Goal: Information Seeking & Learning: Learn about a topic

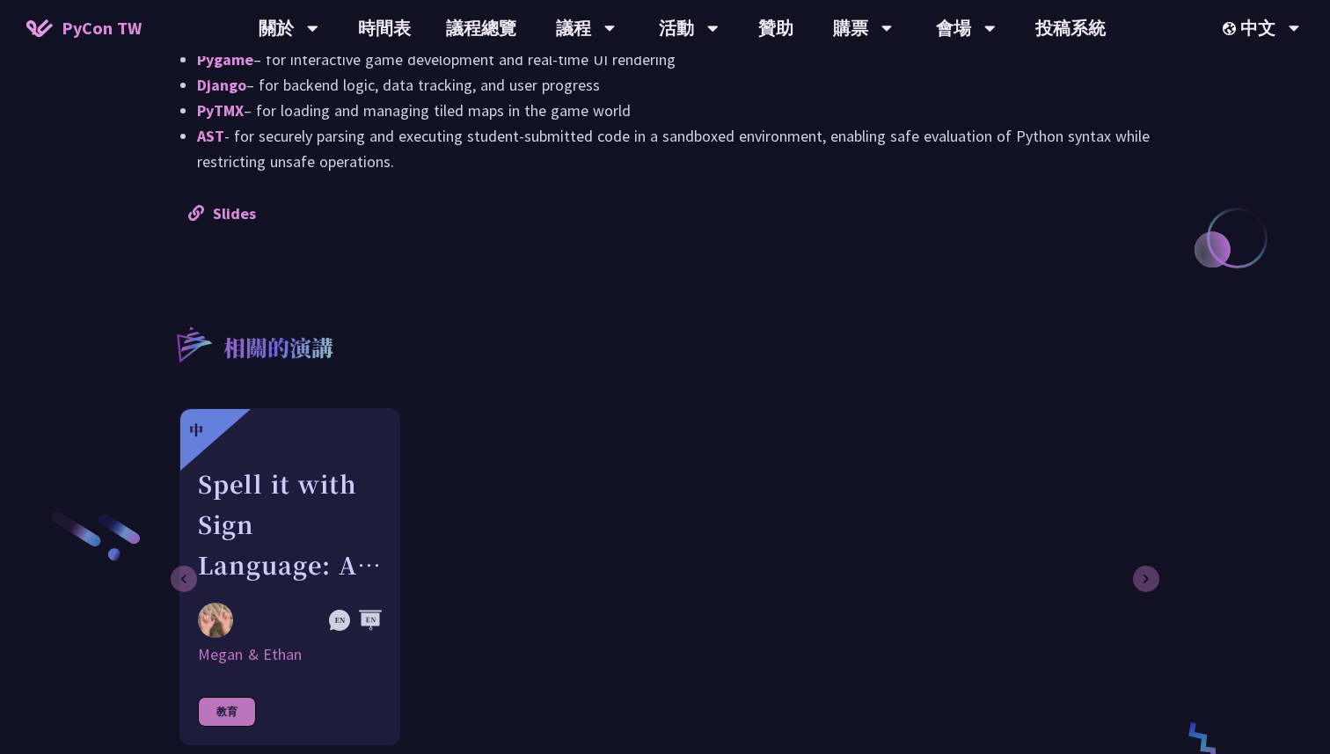
scroll to position [1669, 0]
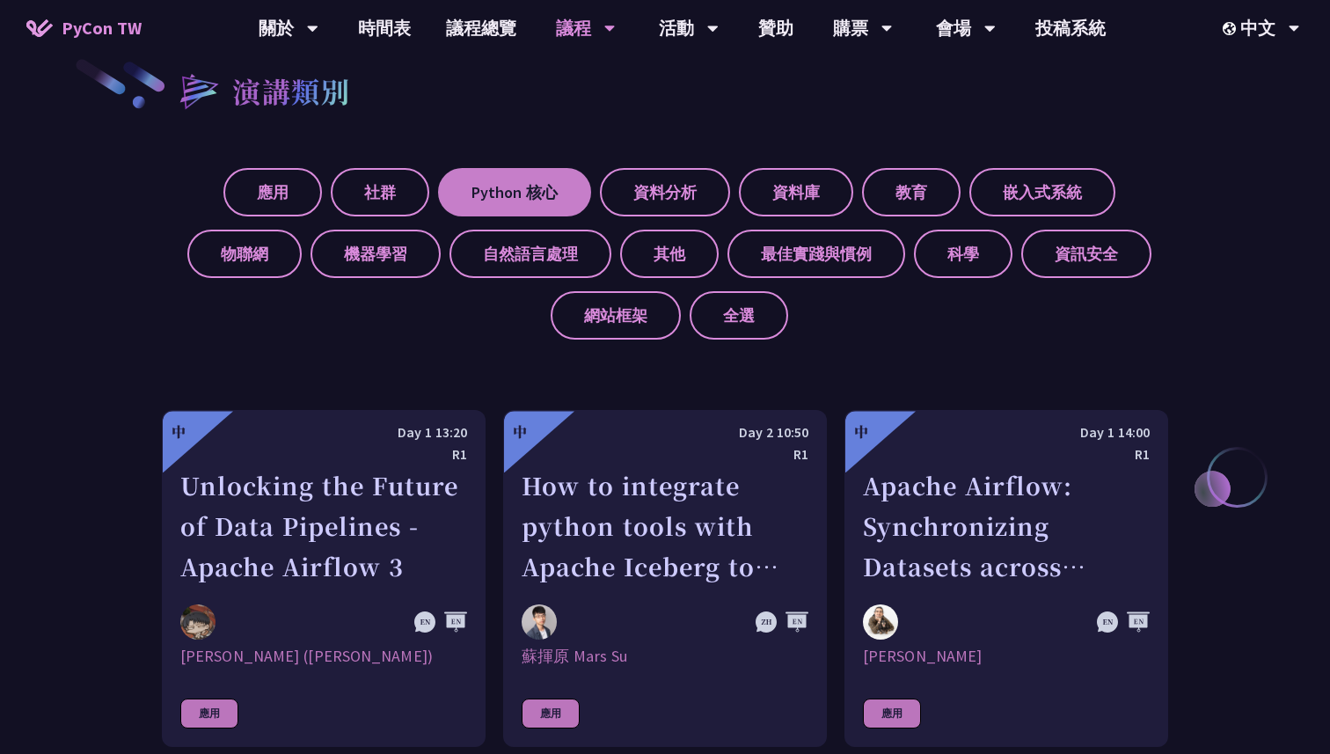
click at [560, 203] on label "Python 核心" at bounding box center [514, 192] width 153 height 48
click at [0, 0] on input "Python 核心" at bounding box center [0, 0] width 0 height 0
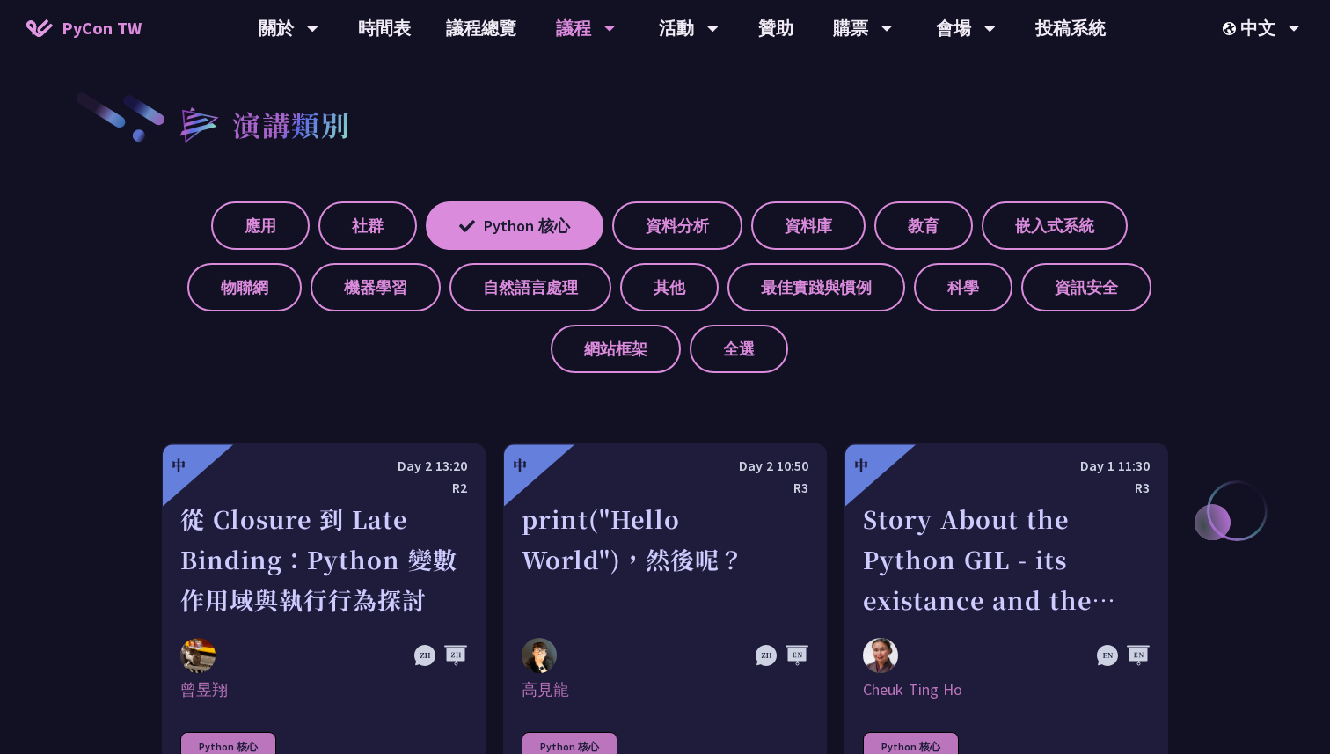
scroll to position [505, 0]
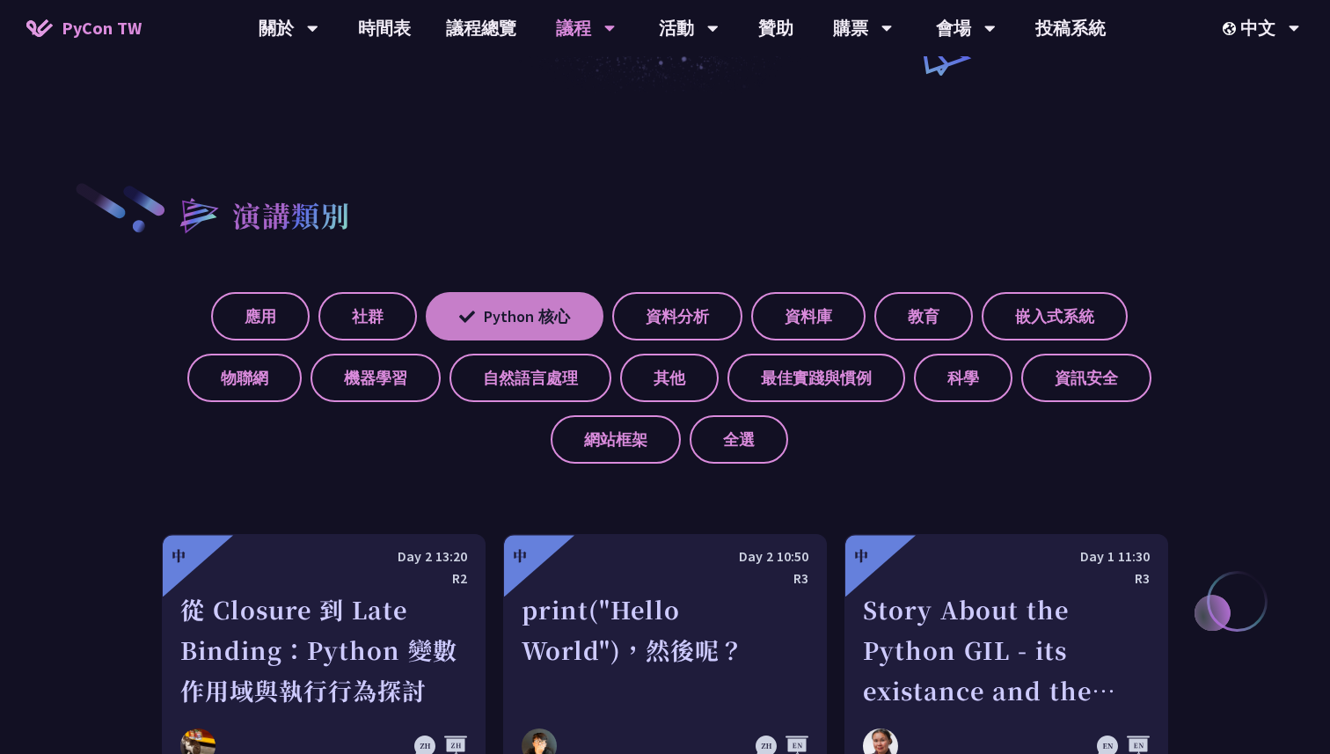
click at [495, 340] on label "Python 核心" at bounding box center [515, 316] width 178 height 48
click at [0, 0] on input "Python 核心" at bounding box center [0, 0] width 0 height 0
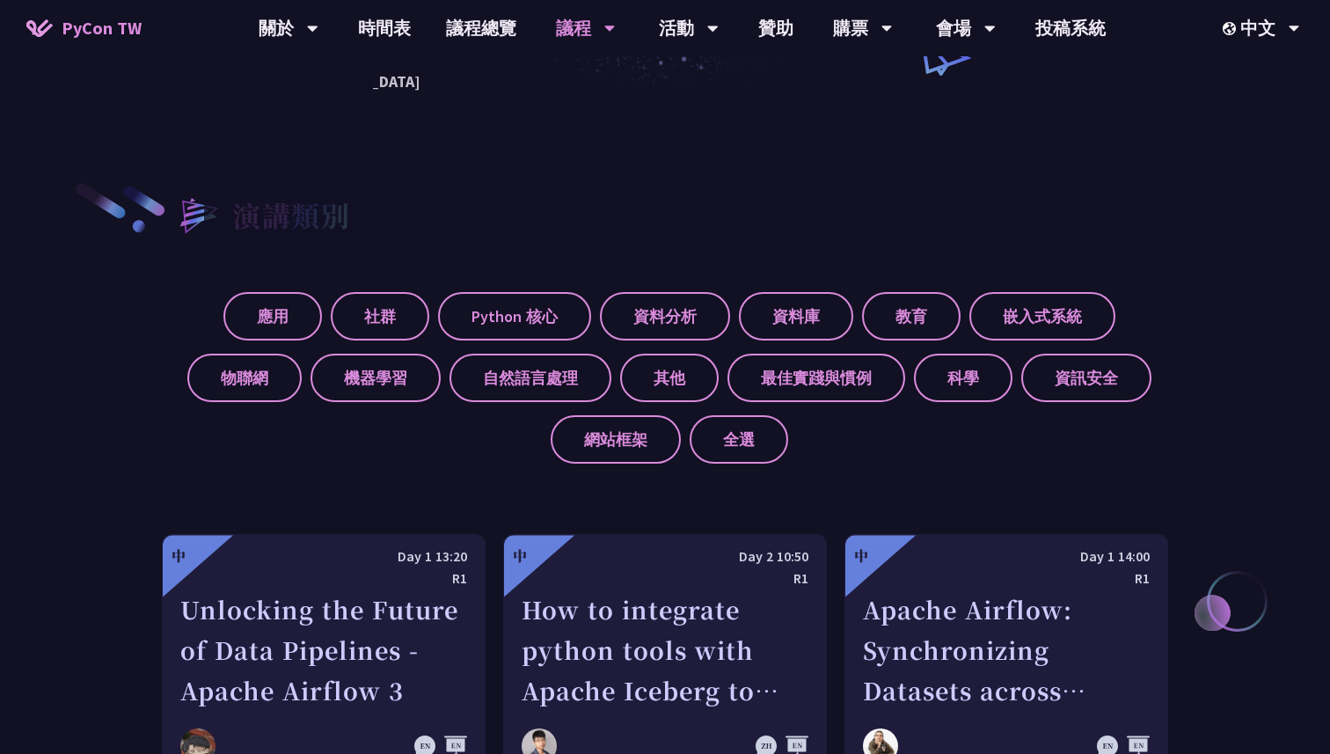
click at [94, 20] on span "PyCon TW" at bounding box center [102, 28] width 80 height 26
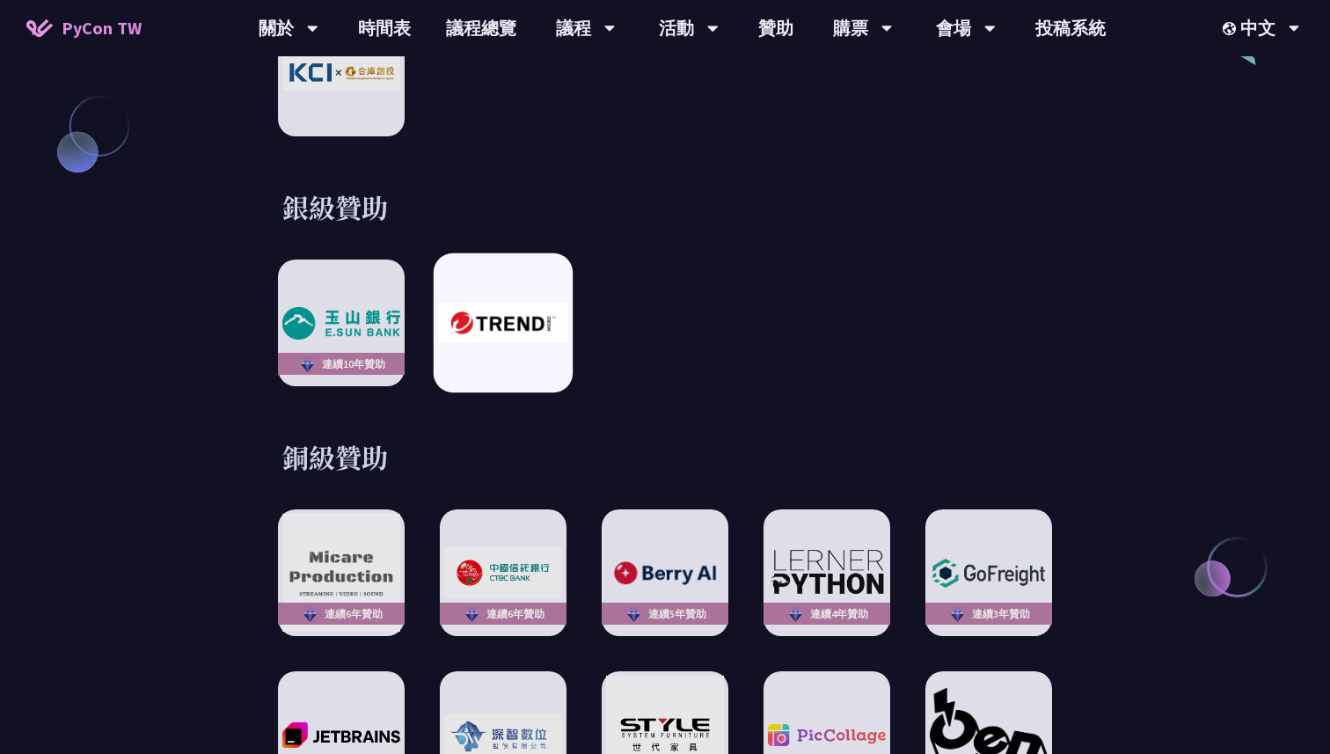
scroll to position [2222, 0]
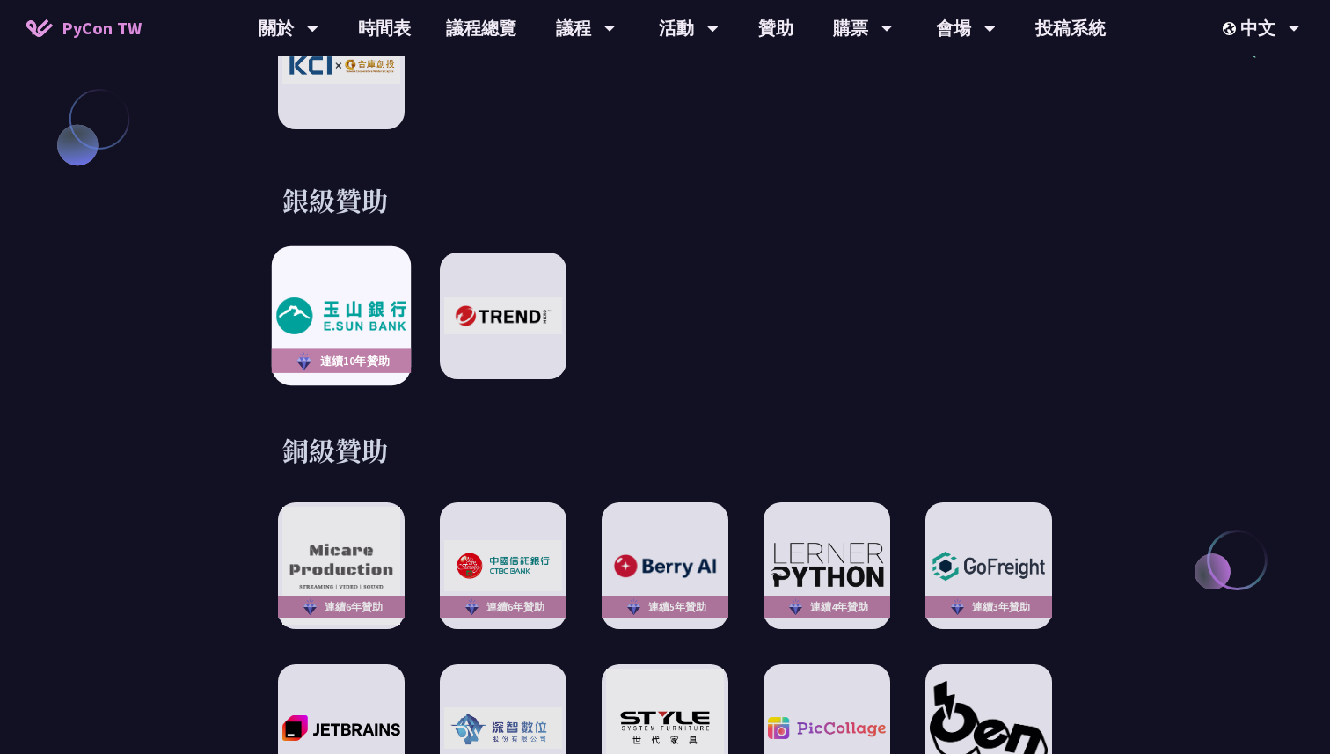
click at [395, 326] on div "連續10年贊助" at bounding box center [341, 315] width 139 height 139
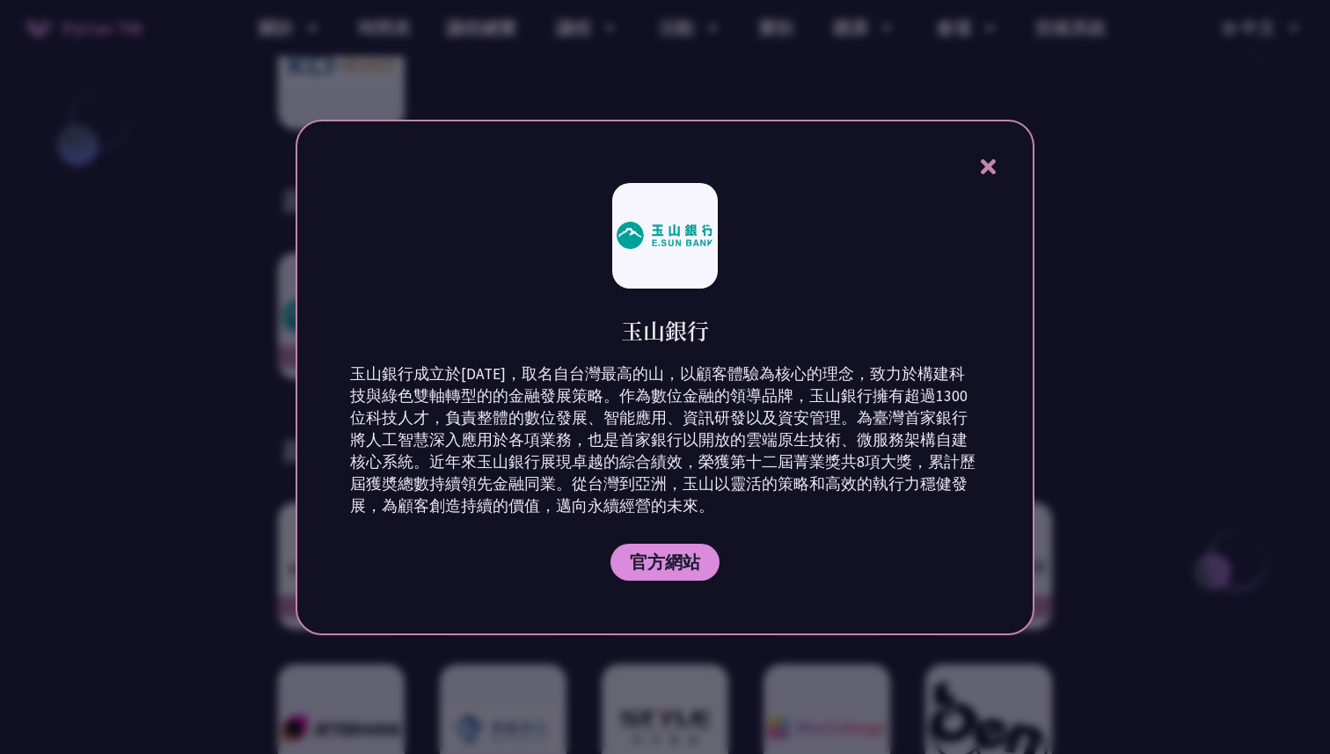
click at [1004, 156] on div "玉山銀行 玉山銀行成立於[DATE]，取名自台灣最高的山，以顧客體驗為核心的理念，致力於構建科技與綠色雙軸轉型的的金融發展策略。作為數位金融的領導品牌，玉山銀…" at bounding box center [665, 378] width 739 height 516
click at [985, 169] on icon at bounding box center [987, 166] width 15 height 15
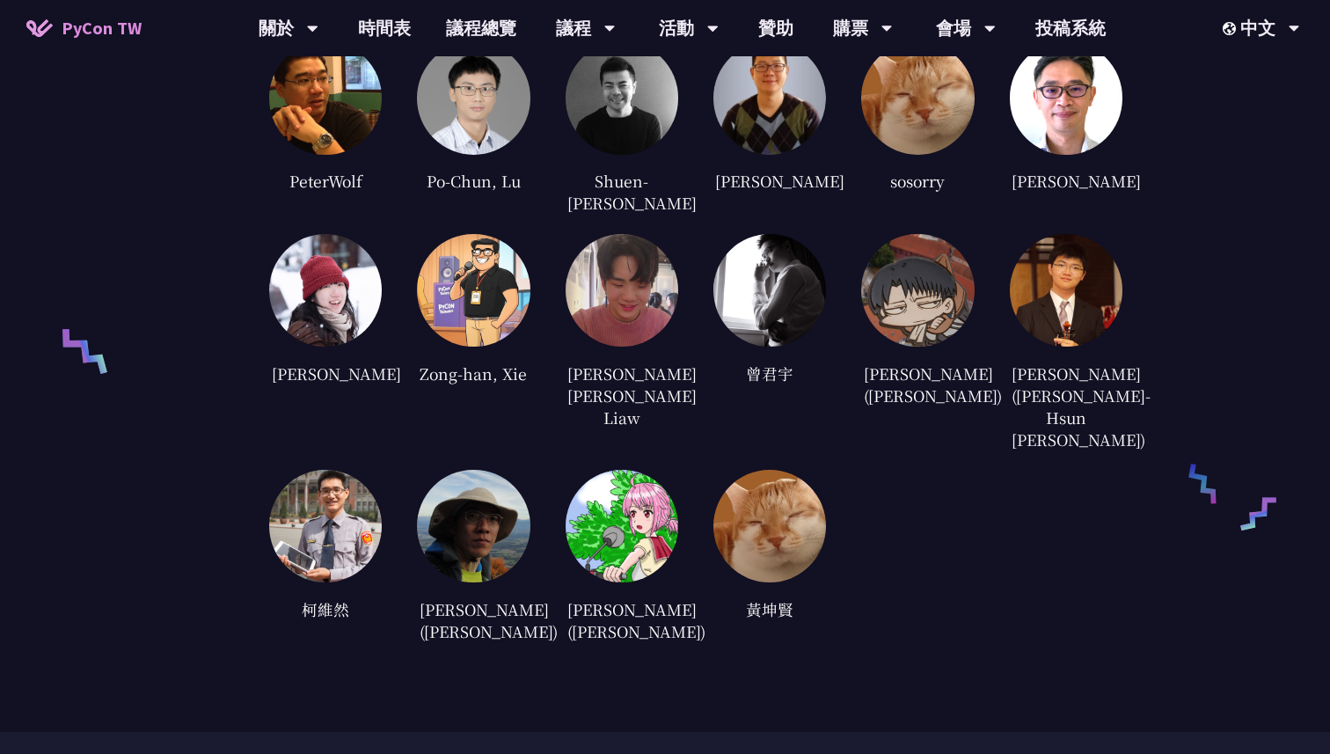
scroll to position [4534, 0]
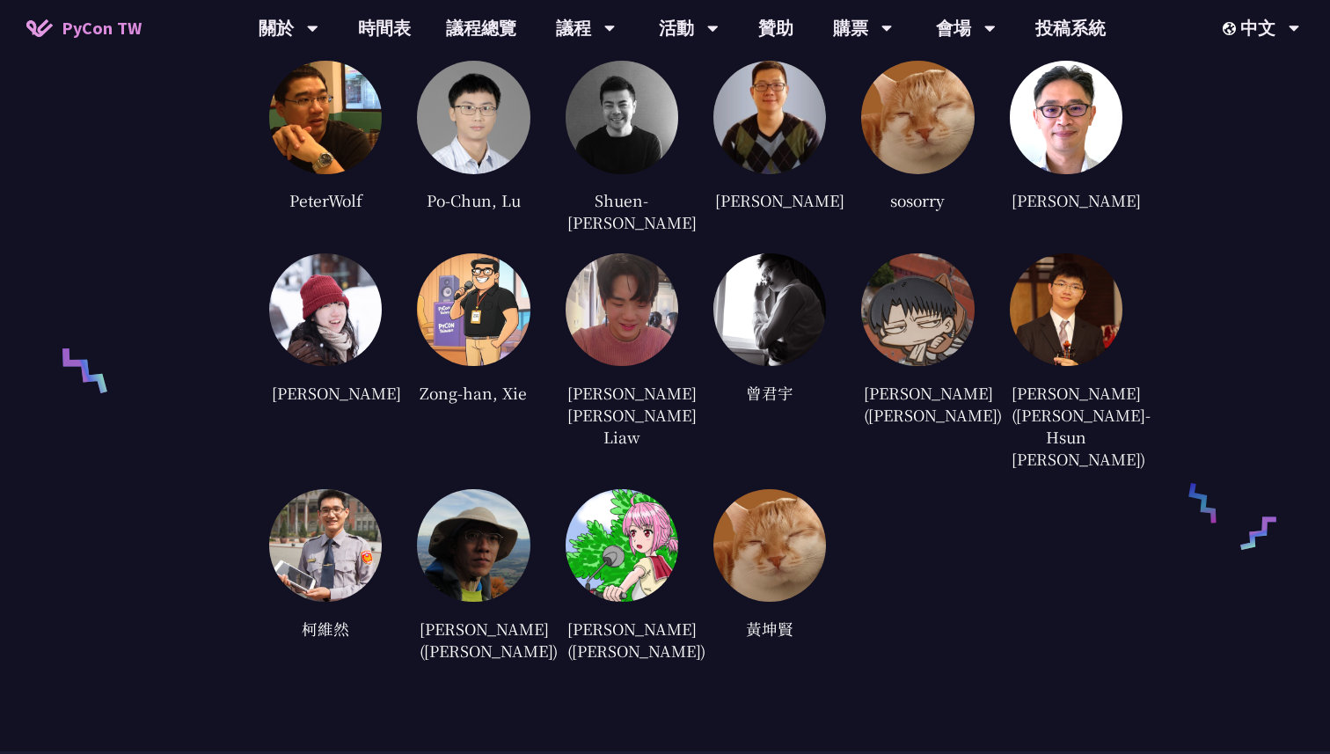
click at [677, 276] on img at bounding box center [622, 309] width 113 height 113
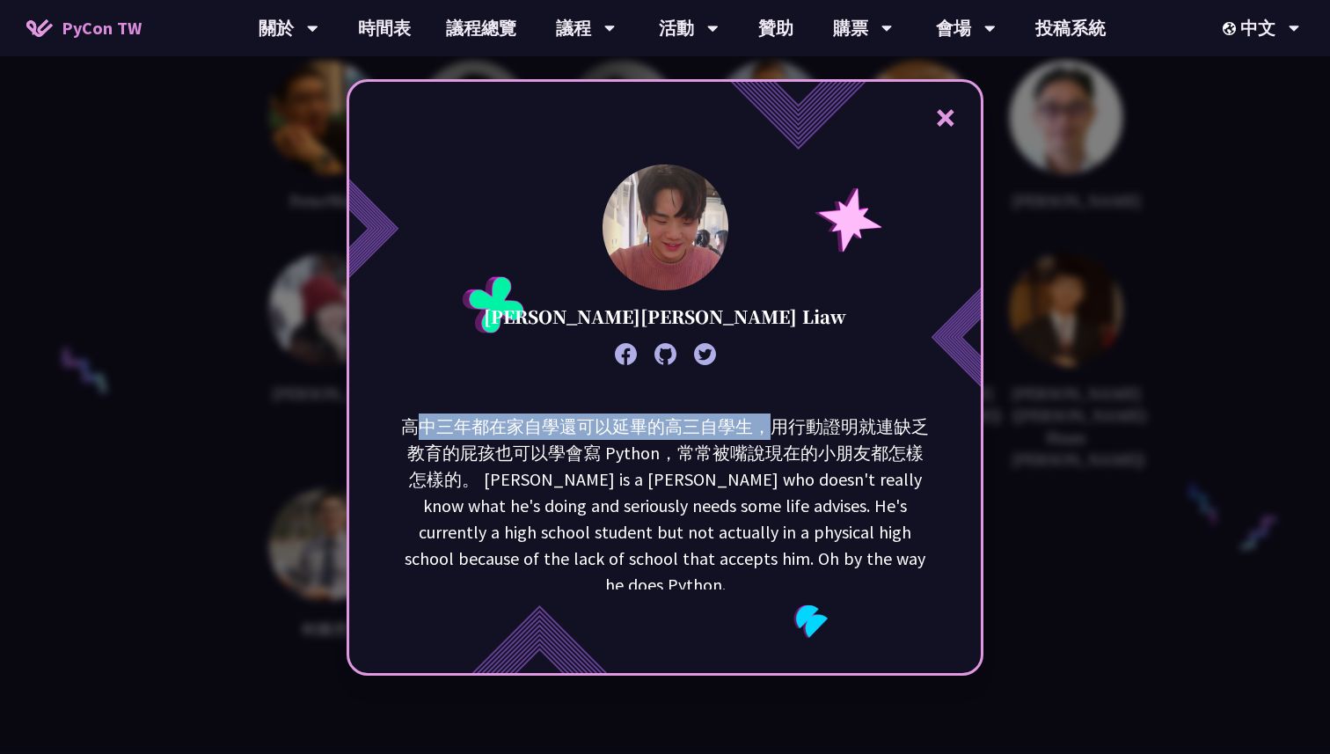
drag, startPoint x: 412, startPoint y: 429, endPoint x: 775, endPoint y: 435, distance: 363.4
click at [777, 435] on p "高中三年都在家自學還可以延畢的高三自學生，用行動證明就連缺乏教育的屁孩也可以學會寫 Python，常常被嘴說現在的小朋友都怎樣怎樣的。 [PERSON_NAM…" at bounding box center [664, 505] width 531 height 185
click at [775, 435] on p "高中三年都在家自學還可以延畢的高三自學生，用行動證明就連缺乏教育的屁孩也可以學會寫 Python，常常被嘴說現在的小朋友都怎樣怎樣的。 [PERSON_NAM…" at bounding box center [664, 505] width 531 height 185
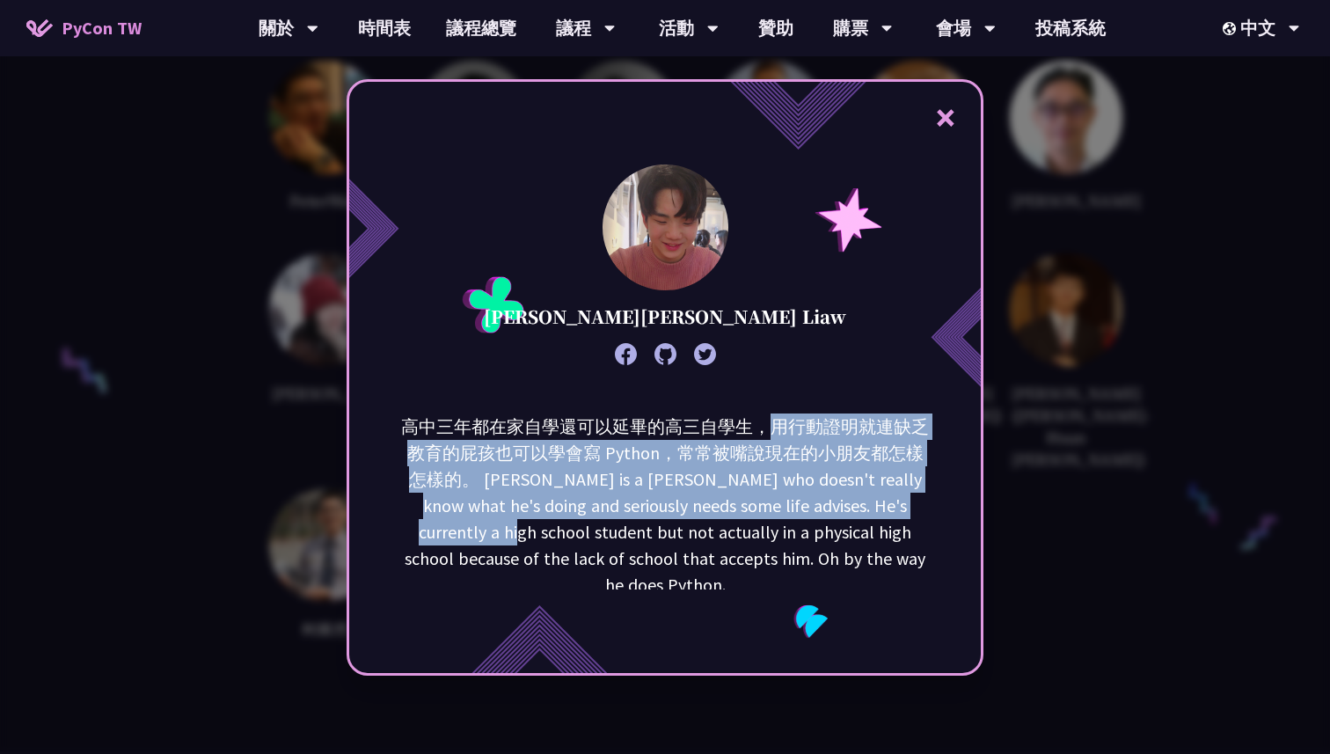
drag, startPoint x: 775, startPoint y: 435, endPoint x: 875, endPoint y: 506, distance: 123.0
click at [876, 506] on p "高中三年都在家自學還可以延畢的高三自學生，用行動證明就連缺乏教育的屁孩也可以學會寫 Python，常常被嘴說現在的小朋友都怎樣怎樣的。 [PERSON_NAM…" at bounding box center [664, 505] width 531 height 185
click at [875, 506] on p "高中三年都在家自學還可以延畢的高三自學生，用行動證明就連缺乏教育的屁孩也可以學會寫 Python，常常被嘴說現在的小朋友都怎樣怎樣的。 [PERSON_NAM…" at bounding box center [664, 505] width 531 height 185
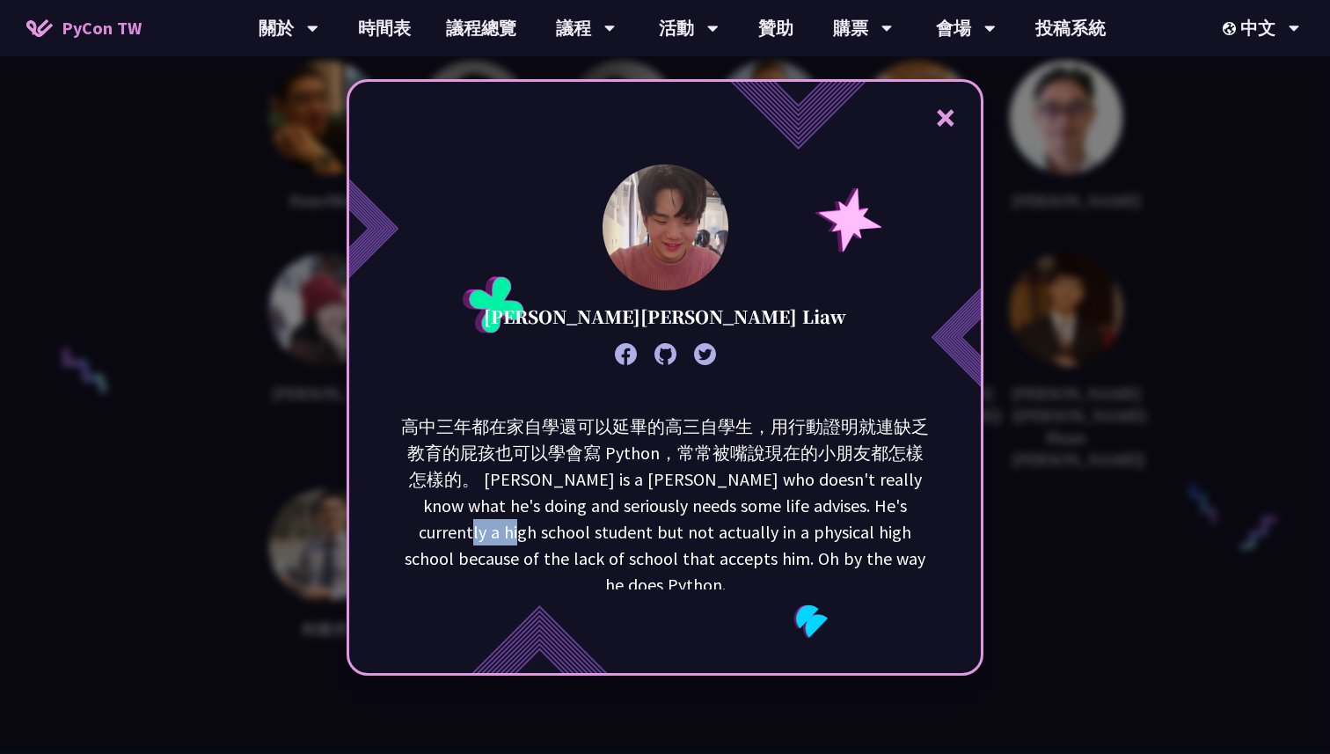
drag, startPoint x: 875, startPoint y: 506, endPoint x: 895, endPoint y: 515, distance: 21.3
click at [895, 515] on p "高中三年都在家自學還可以延畢的高三自學生，用行動證明就連缺乏教育的屁孩也可以學會寫 Python，常常被嘴說現在的小朋友都怎樣怎樣的。 Adrian is a…" at bounding box center [664, 505] width 531 height 185
click at [945, 120] on button "×" at bounding box center [945, 117] width 53 height 53
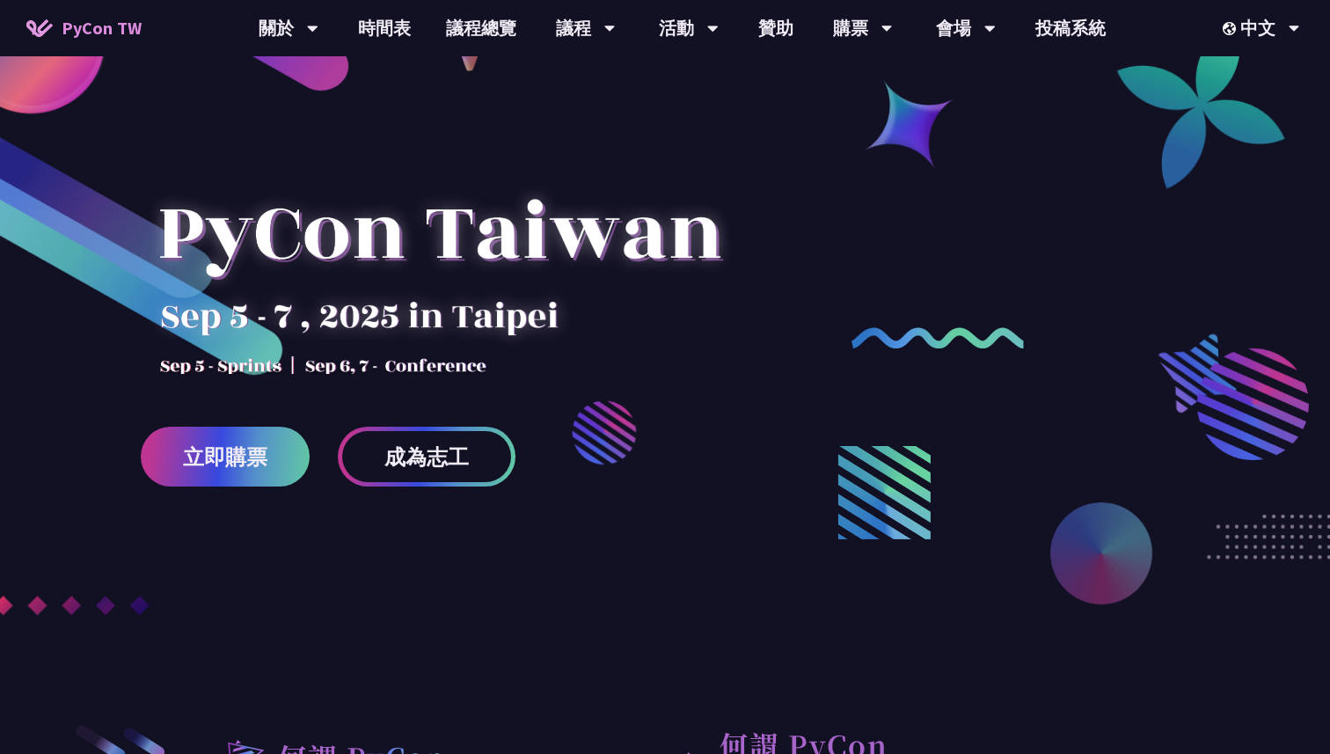
scroll to position [0, 0]
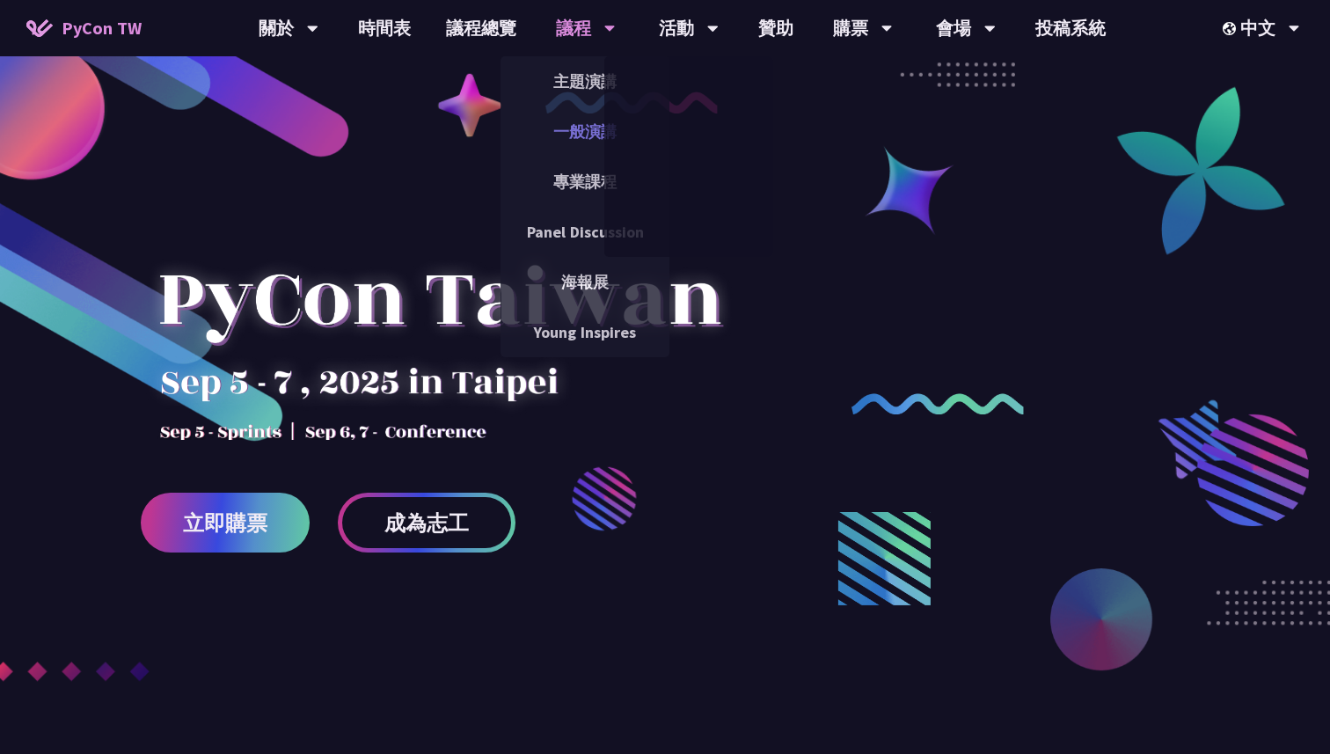
click at [567, 113] on link "一般演講" at bounding box center [585, 131] width 169 height 41
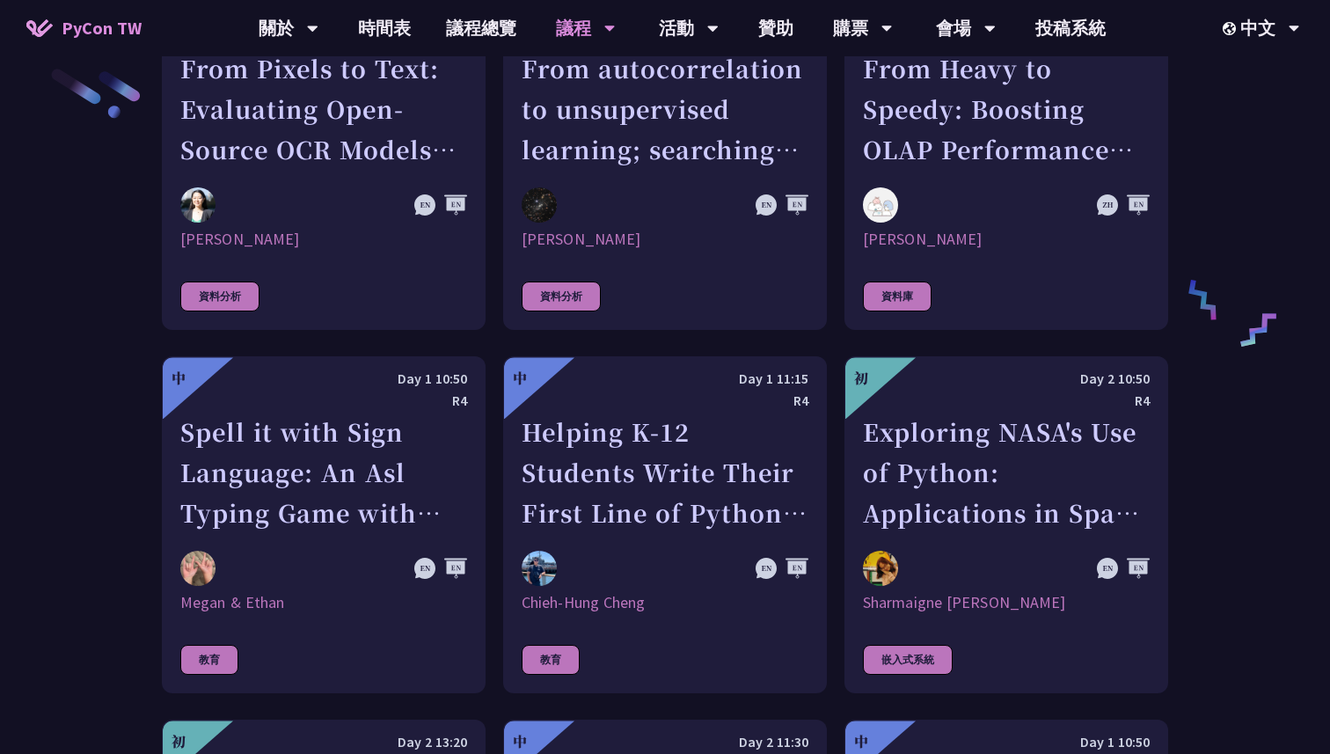
scroll to position [2994, 0]
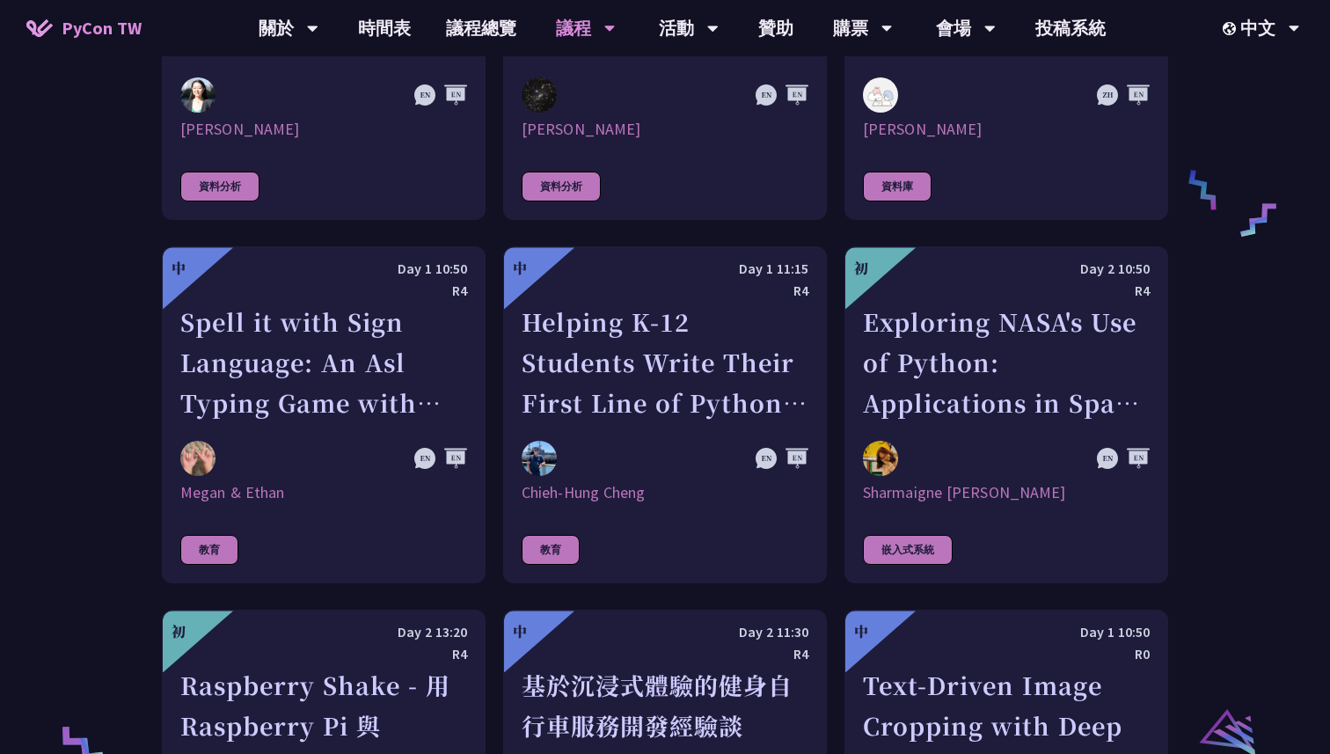
click at [719, 308] on div "Helping K-12 Students Write Their First Line of Python: Building a Game-Based L…" at bounding box center [665, 362] width 287 height 121
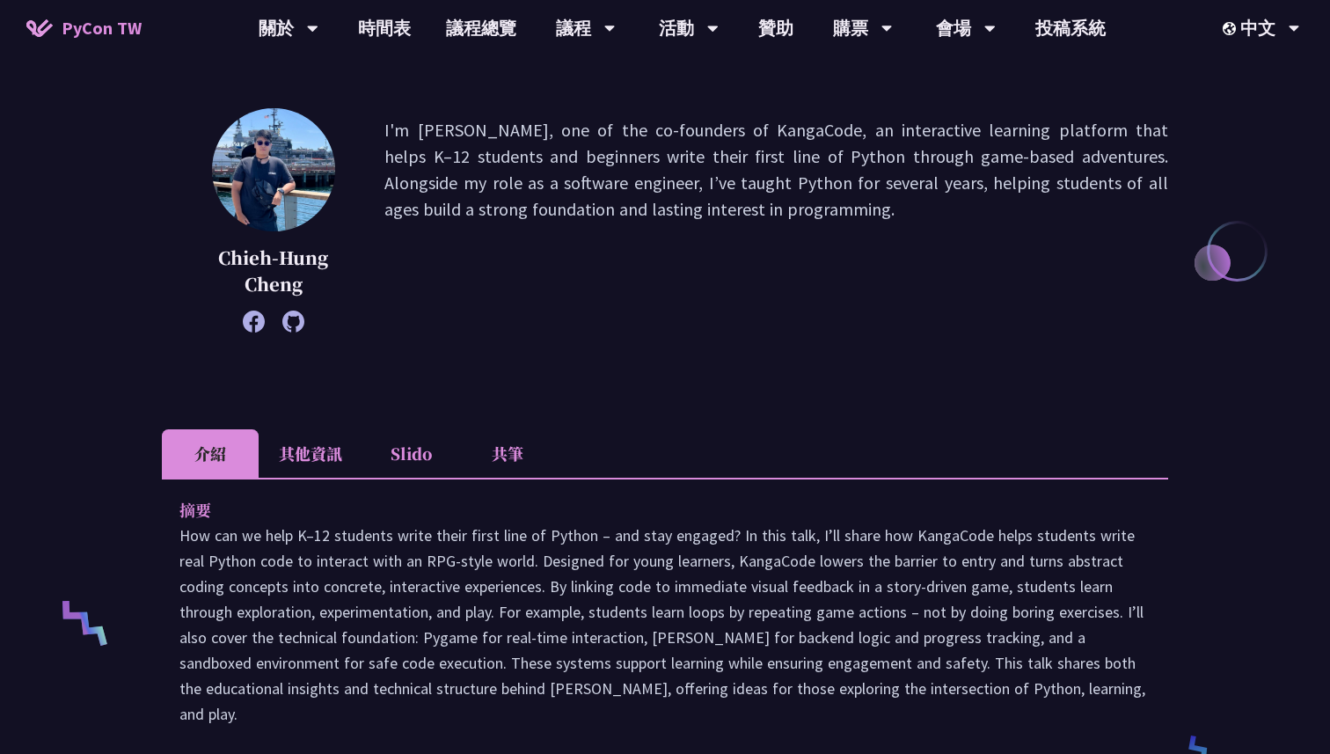
scroll to position [237, 0]
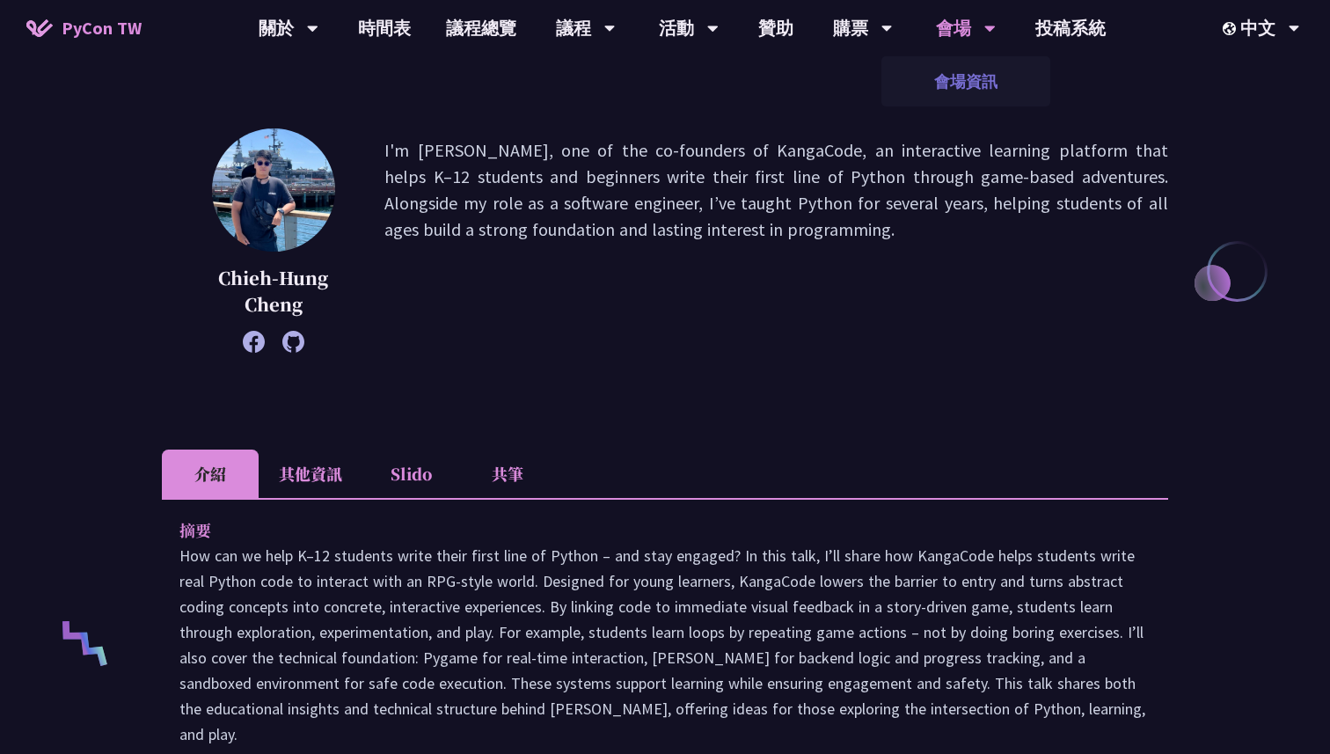
click at [952, 82] on link "會場資訊" at bounding box center [965, 81] width 169 height 41
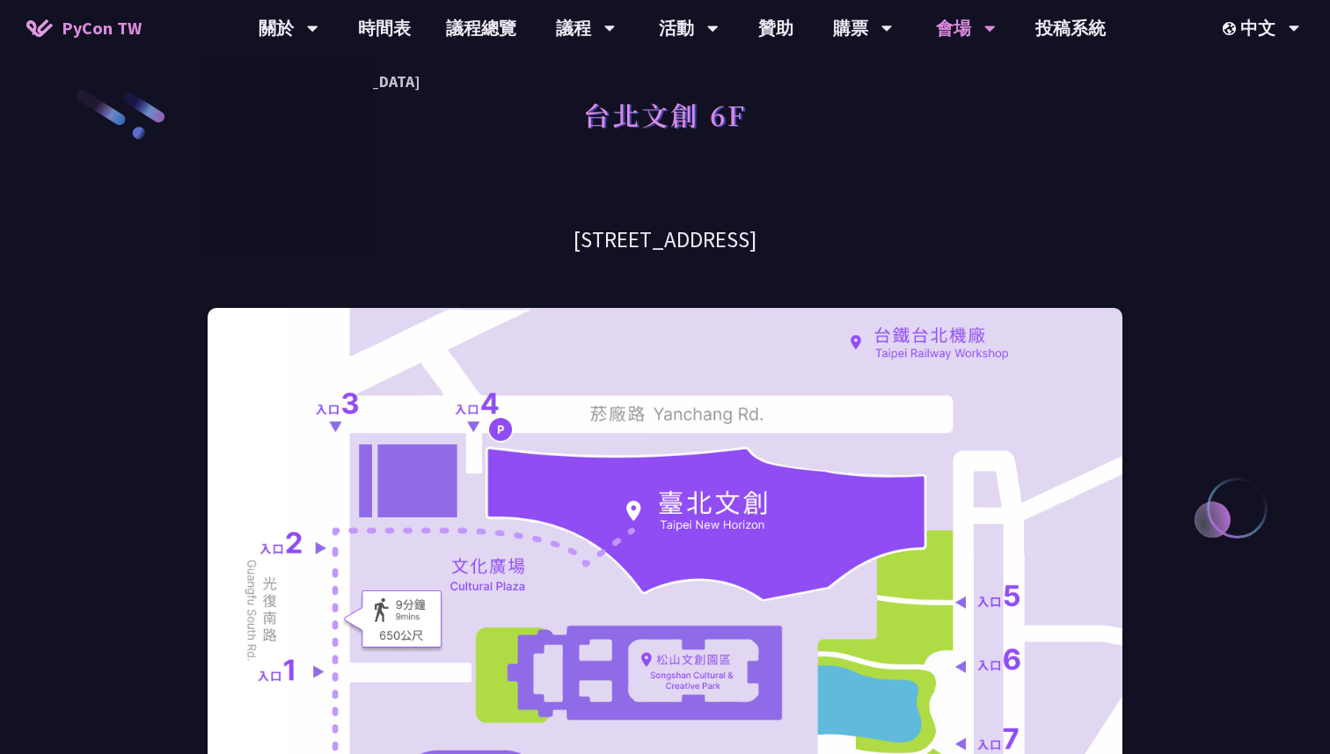
click at [100, 32] on span "PyCon TW" at bounding box center [102, 28] width 80 height 26
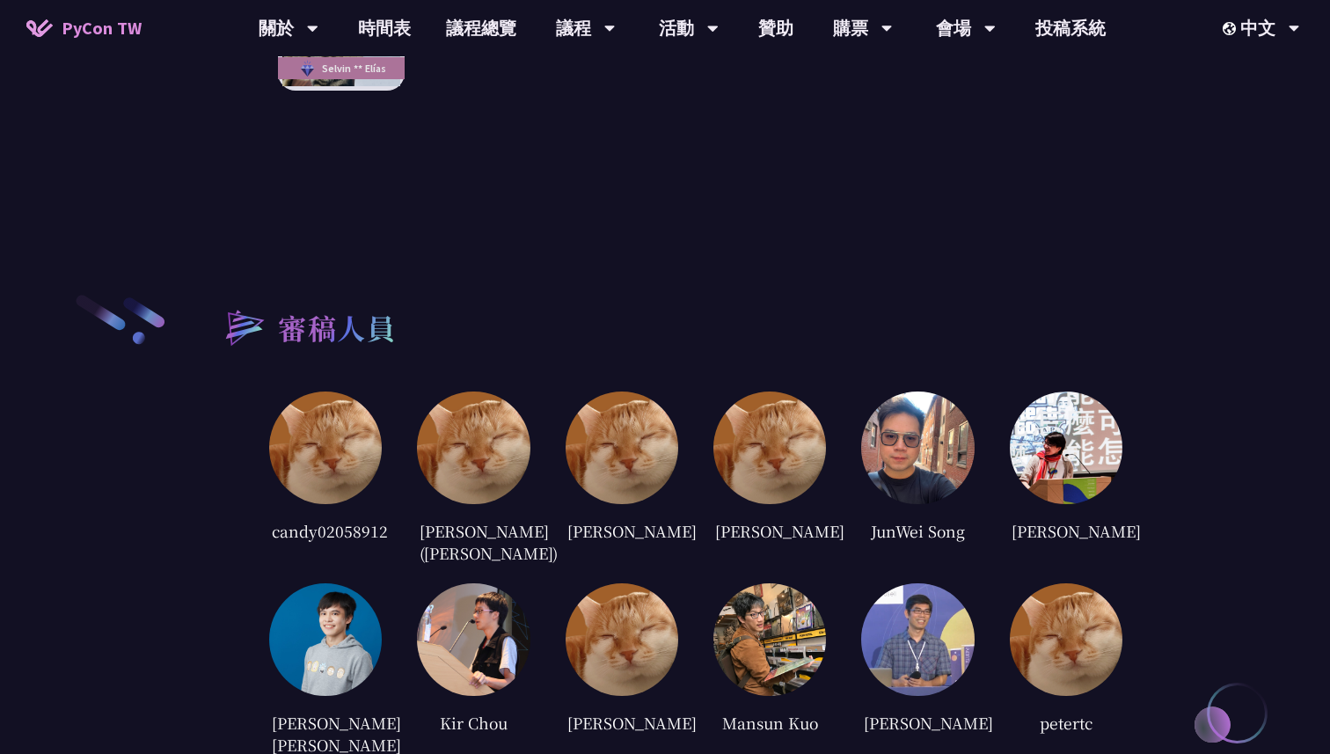
scroll to position [3780, 0]
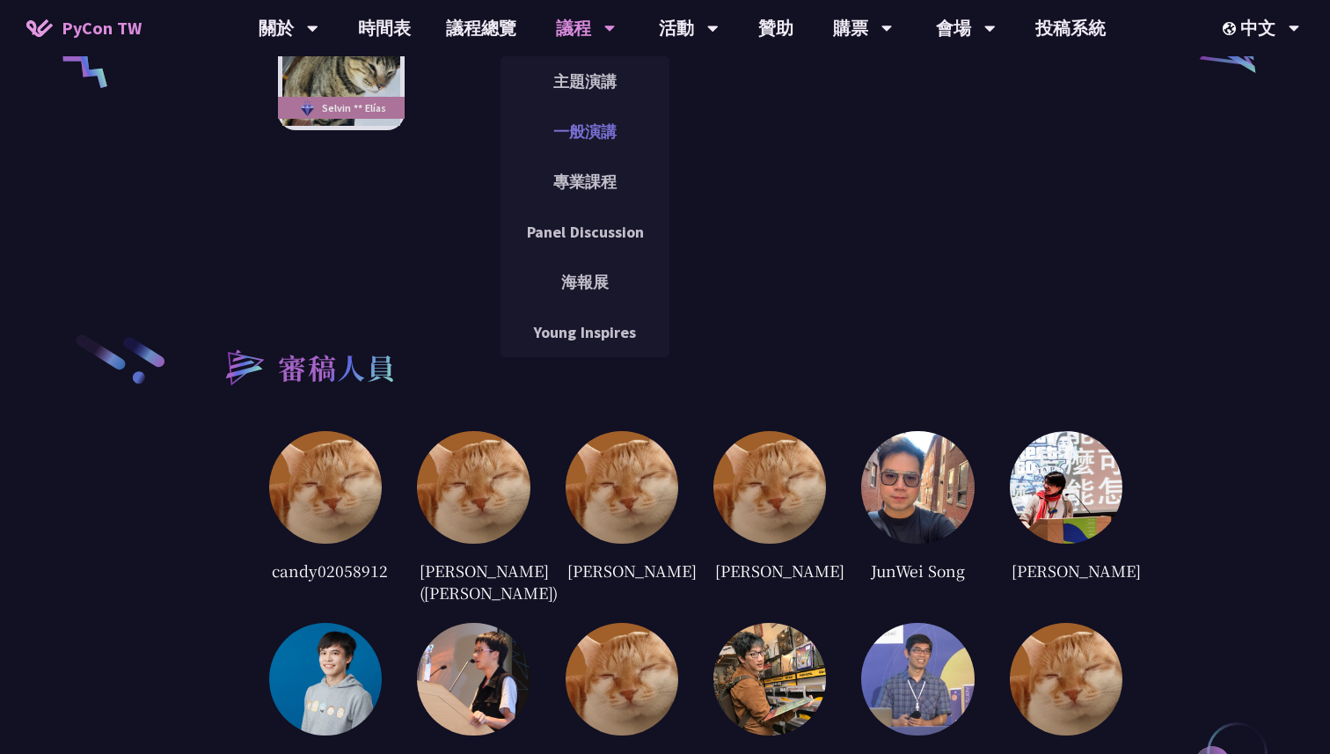
click at [610, 141] on link "一般演講" at bounding box center [585, 131] width 169 height 41
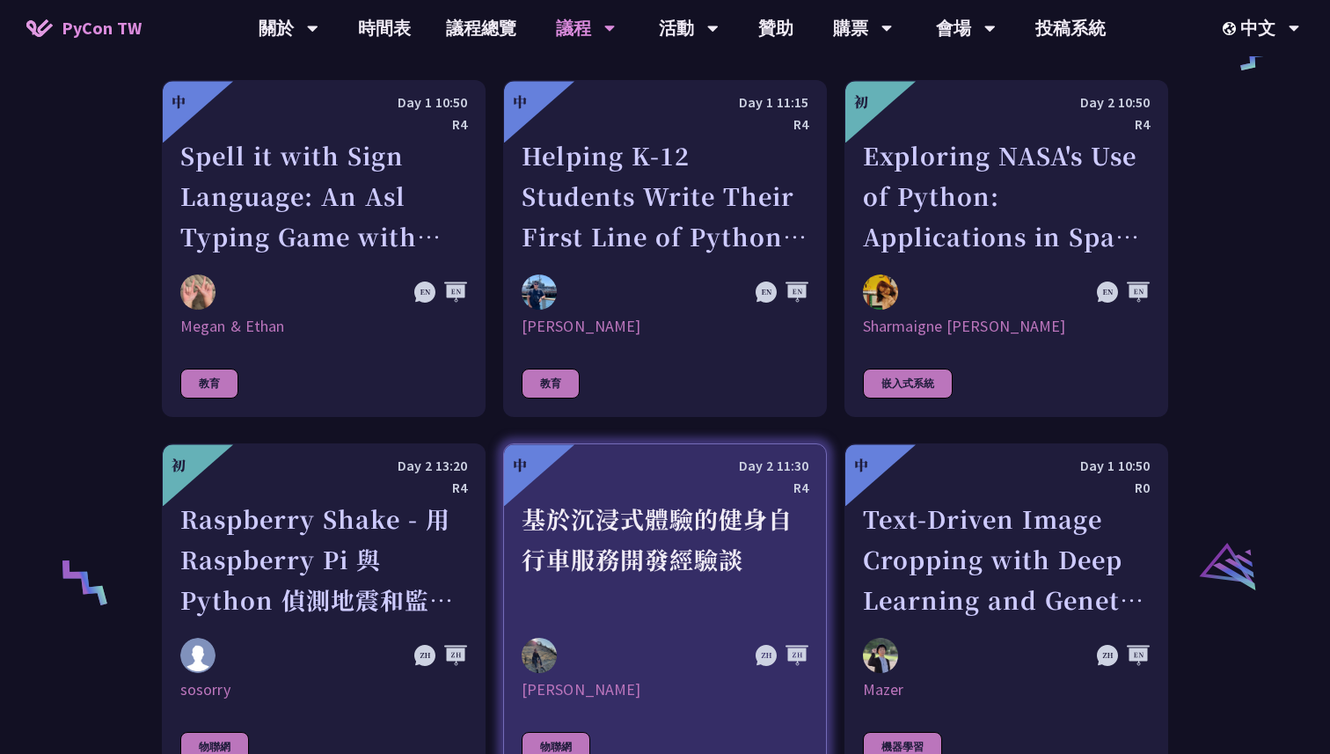
scroll to position [3130, 0]
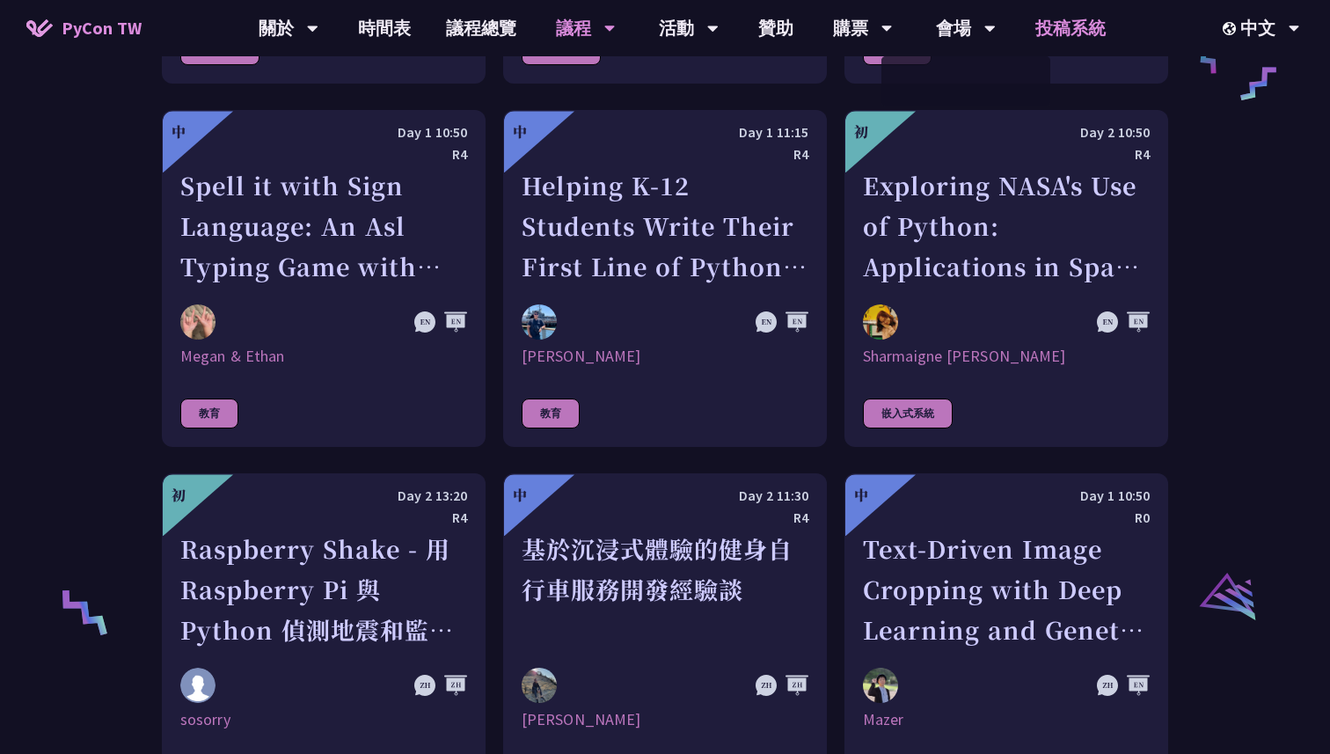
click at [1085, 30] on link "投稿系統" at bounding box center [1071, 28] width 106 height 56
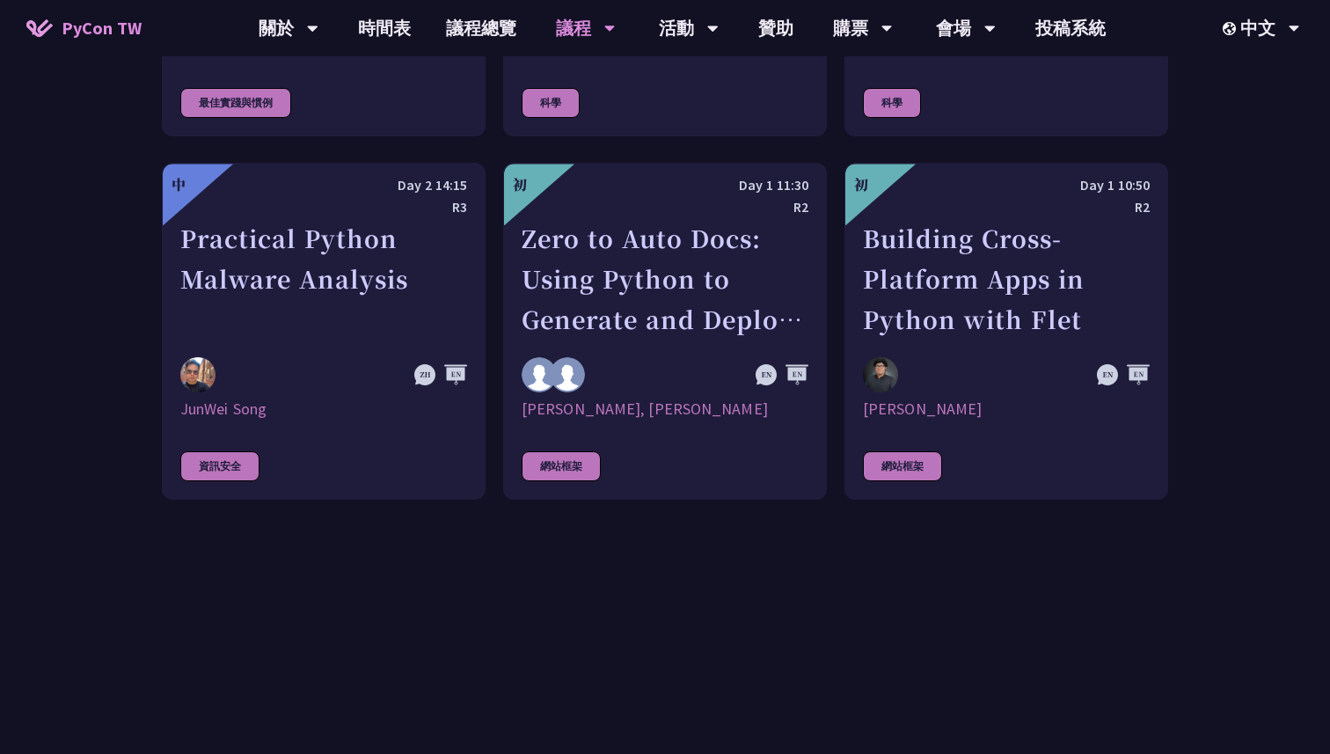
scroll to position [4795, 0]
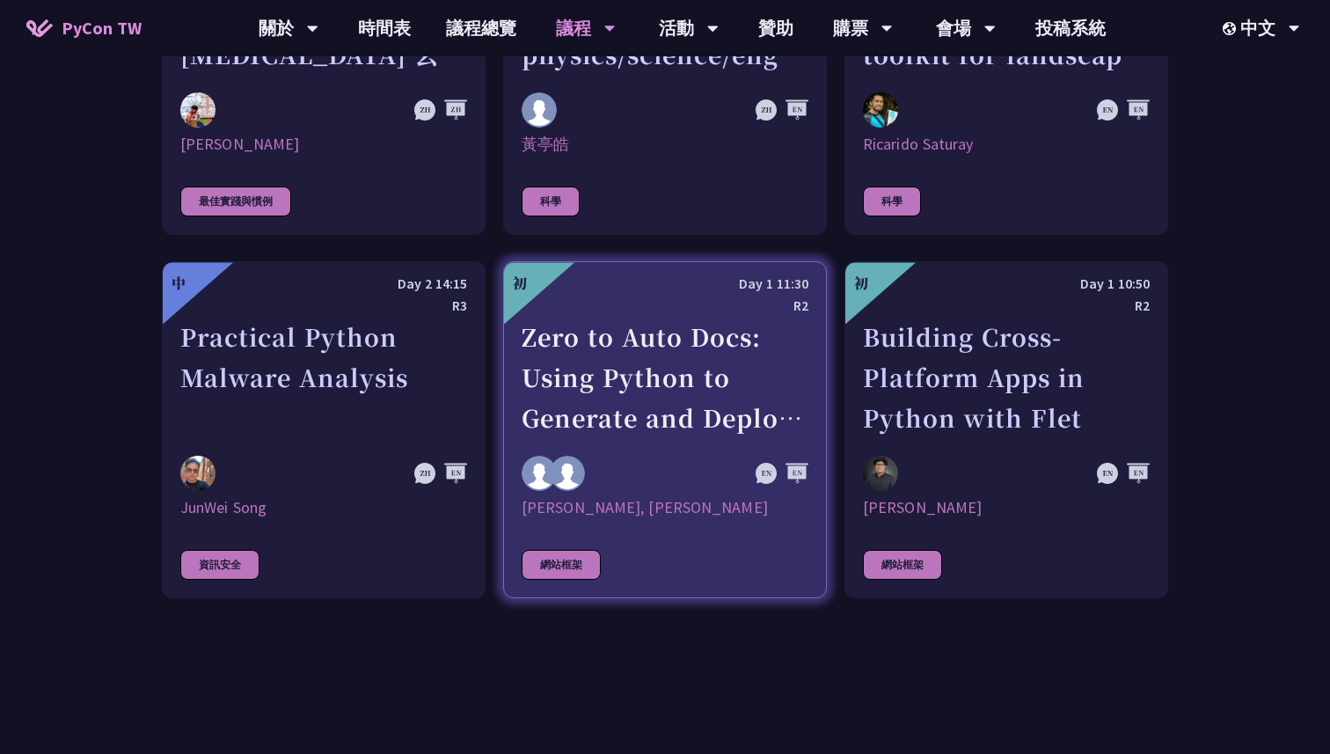
click at [670, 418] on link "初 Day 1 11:30 R2 Zero to Auto Docs: Using Python to Generate and Deploy Static …" at bounding box center [665, 429] width 324 height 337
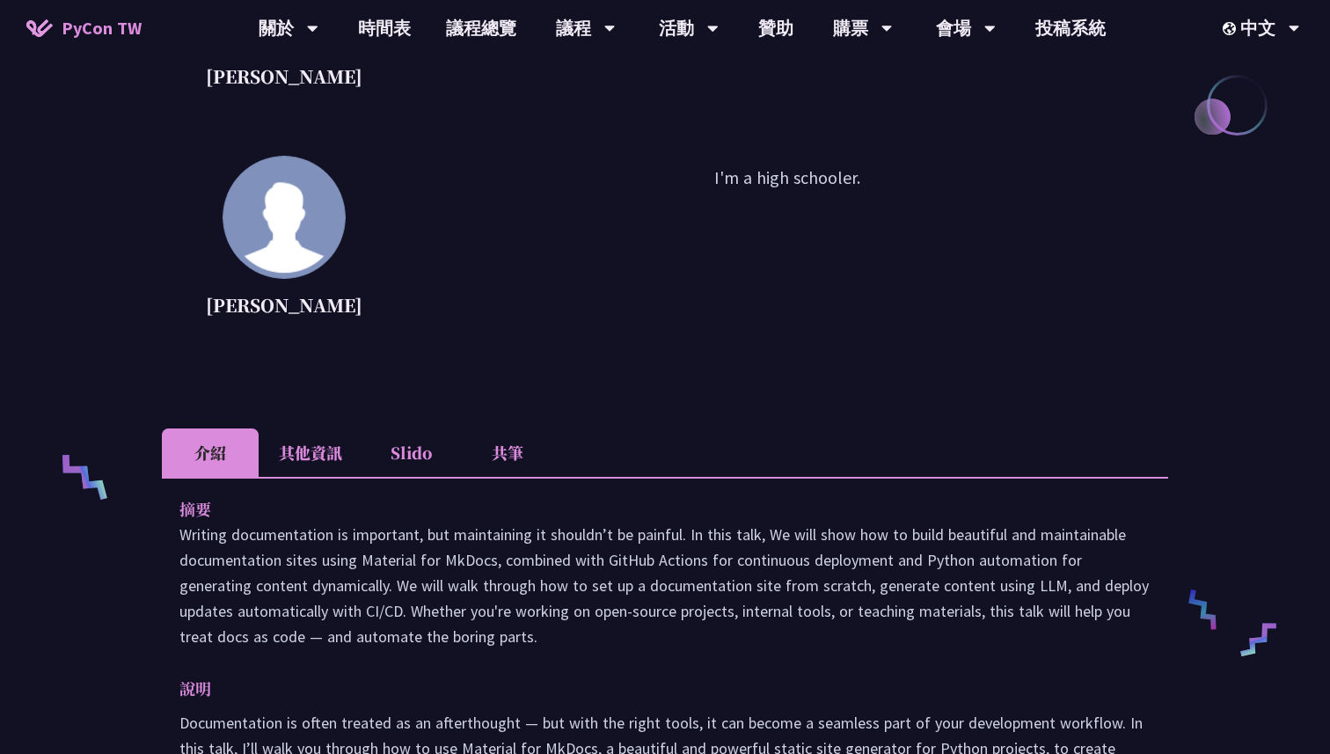
click at [311, 462] on li "其他資訊" at bounding box center [311, 452] width 104 height 48
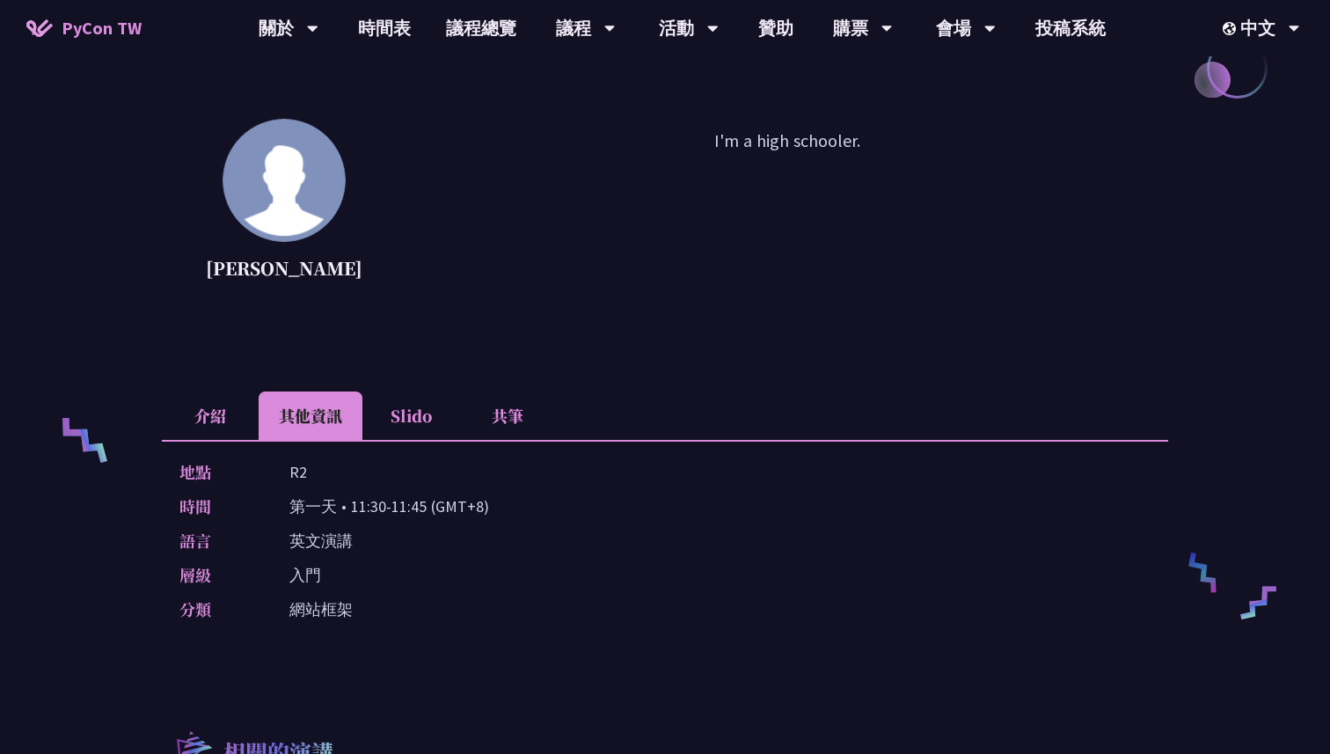
scroll to position [450, 0]
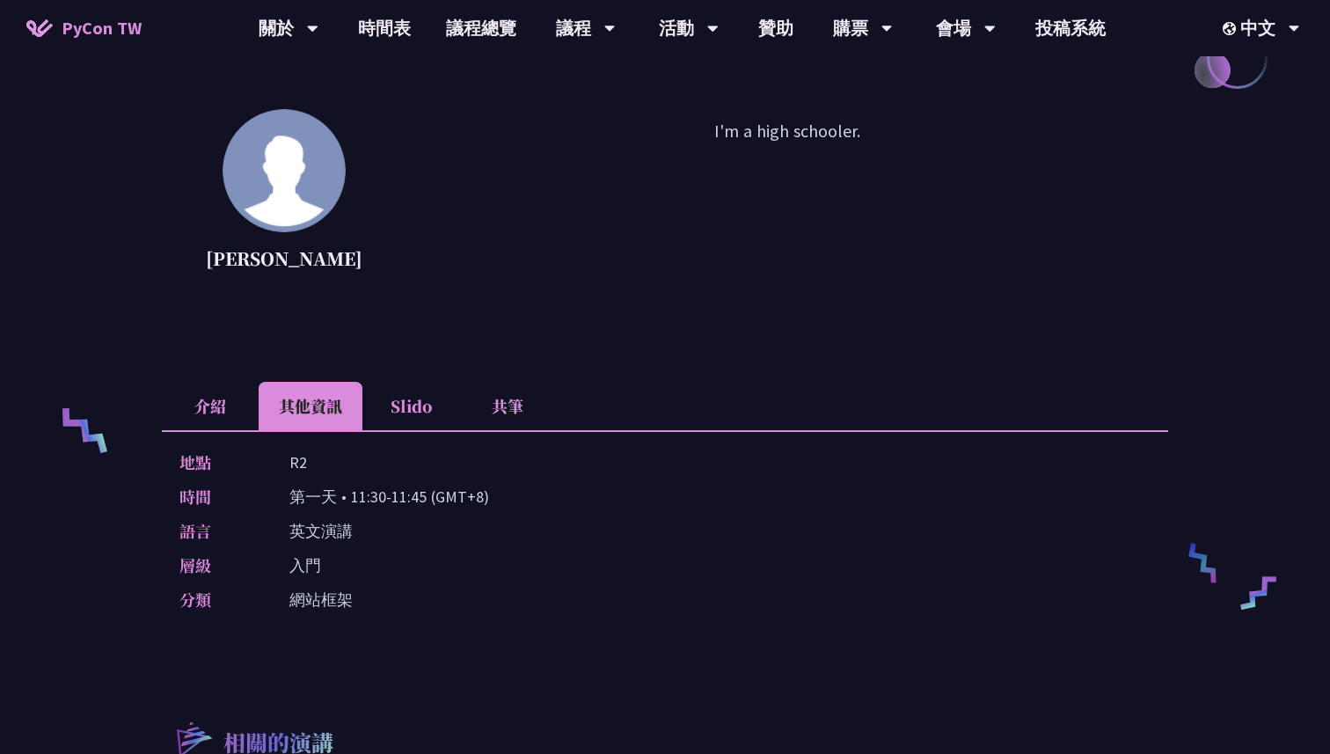
click at [234, 406] on li "介紹" at bounding box center [210, 406] width 97 height 48
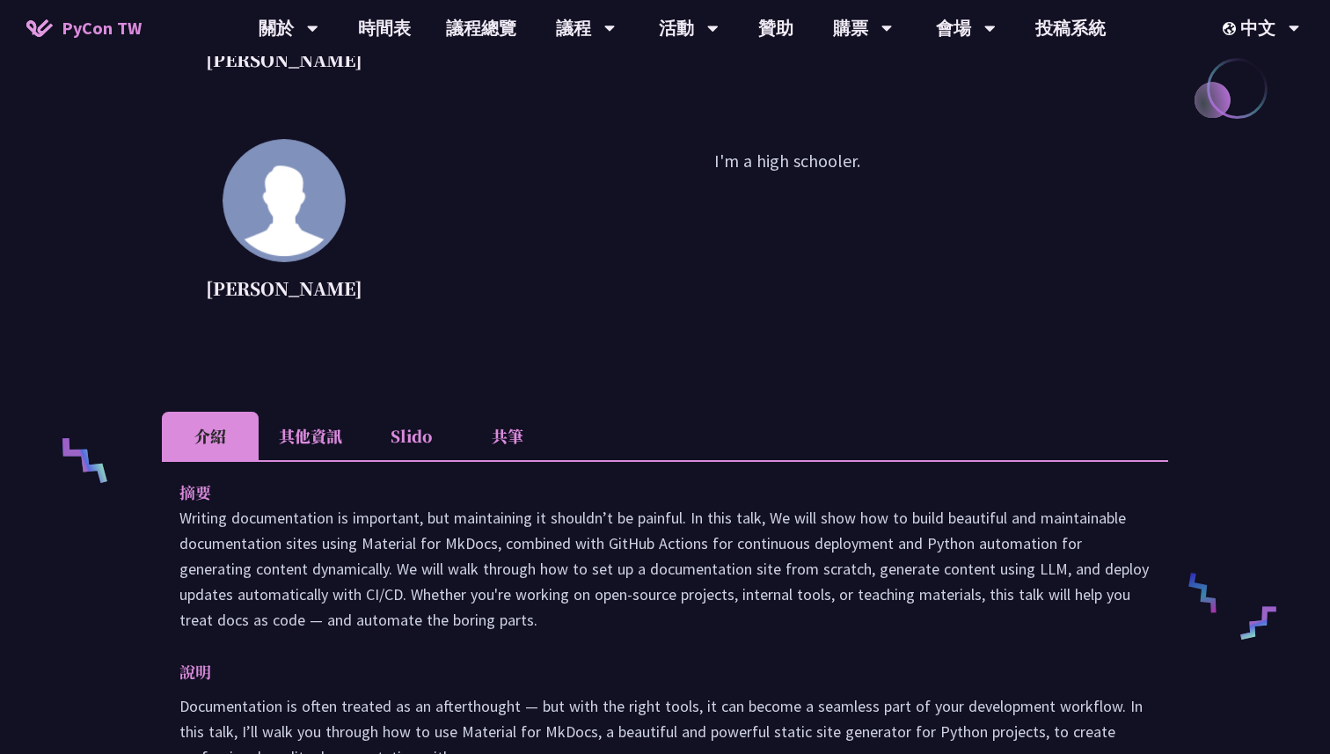
scroll to position [472, 0]
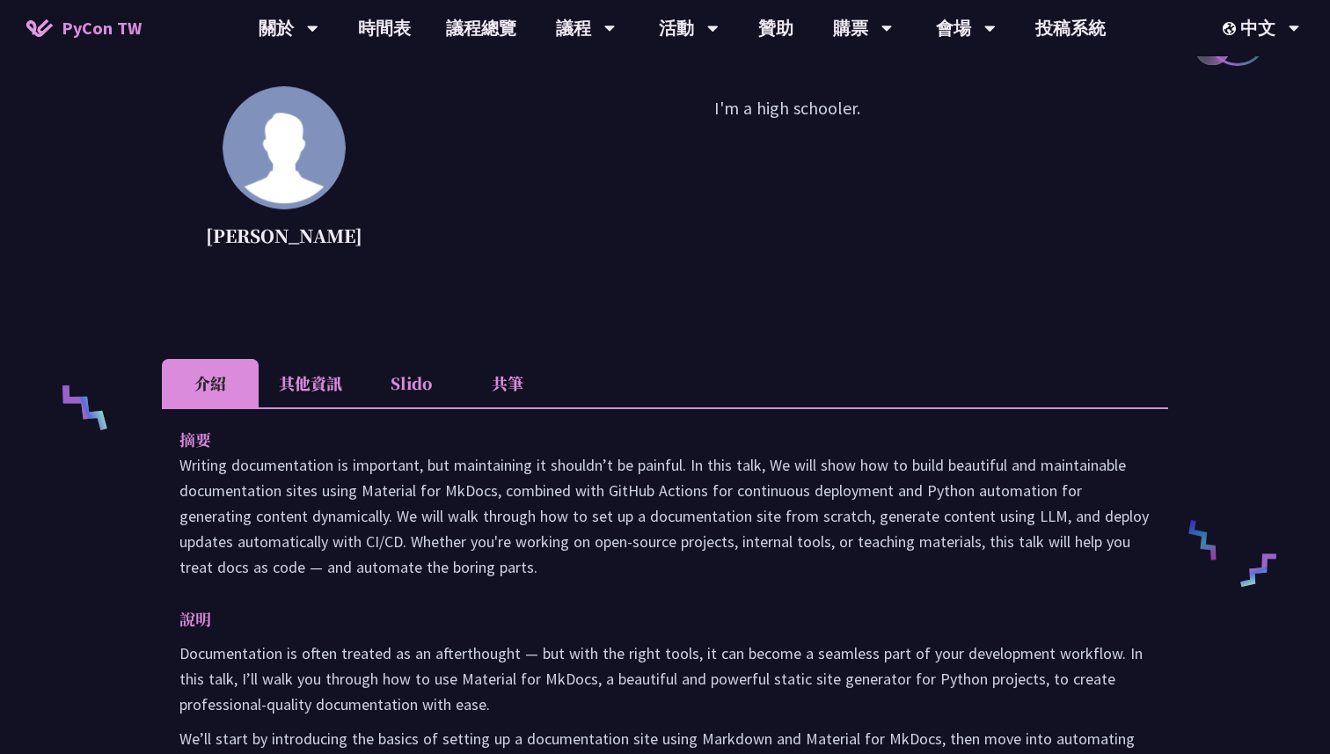
click at [340, 387] on li "其他資訊" at bounding box center [311, 383] width 104 height 48
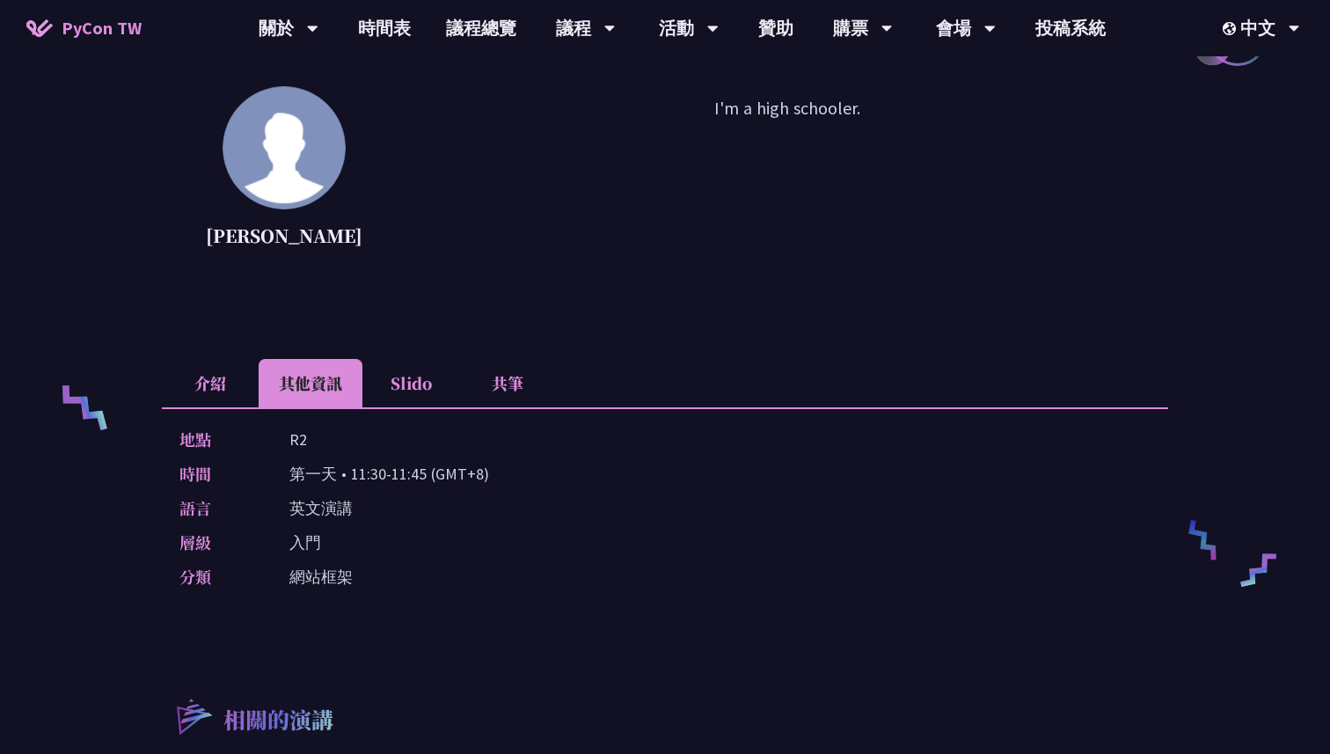
click at [415, 387] on li "Slido" at bounding box center [410, 383] width 97 height 48
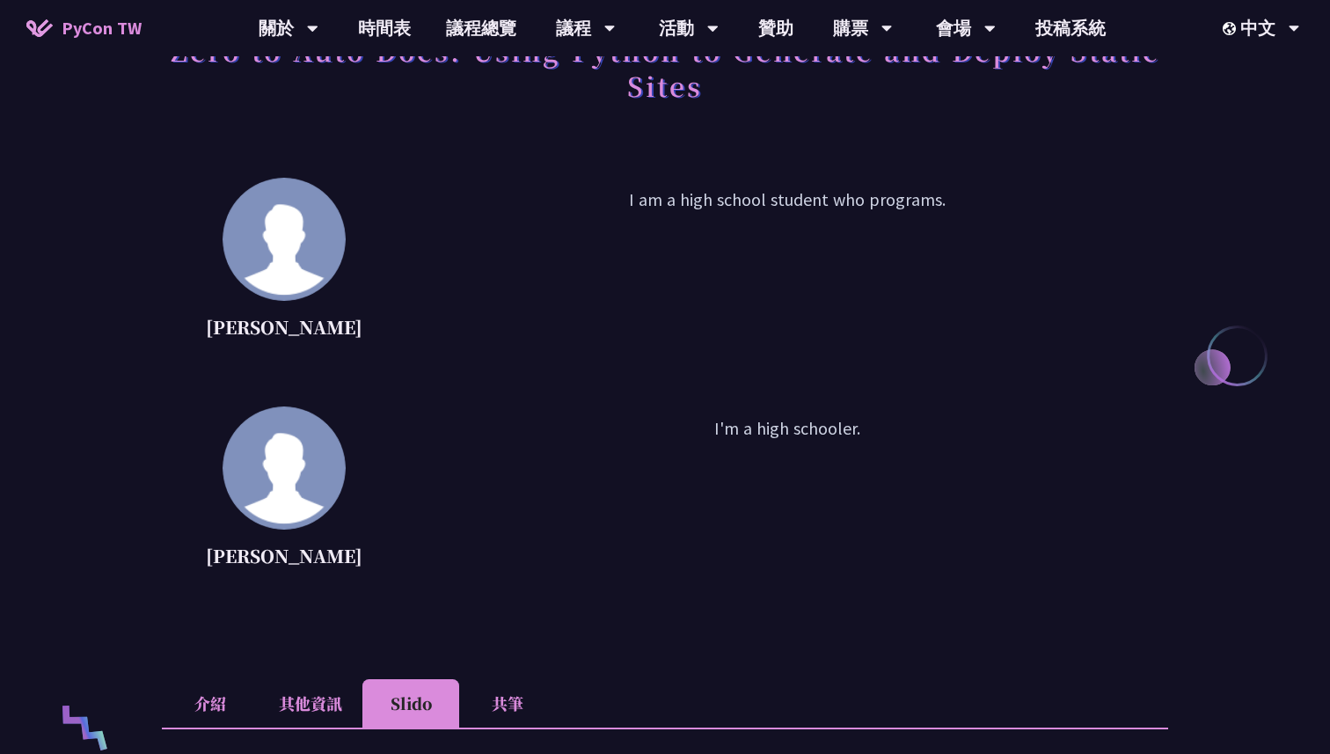
scroll to position [0, 0]
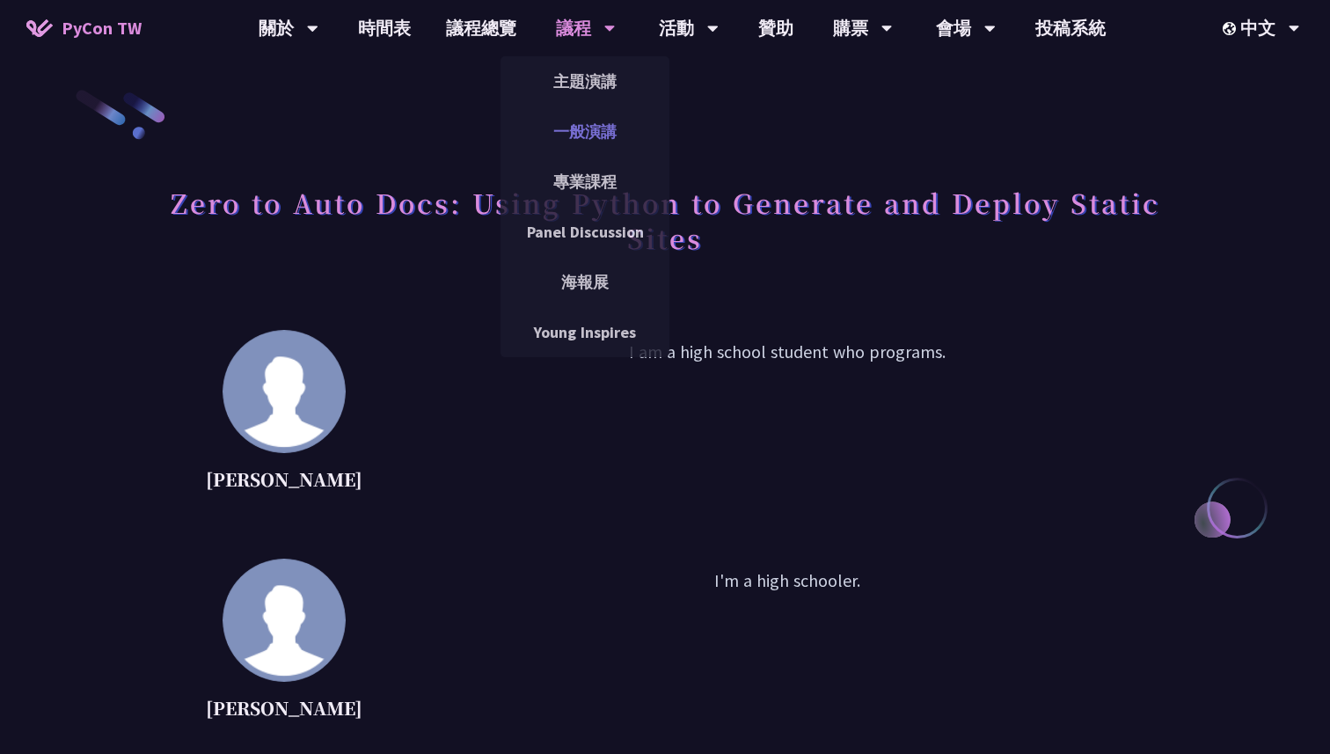
click at [587, 131] on link "一般演講" at bounding box center [585, 131] width 169 height 41
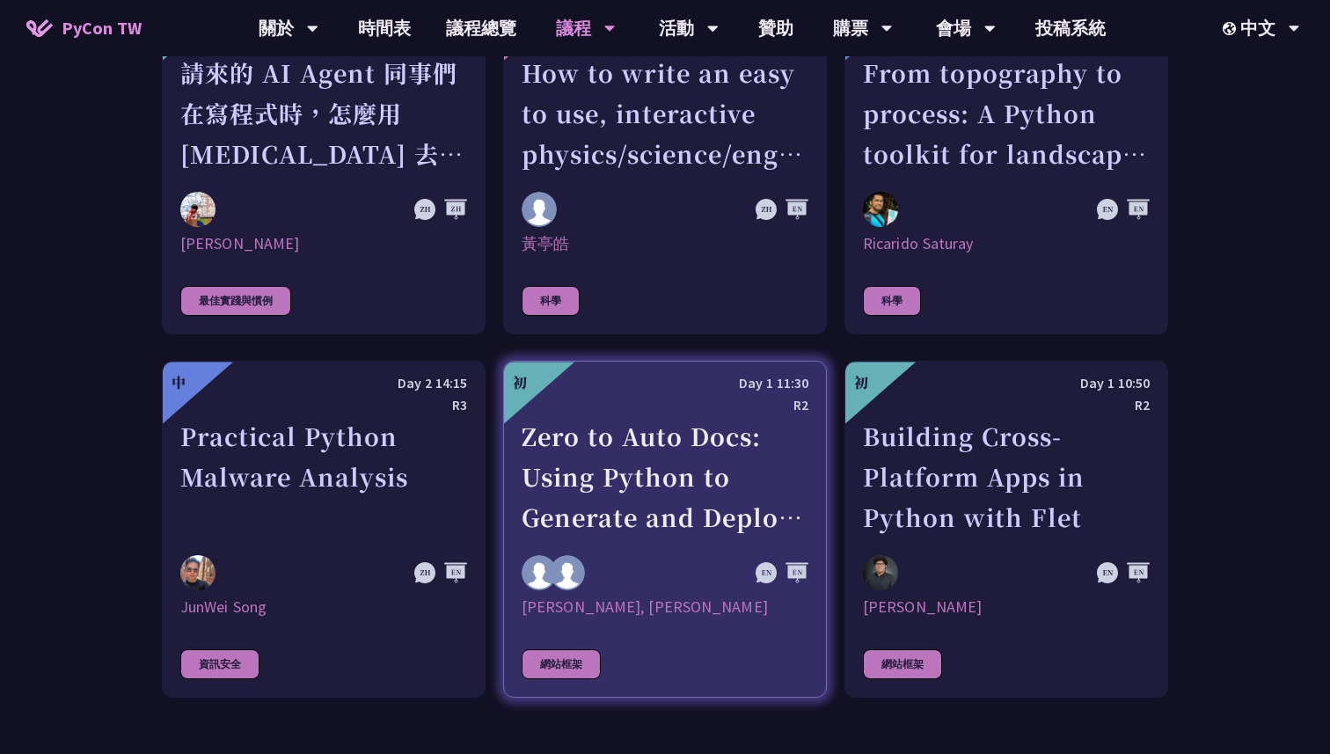
scroll to position [4686, 0]
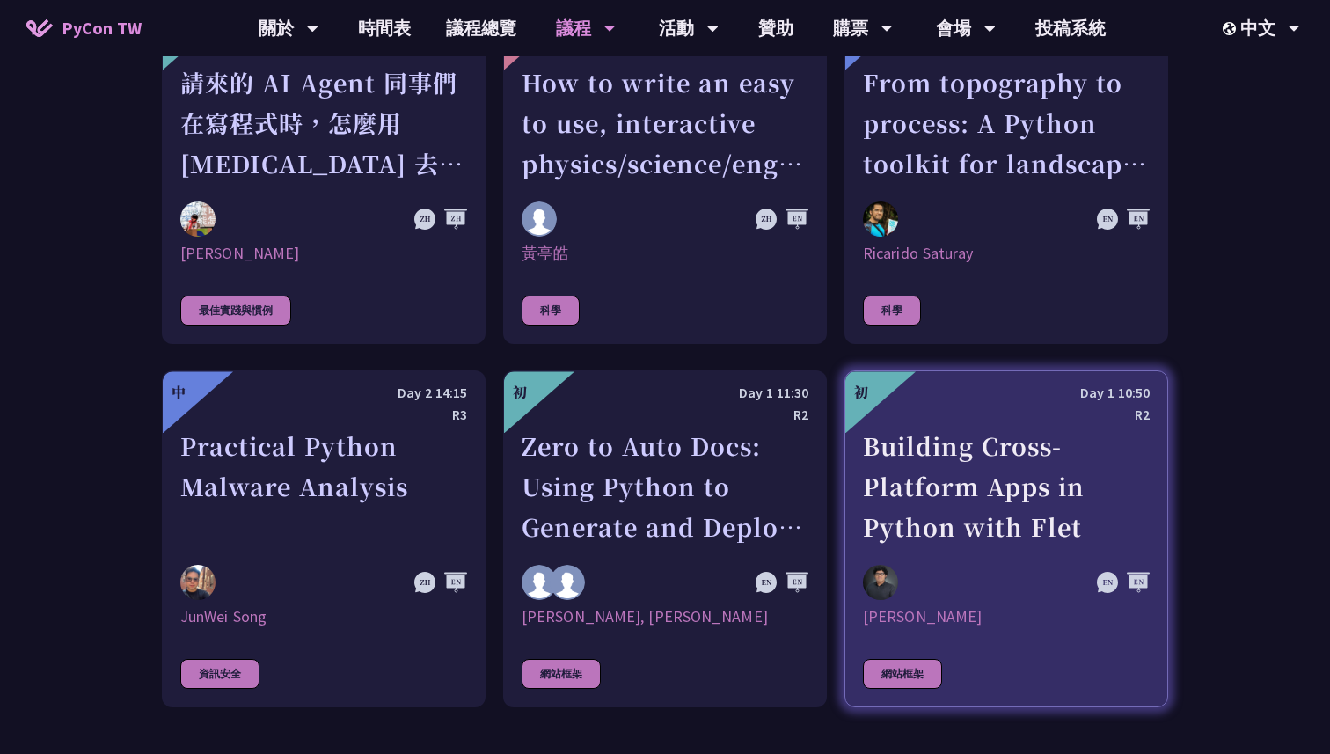
click at [915, 565] on div at bounding box center [963, 582] width 201 height 35
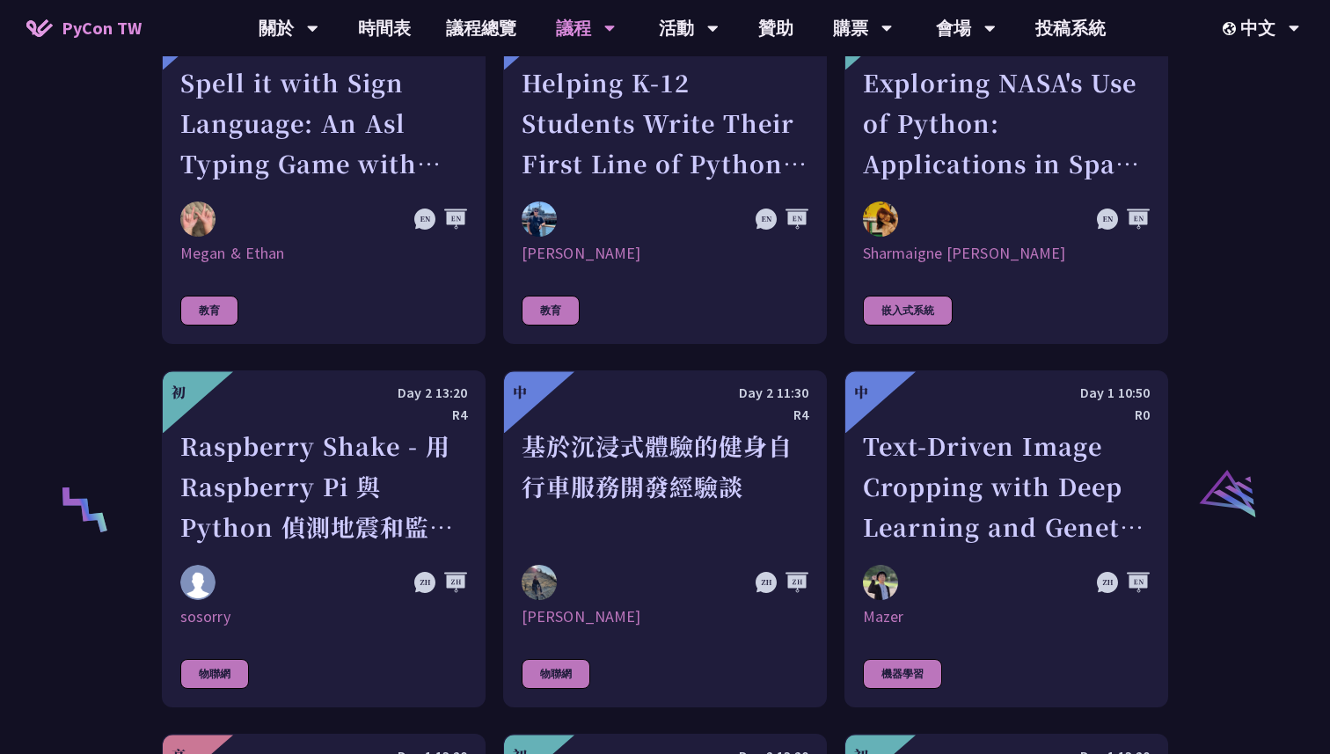
scroll to position [3217, 0]
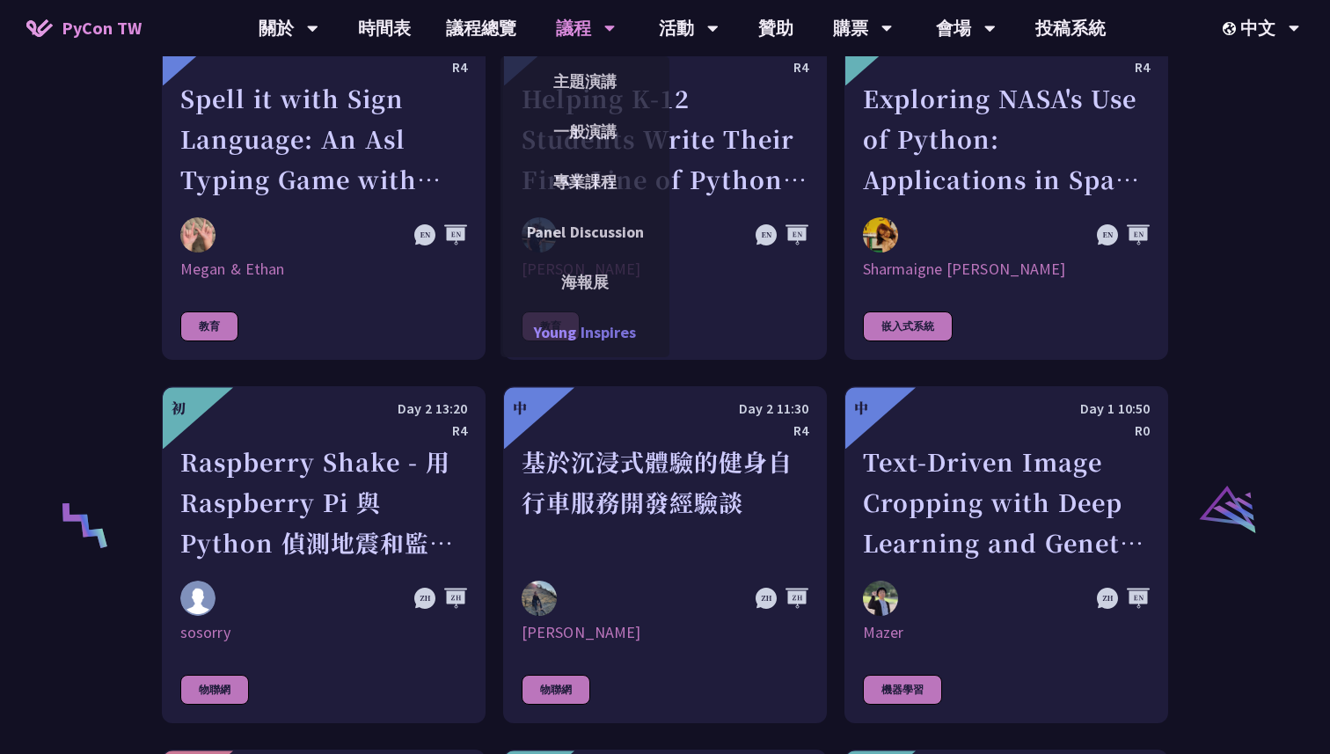
click at [625, 333] on link "Young Inspires" at bounding box center [585, 331] width 169 height 41
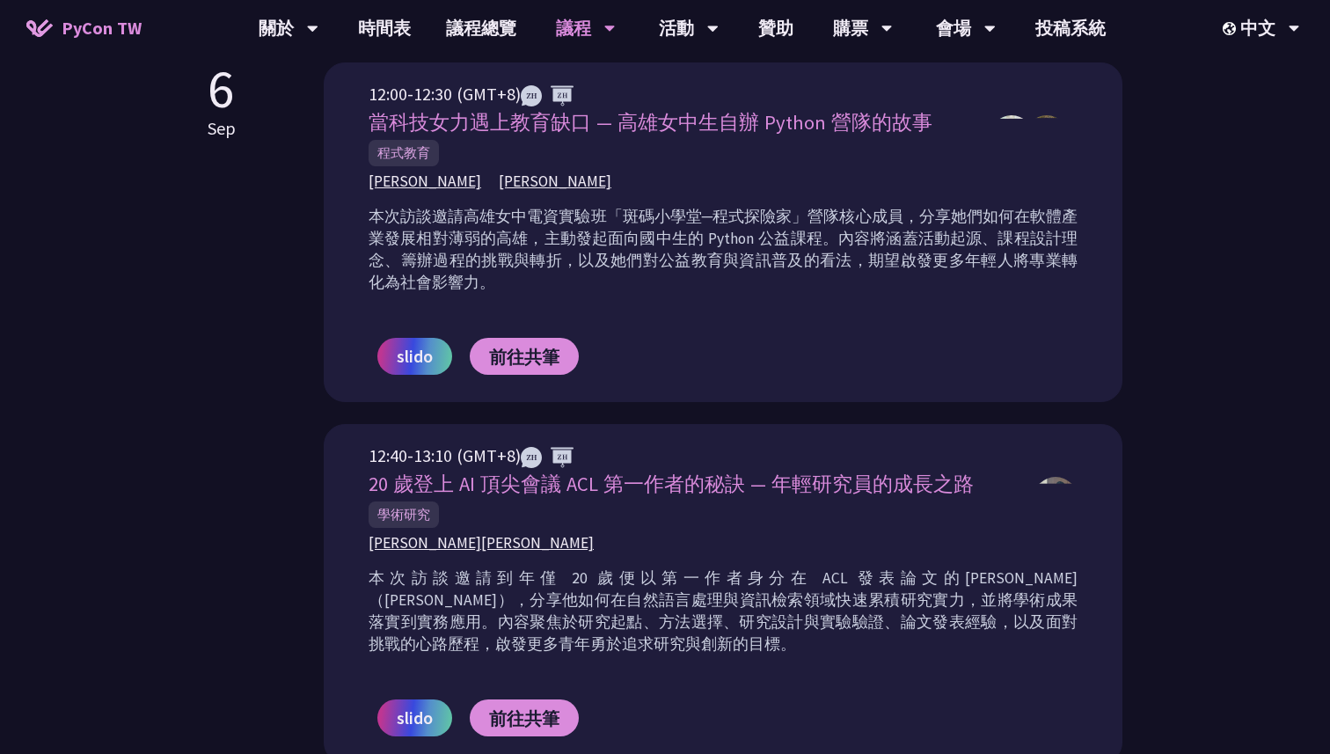
scroll to position [665, 0]
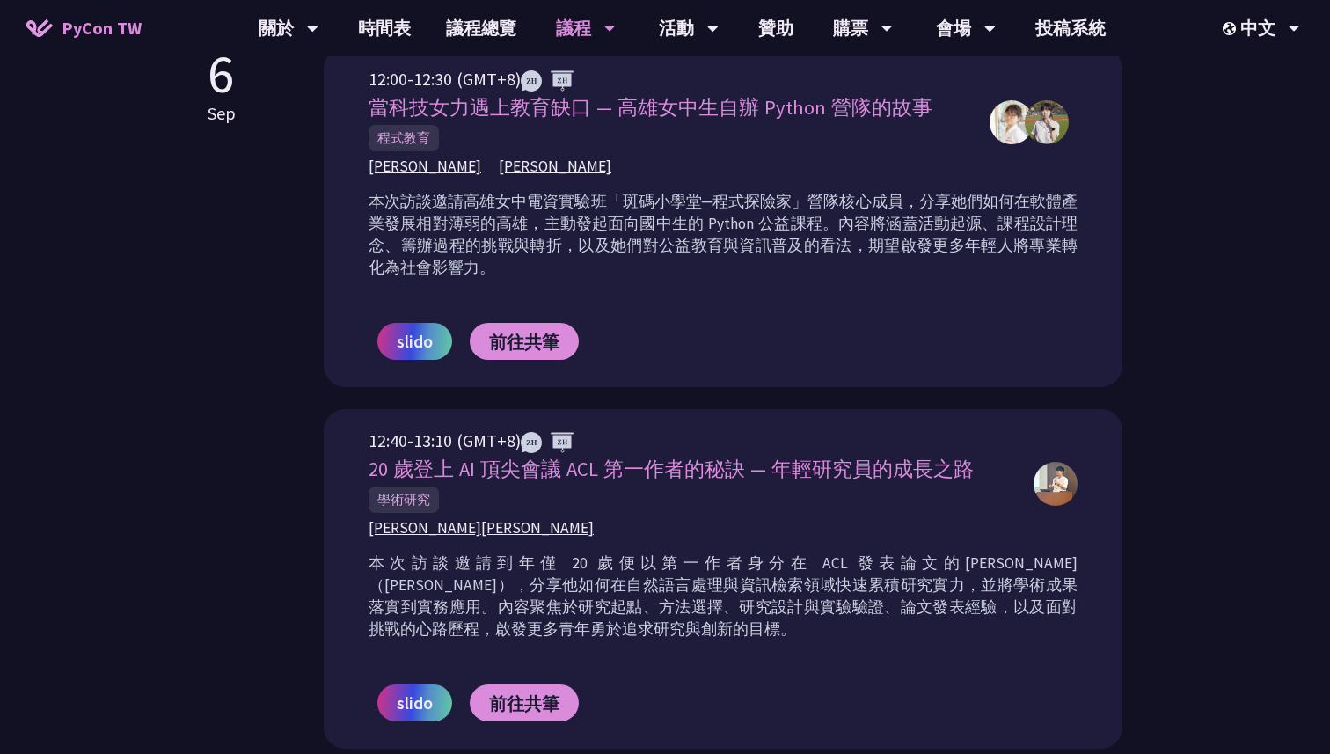
drag, startPoint x: 432, startPoint y: 472, endPoint x: 636, endPoint y: 473, distance: 204.1
click at [639, 473] on span "20 歲登上 AI 頂尖會議 ACL 第一作者的秘訣 — 年輕研究員的成長之路" at bounding box center [671, 469] width 605 height 25
click at [636, 473] on span "20 歲登上 AI 頂尖會議 ACL 第一作者的秘訣 — 年輕研究員的成長之路" at bounding box center [671, 469] width 605 height 25
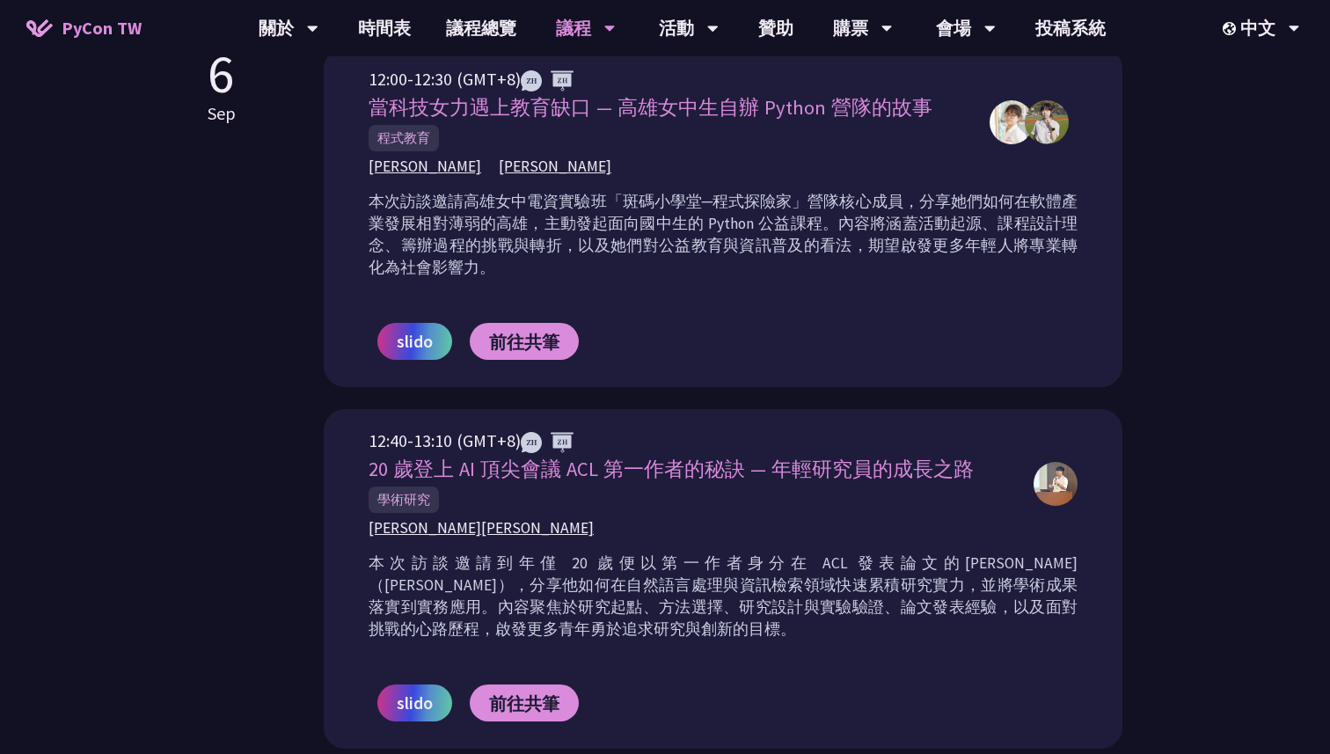
click at [636, 473] on span "20 歲登上 AI 頂尖會議 ACL 第一作者的秘訣 — 年輕研究員的成長之路" at bounding box center [671, 469] width 605 height 25
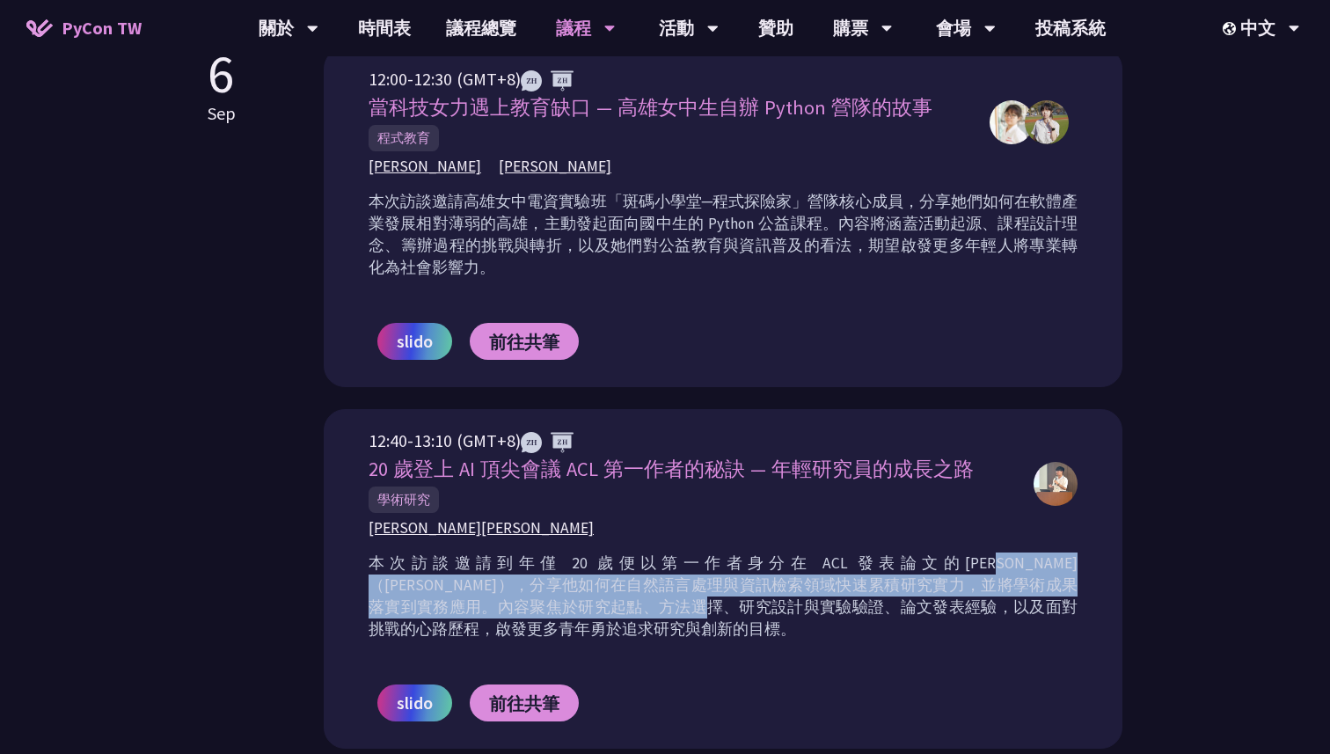
drag, startPoint x: 363, startPoint y: 560, endPoint x: 721, endPoint y: 582, distance: 357.9
click at [721, 582] on div "12:40-13:10 (GMT+8) 20 歲登上 AI 頂尖會議 ACL 第一作者的秘訣 — 年輕研究員的成長之路 學術研究 [PERSON_NAME] …" at bounding box center [723, 579] width 799 height 340
click at [716, 582] on p "本次訪談邀請到年僅 20 歲便以第一作者身分在 ACL 發表論文的[PERSON_NAME]（[PERSON_NAME]），分享他如何在自然語言處理與資訊檢索…" at bounding box center [723, 596] width 709 height 88
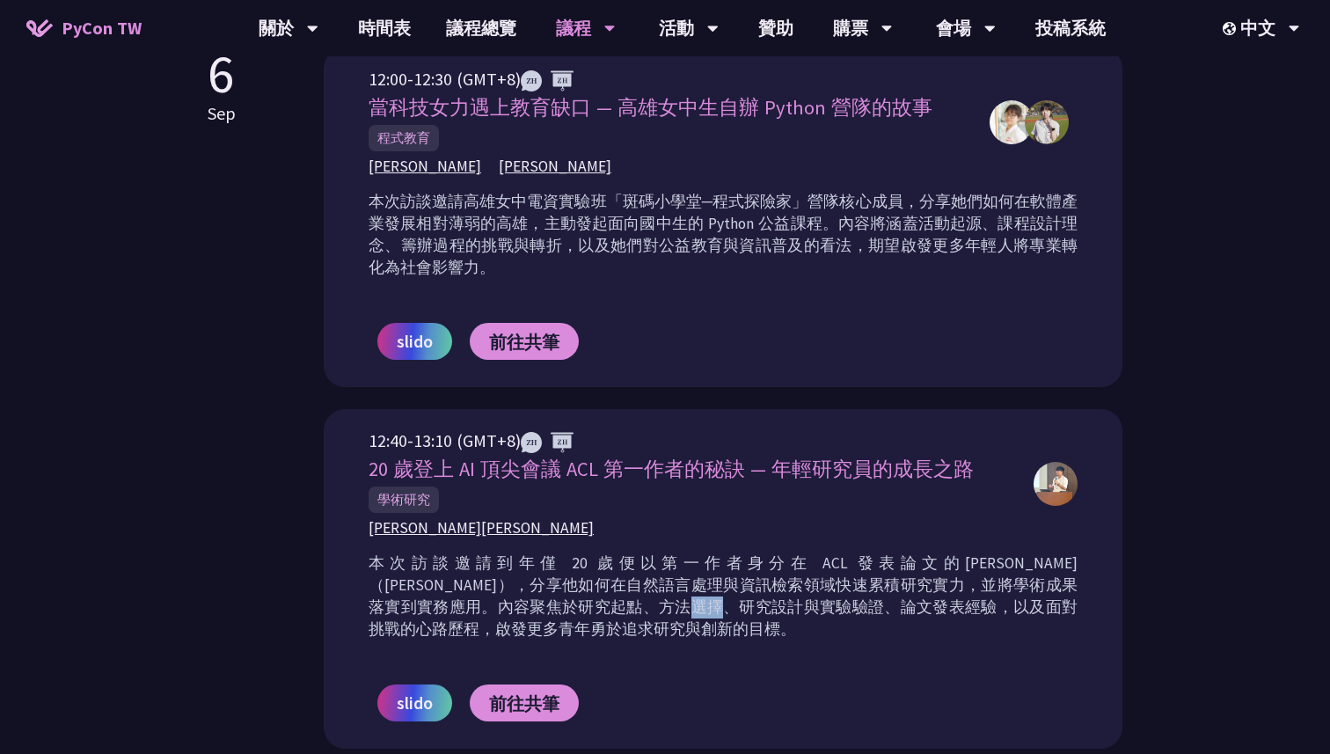
click at [716, 582] on p "本次訪談邀請到年僅 20 歲便以第一作者身分在 ACL 發表論文的[PERSON_NAME]（[PERSON_NAME]），分享他如何在自然語言處理與資訊檢索…" at bounding box center [723, 596] width 709 height 88
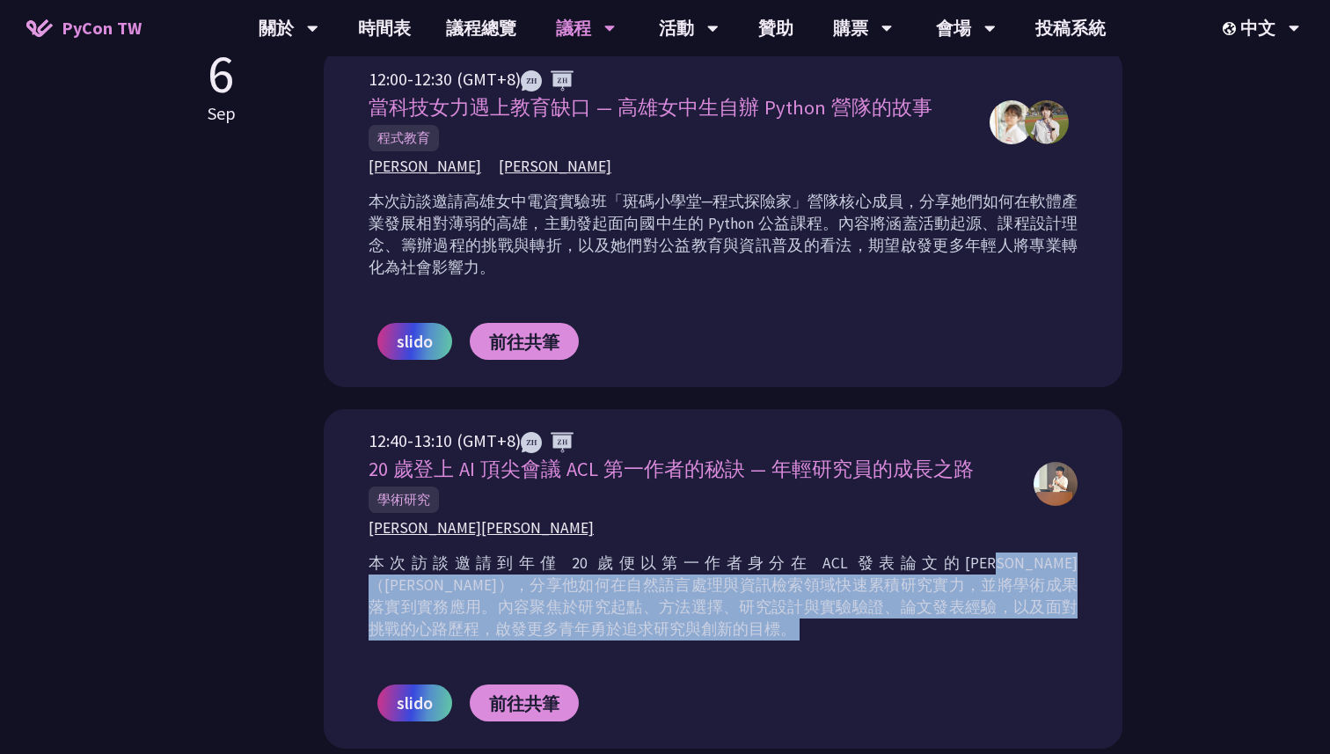
click at [716, 582] on p "本次訪談邀請到年僅 20 歲便以第一作者身分在 ACL 發表論文的[PERSON_NAME]（[PERSON_NAME]），分享他如何在自然語言處理與資訊檢索…" at bounding box center [723, 596] width 709 height 88
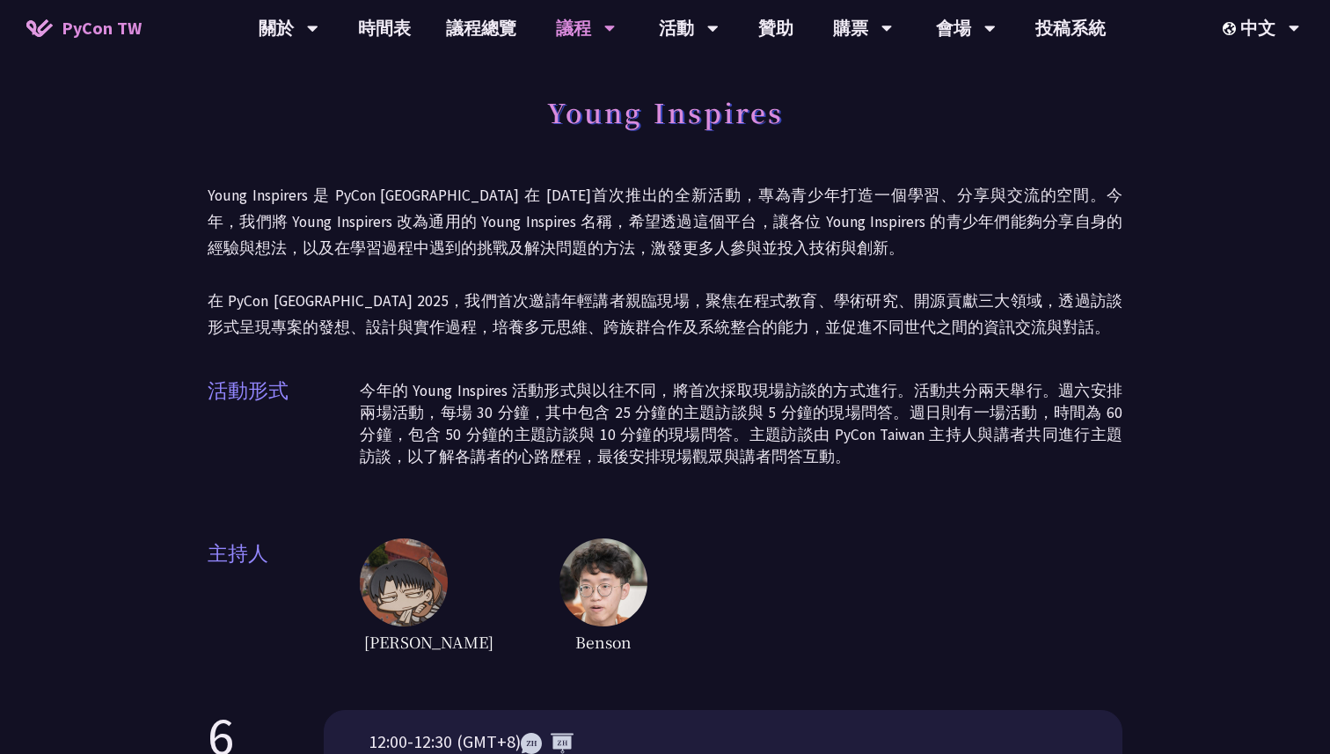
scroll to position [0, 0]
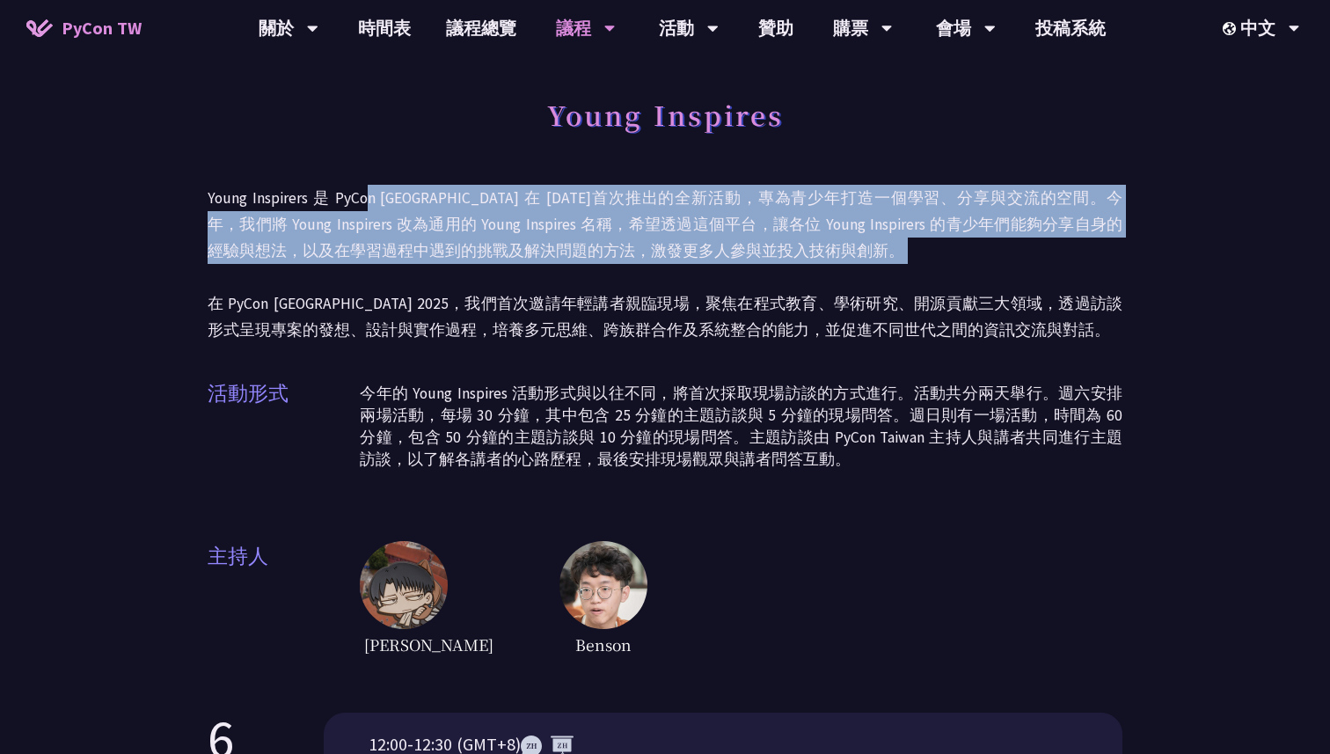
drag, startPoint x: 367, startPoint y: 188, endPoint x: 740, endPoint y: 285, distance: 385.4
click at [741, 285] on p "Young Inspirers 是 PyCon [GEOGRAPHIC_DATA] 在 [DATE]首次推出的全新活動，專為青少年打造一個學習、分享與交流的空…" at bounding box center [665, 264] width 915 height 158
click at [740, 285] on p "Young Inspirers 是 PyCon [GEOGRAPHIC_DATA] 在 [DATE]首次推出的全新活動，專為青少年打造一個學習、分享與交流的空…" at bounding box center [665, 264] width 915 height 158
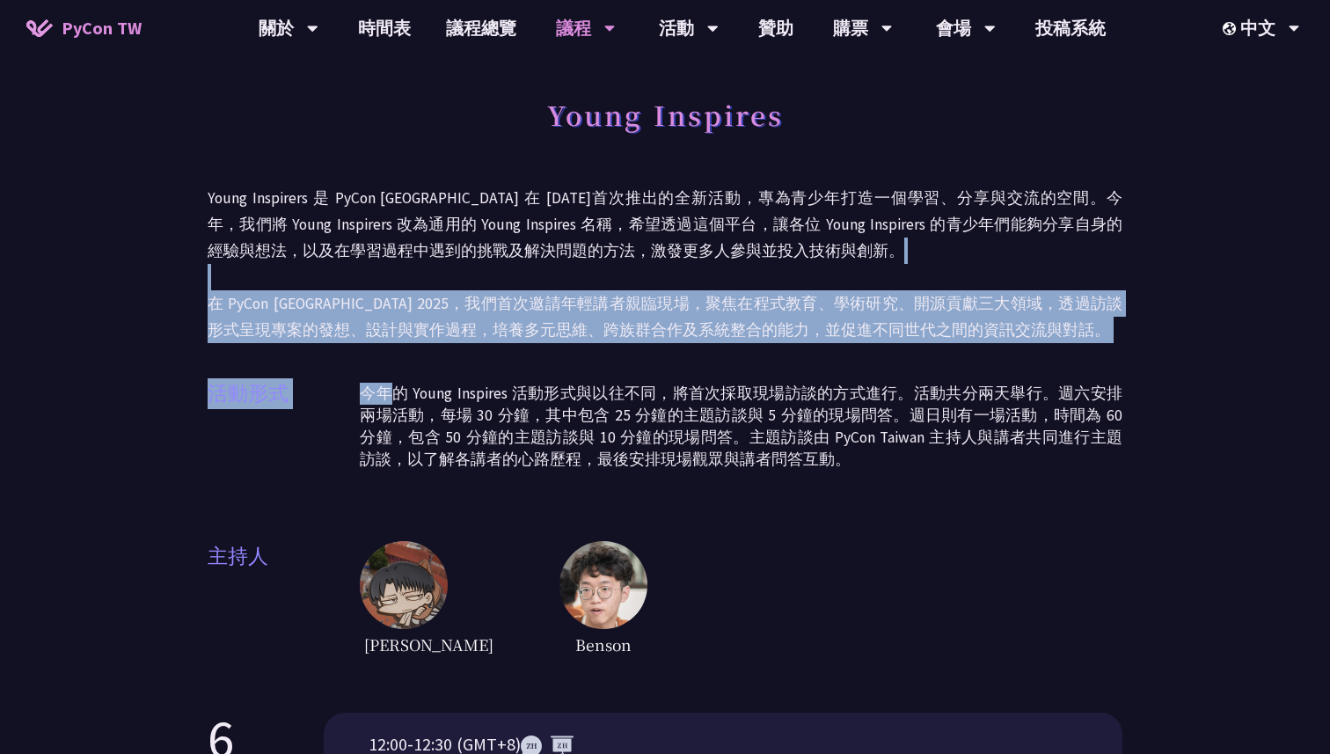
drag, startPoint x: 740, startPoint y: 285, endPoint x: 867, endPoint y: 360, distance: 147.1
click at [867, 360] on div "Young Inspires Young Inspirers 是 PyCon [GEOGRAPHIC_DATA] 在 [DATE]首次推出的全新活動，專為青少…" at bounding box center [665, 374] width 915 height 572
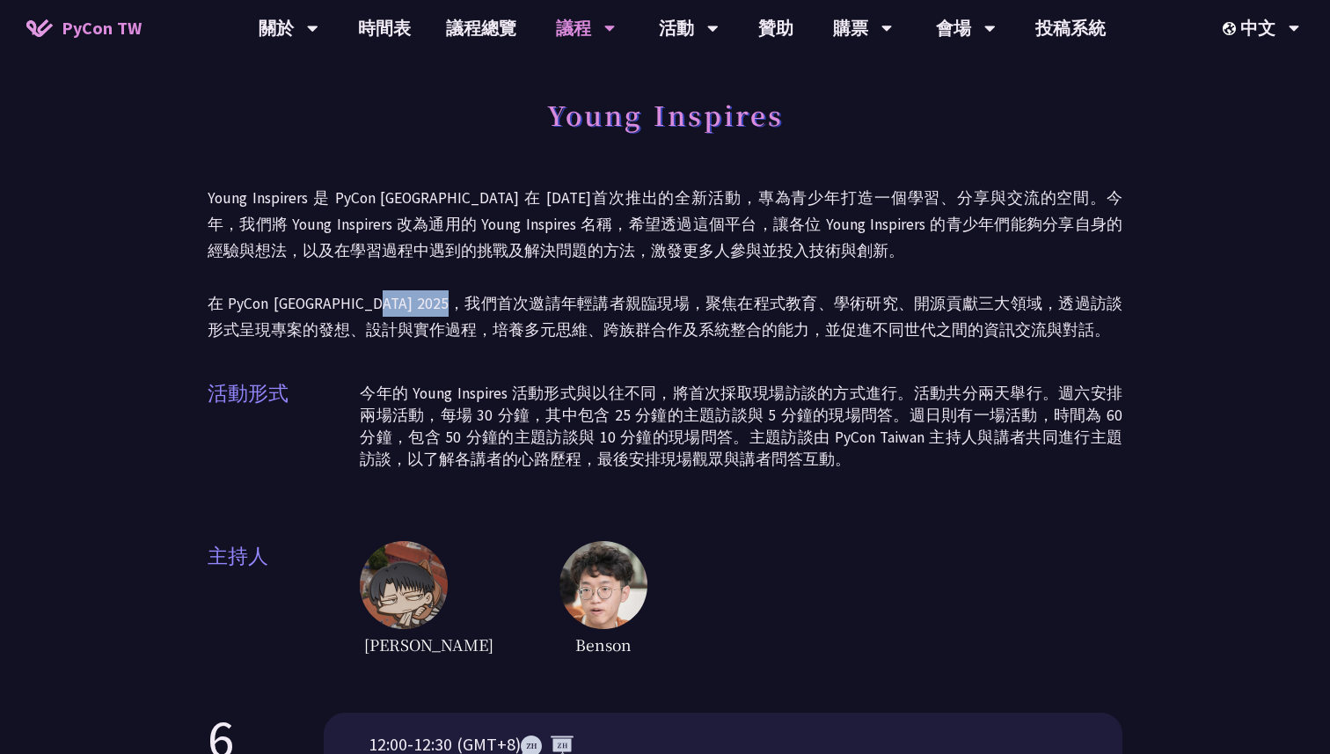
drag, startPoint x: 362, startPoint y: 303, endPoint x: 503, endPoint y: 302, distance: 140.8
click at [503, 302] on p "Young Inspirers 是 PyCon [GEOGRAPHIC_DATA] 在 [DATE]首次推出的全新活動，專為青少年打造一個學習、分享與交流的空…" at bounding box center [665, 264] width 915 height 158
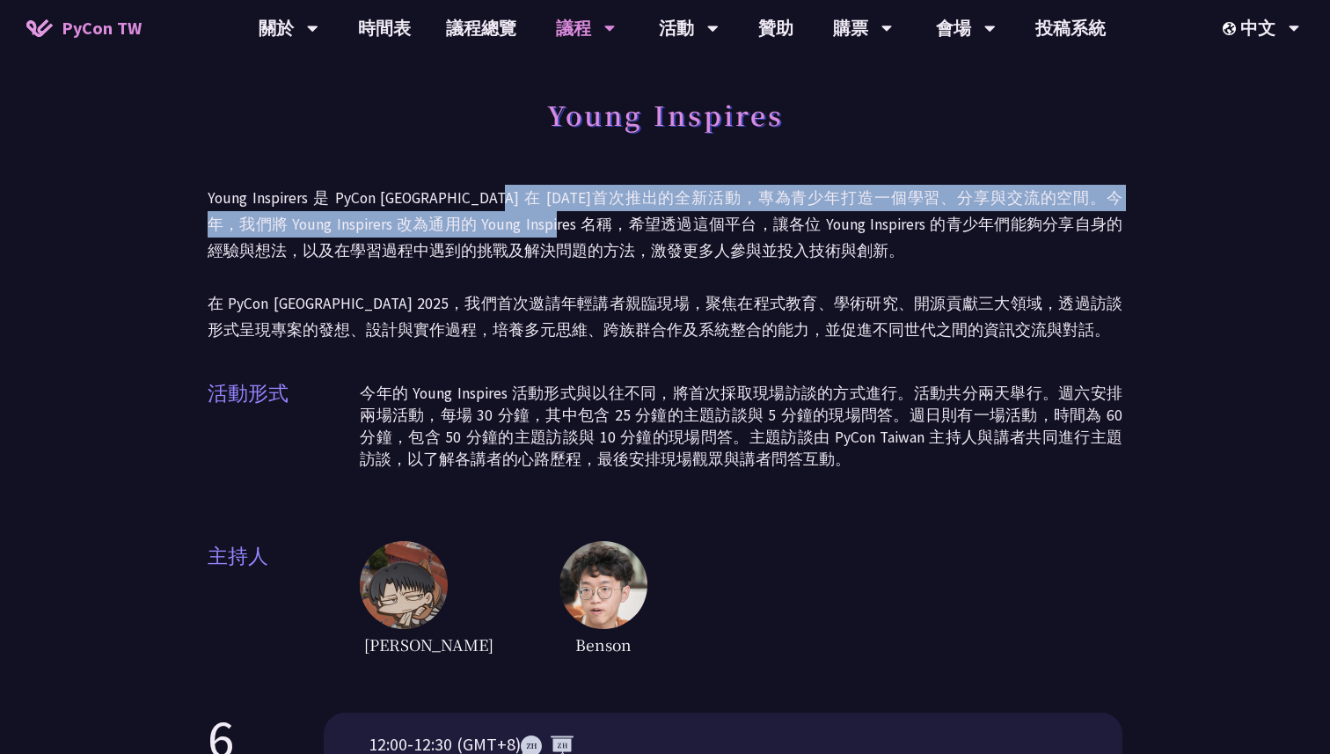
drag, startPoint x: 499, startPoint y: 201, endPoint x: 552, endPoint y: 233, distance: 62.3
click at [552, 233] on p "Young Inspirers 是 PyCon [GEOGRAPHIC_DATA] 在 [DATE]首次推出的全新活動，專為青少年打造一個學習、分享與交流的空…" at bounding box center [665, 264] width 915 height 158
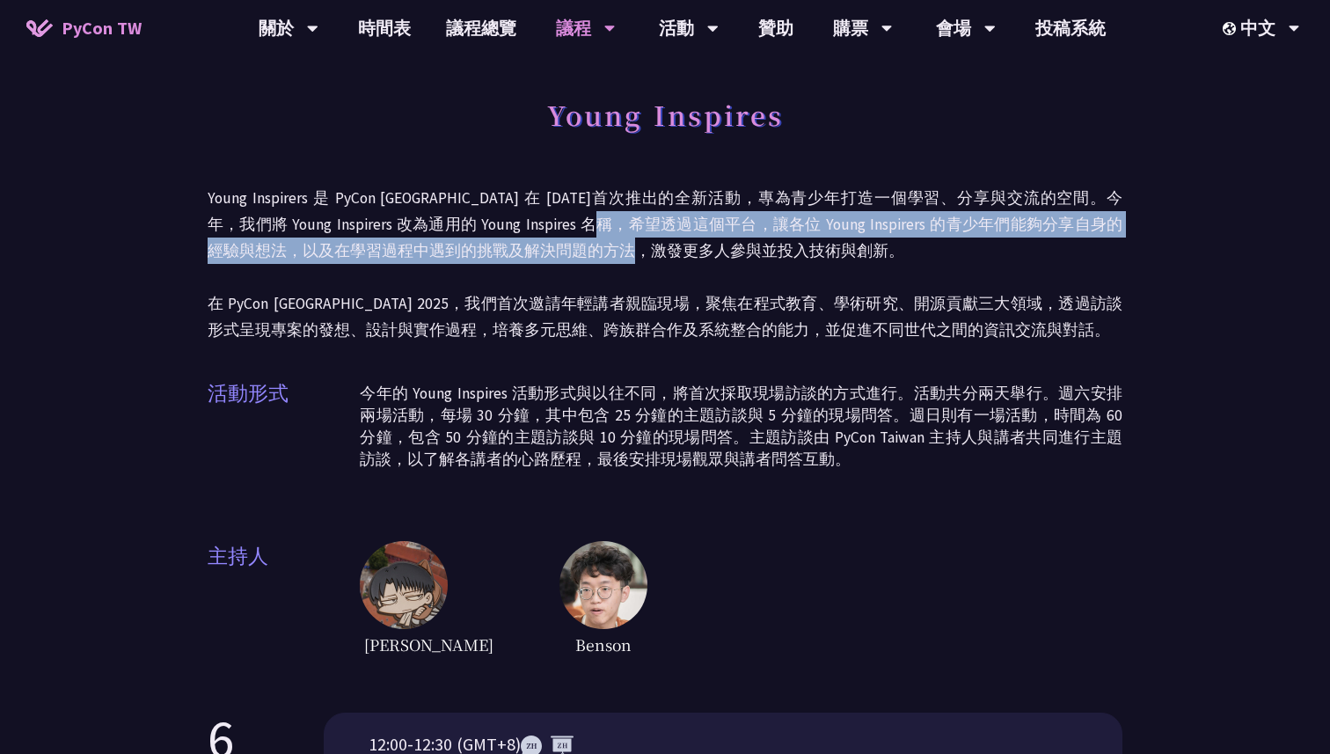
drag, startPoint x: 639, startPoint y: 230, endPoint x: 653, endPoint y: 238, distance: 16.1
click at [653, 238] on p "Young Inspirers 是 PyCon [GEOGRAPHIC_DATA] 在 [DATE]首次推出的全新活動，專為青少年打造一個學習、分享與交流的空…" at bounding box center [665, 264] width 915 height 158
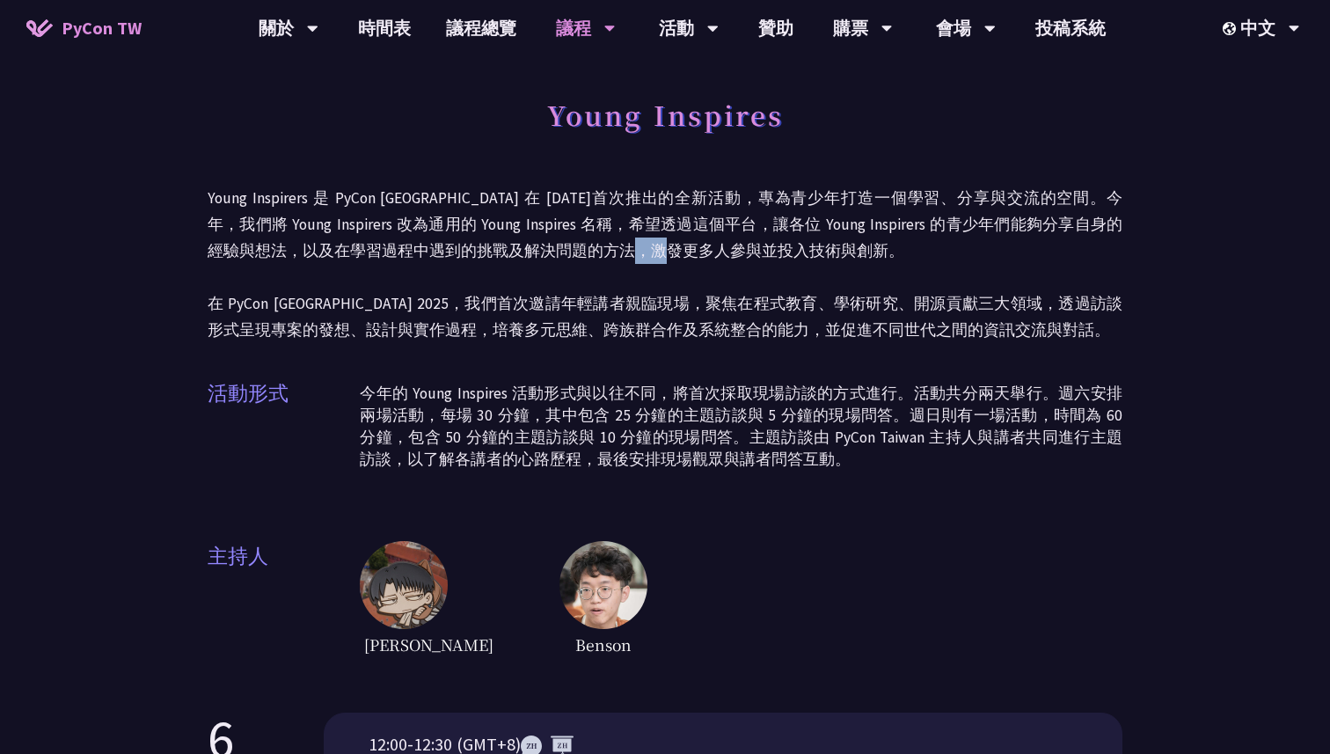
click at [653, 238] on p "Young Inspirers 是 PyCon [GEOGRAPHIC_DATA] 在 [DATE]首次推出的全新活動，專為青少年打造一個學習、分享與交流的空…" at bounding box center [665, 264] width 915 height 158
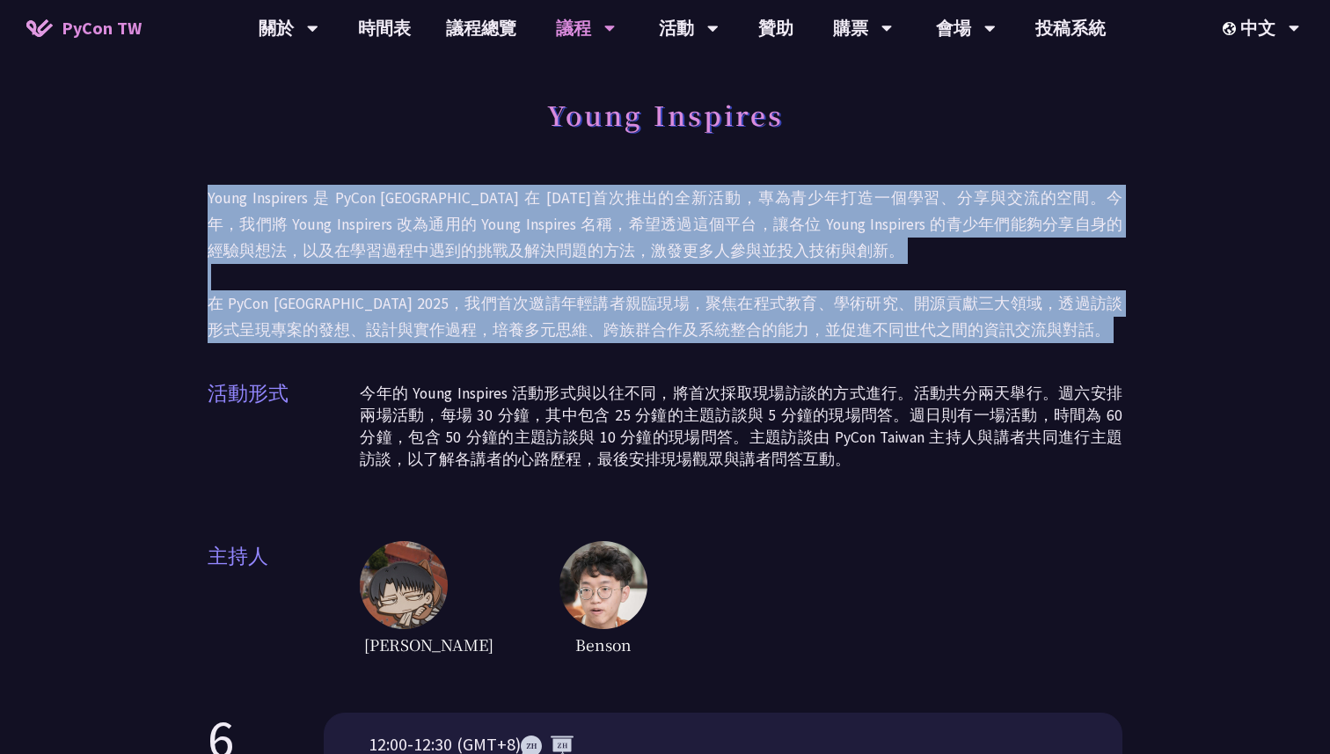
drag, startPoint x: 653, startPoint y: 238, endPoint x: 699, endPoint y: 315, distance: 90.4
click at [704, 315] on p "Young Inspirers 是 PyCon [GEOGRAPHIC_DATA] 在 [DATE]首次推出的全新活動，專為青少年打造一個學習、分享與交流的空…" at bounding box center [665, 264] width 915 height 158
click at [699, 315] on p "Young Inspirers 是 PyCon [GEOGRAPHIC_DATA] 在 [DATE]首次推出的全新活動，專為青少年打造一個學習、分享與交流的空…" at bounding box center [665, 264] width 915 height 158
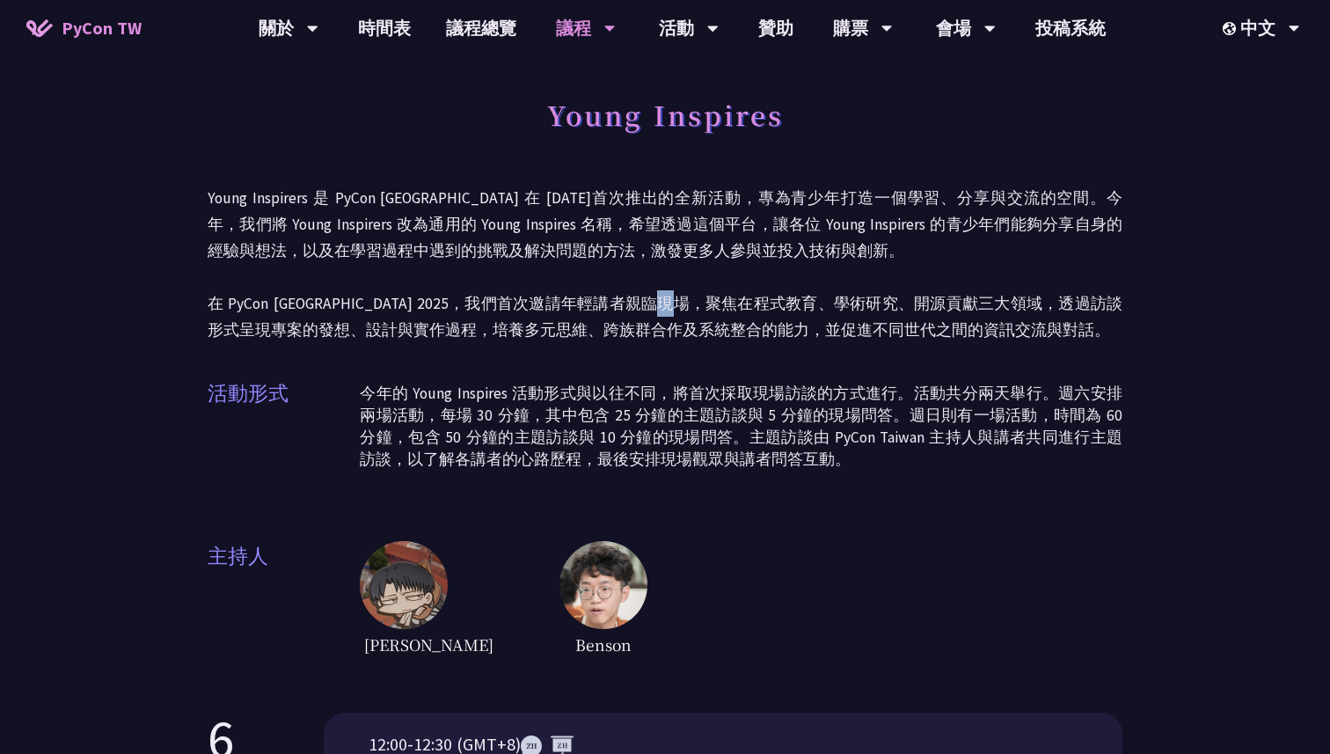
click at [699, 315] on p "Young Inspirers 是 PyCon [GEOGRAPHIC_DATA] 在 [DATE]首次推出的全新活動，專為青少年打造一個學習、分享與交流的空…" at bounding box center [665, 264] width 915 height 158
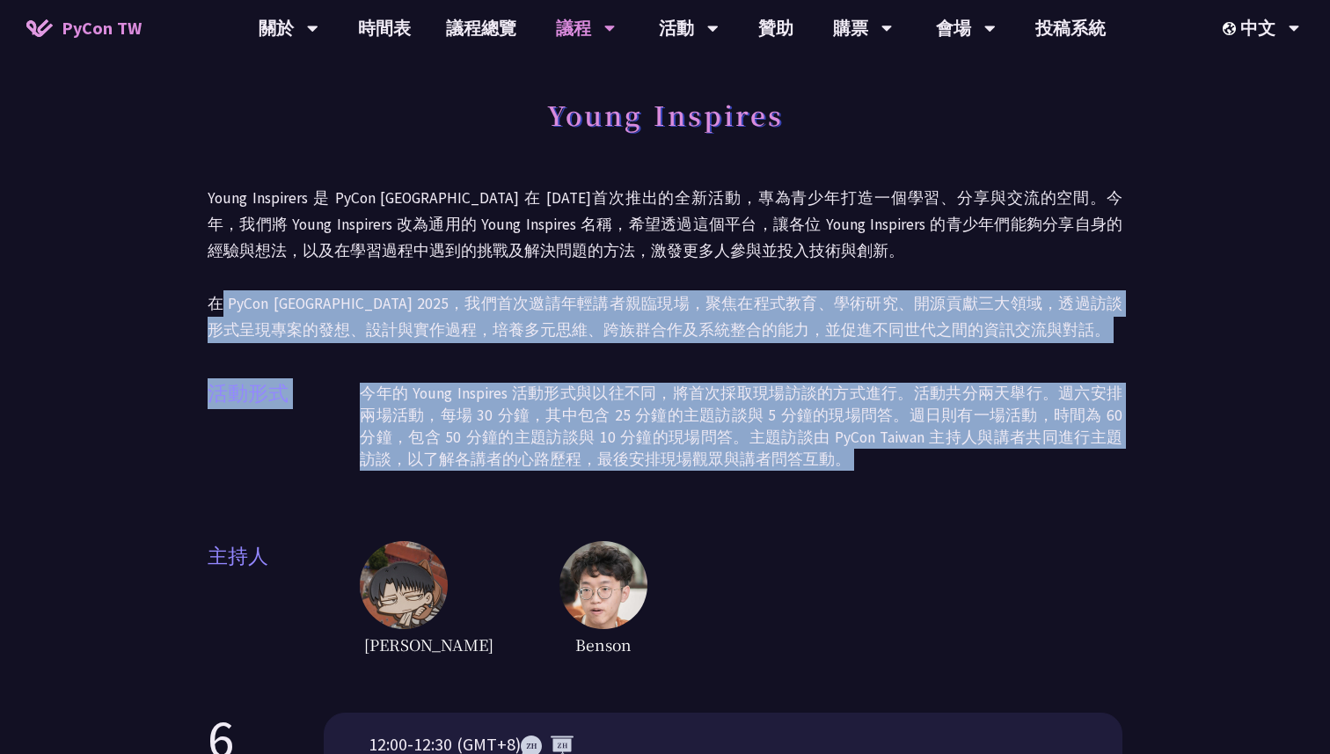
drag, startPoint x: 699, startPoint y: 315, endPoint x: 742, endPoint y: 347, distance: 52.8
click at [742, 347] on div "Young Inspires Young Inspirers 是 PyCon [GEOGRAPHIC_DATA] 在 [DATE]首次推出的全新活動，專為青少…" at bounding box center [665, 374] width 915 height 572
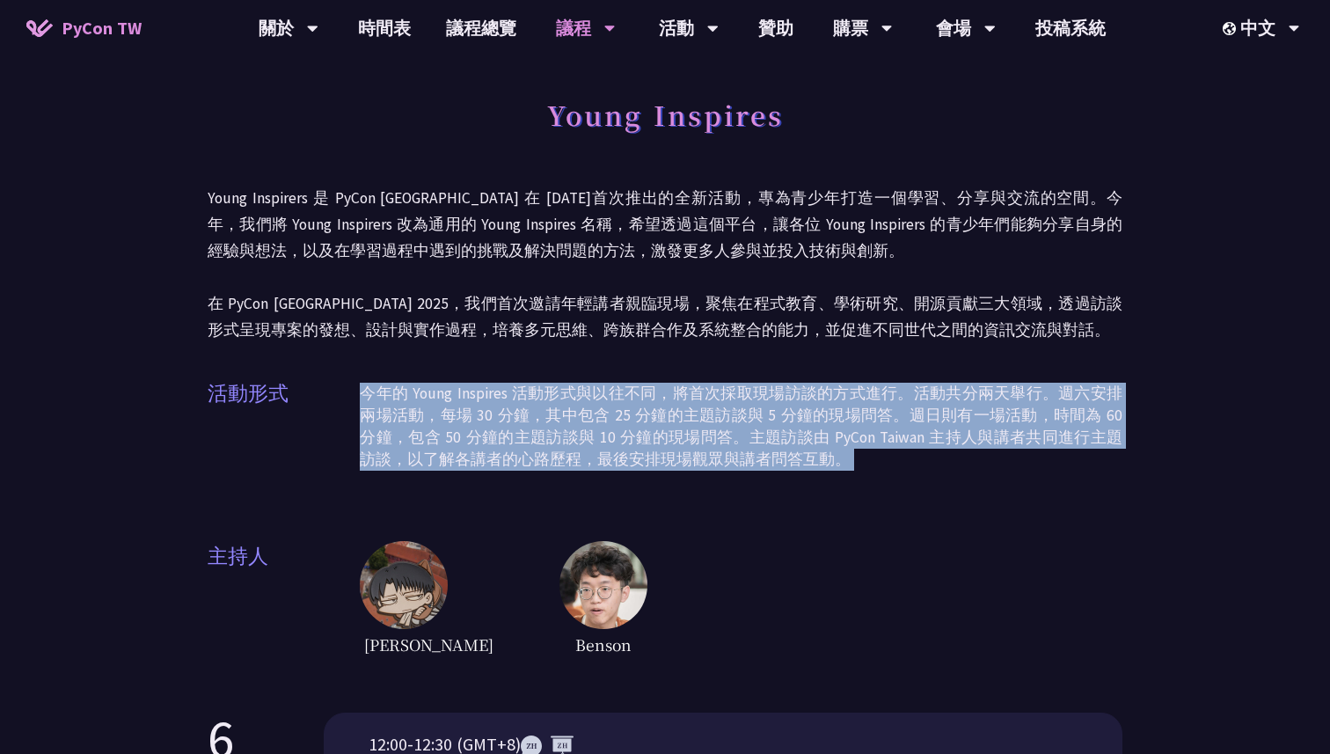
drag, startPoint x: 742, startPoint y: 347, endPoint x: 773, endPoint y: 478, distance: 134.9
click at [778, 479] on div "Young Inspires Young Inspirers 是 PyCon [GEOGRAPHIC_DATA] 在 [DATE]首次推出的全新活動，專為青少…" at bounding box center [665, 374] width 915 height 572
click at [773, 478] on div "活動形式 今年的 Young Inspires 活動形式與以往不同，將首次採取現場訪談的方式進行。活動共分兩天舉行。週六安排兩場活動，每場 30 分鐘，其中包…" at bounding box center [665, 433] width 915 height 110
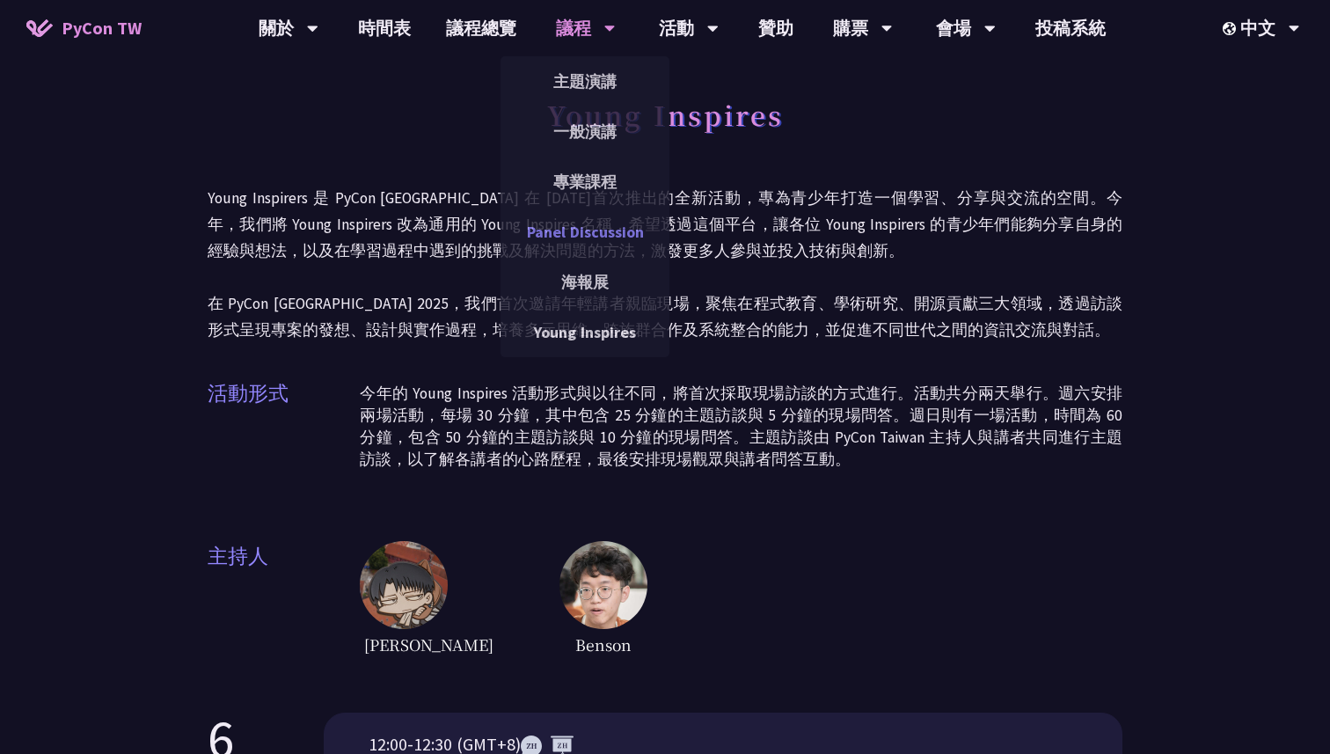
click at [573, 236] on link "Panel Discussion" at bounding box center [585, 231] width 169 height 41
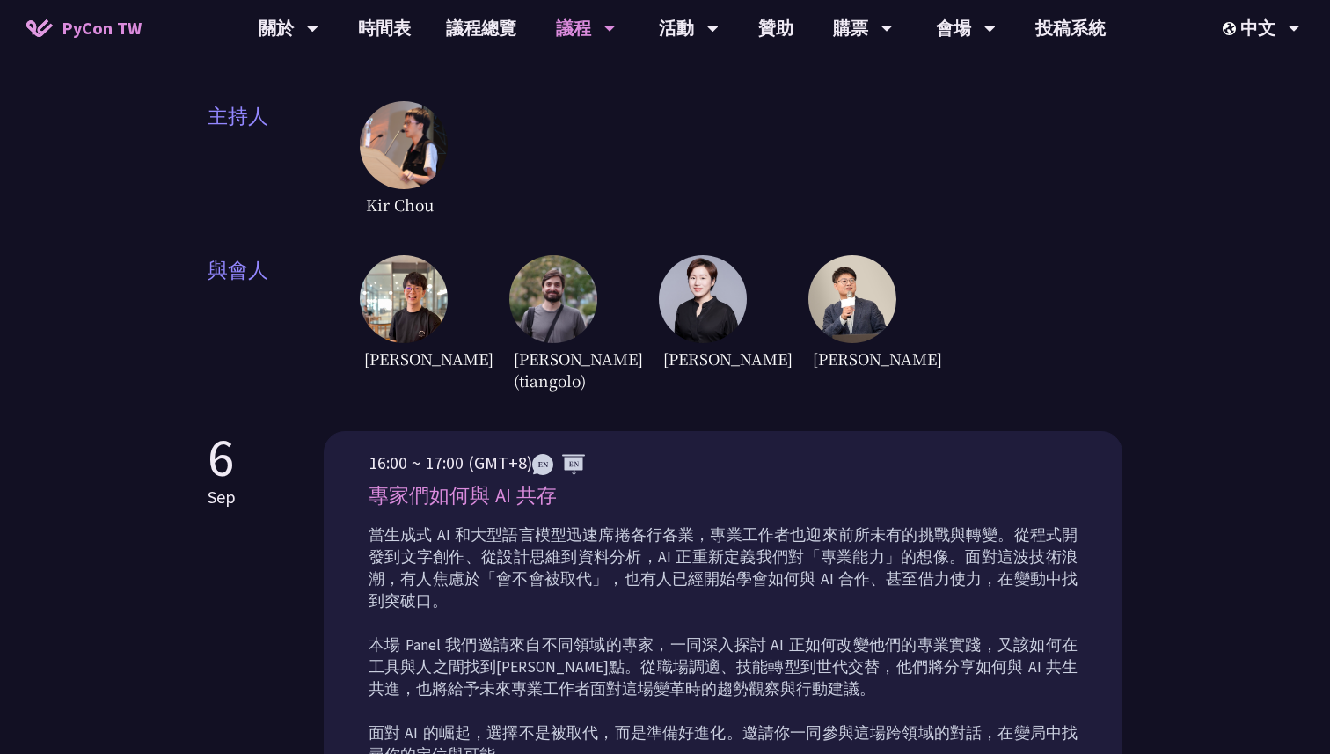
scroll to position [435, 0]
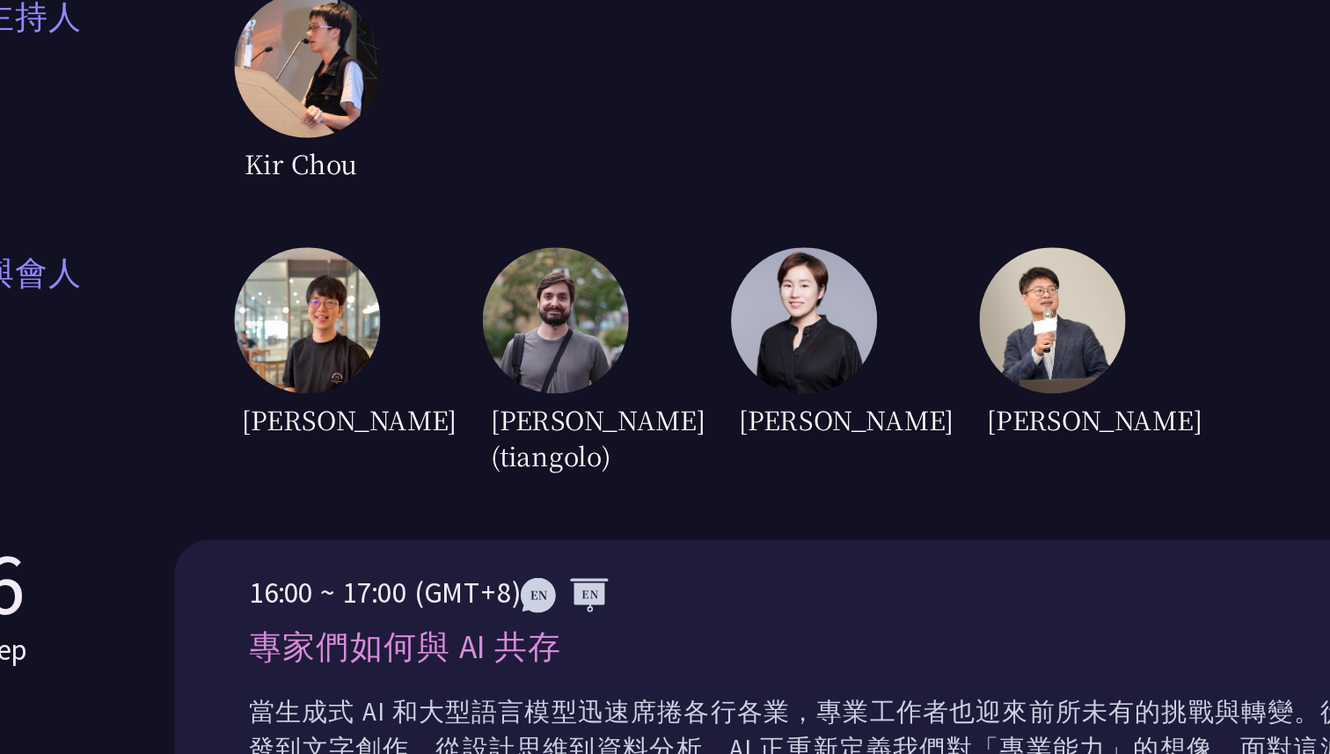
click at [874, 265] on img at bounding box center [852, 291] width 88 height 88
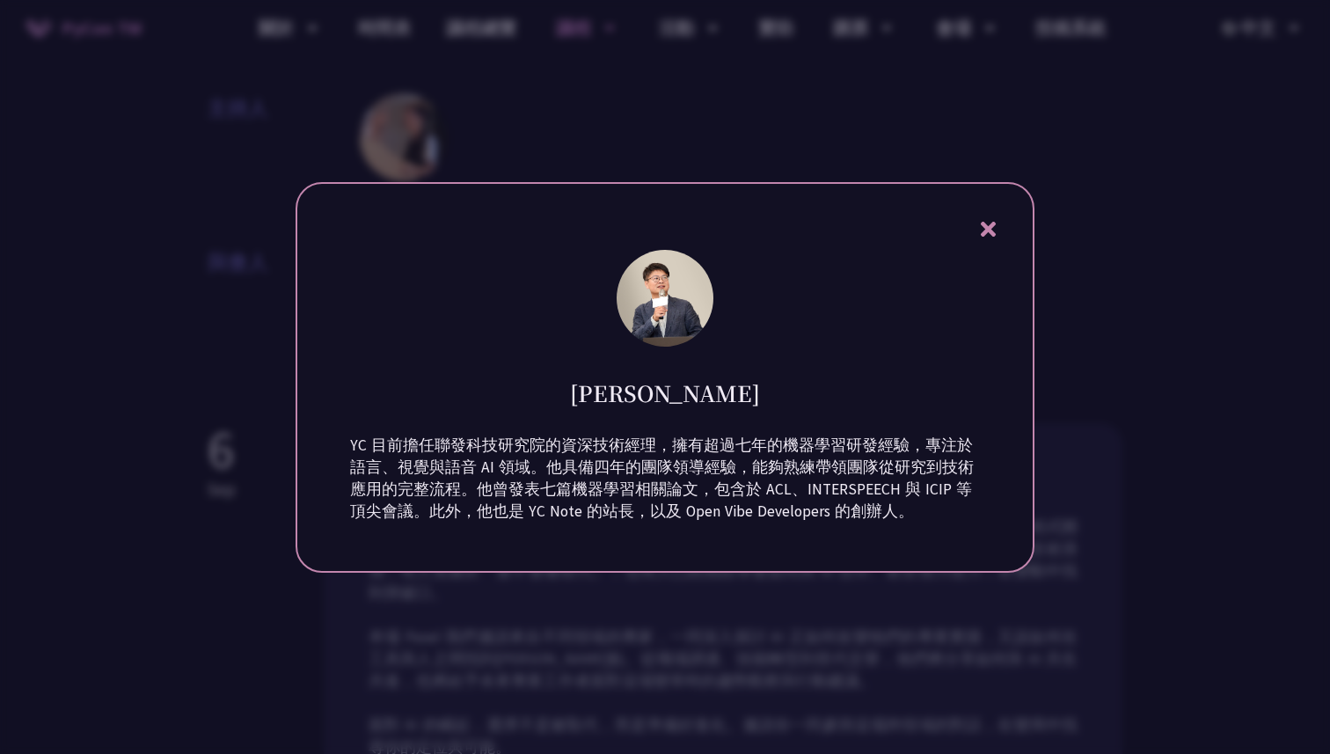
click at [991, 228] on icon at bounding box center [988, 229] width 22 height 22
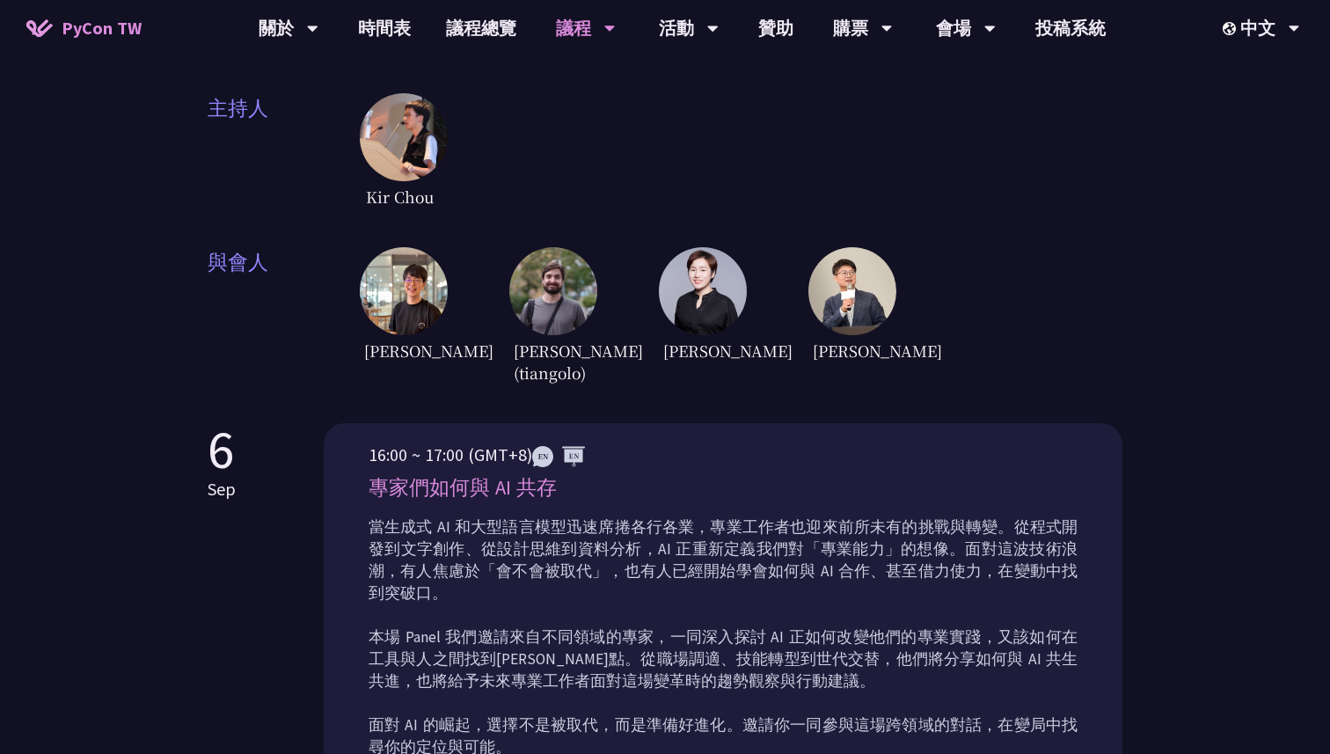
click at [711, 268] on img at bounding box center [703, 291] width 88 height 88
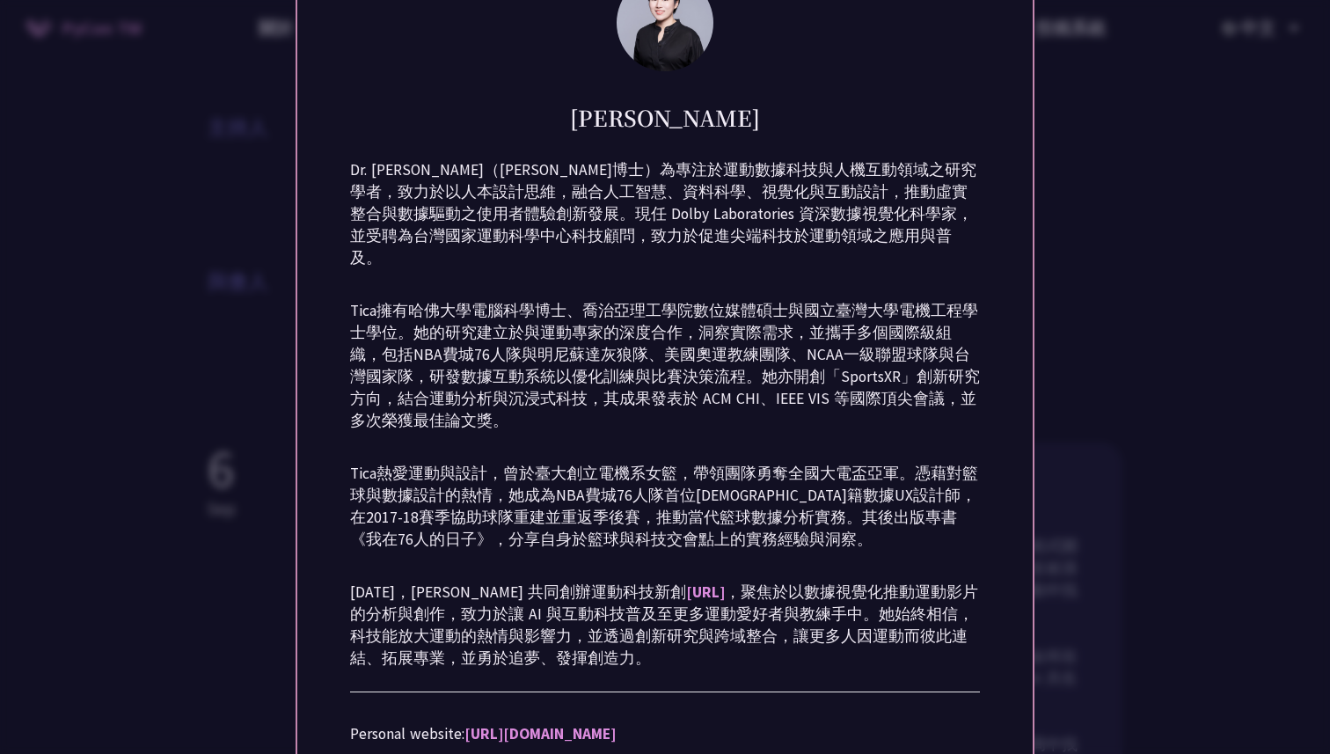
scroll to position [0, 0]
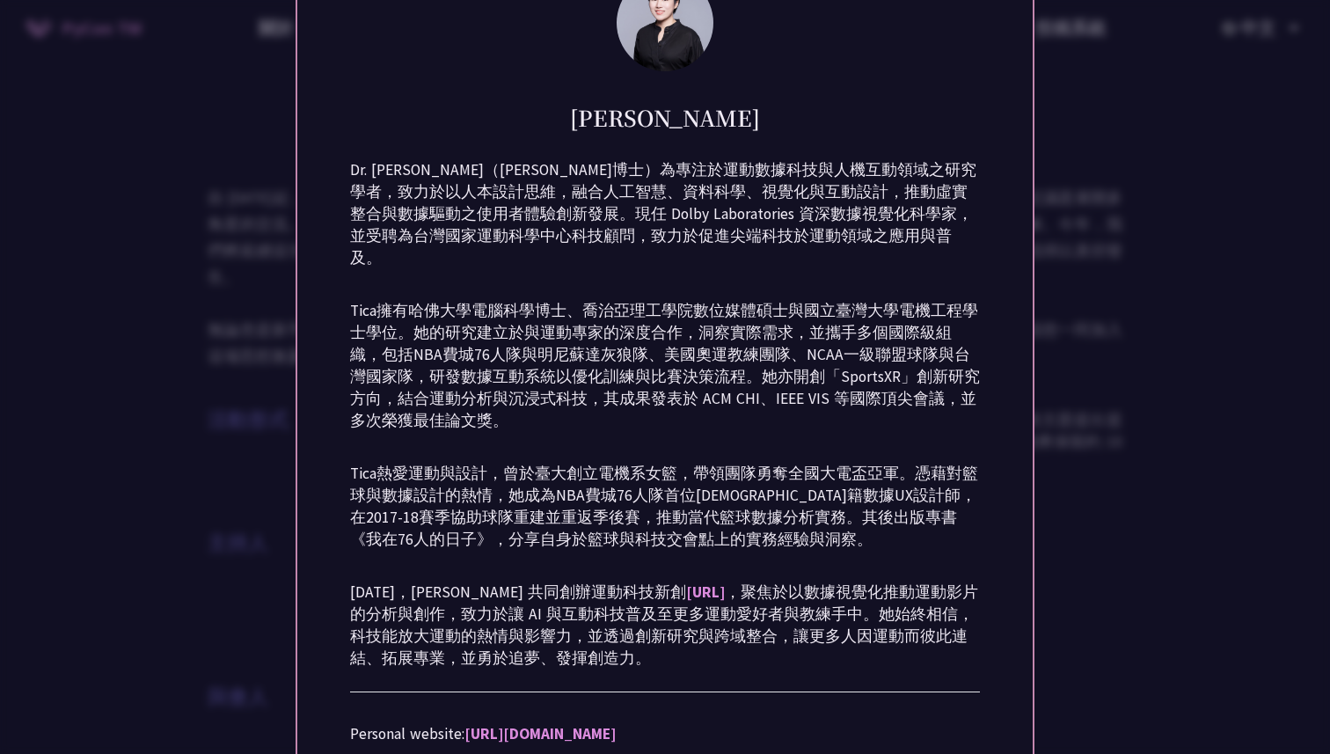
click at [1129, 91] on div at bounding box center [665, 377] width 1330 height 754
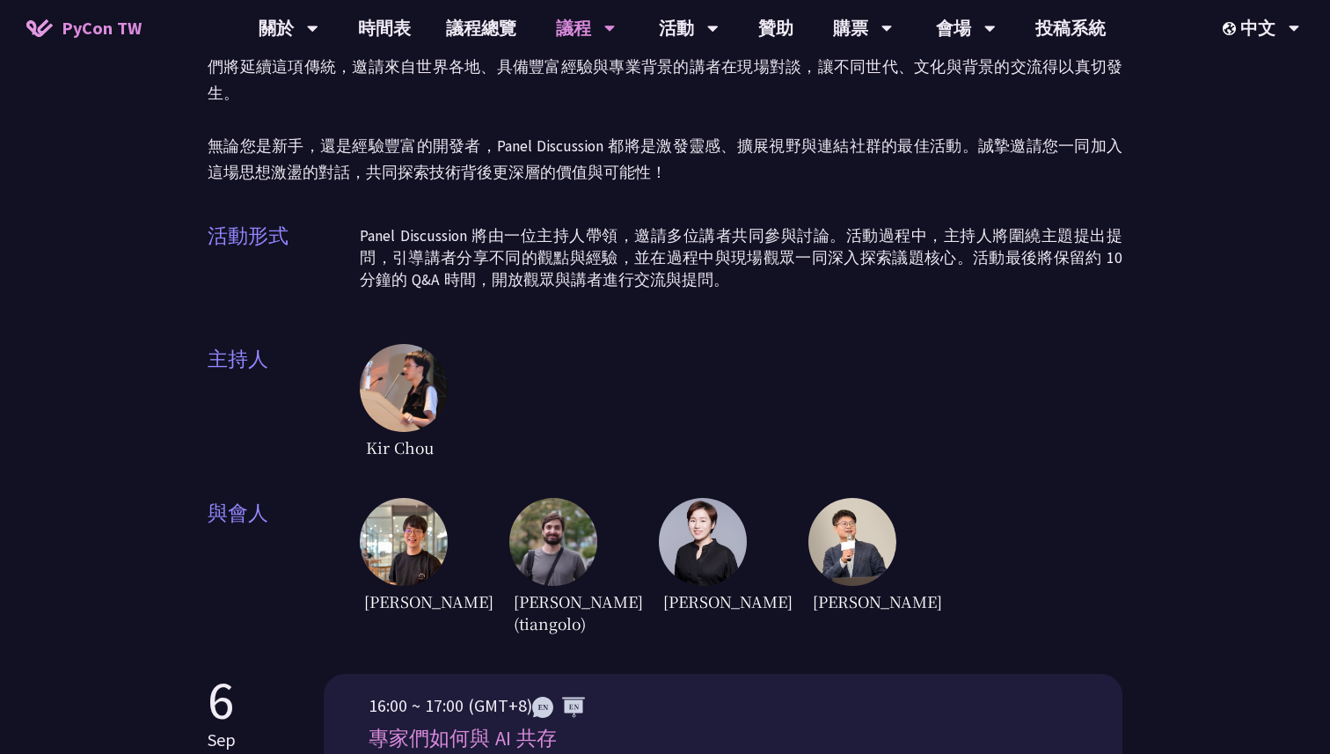
scroll to position [242, 0]
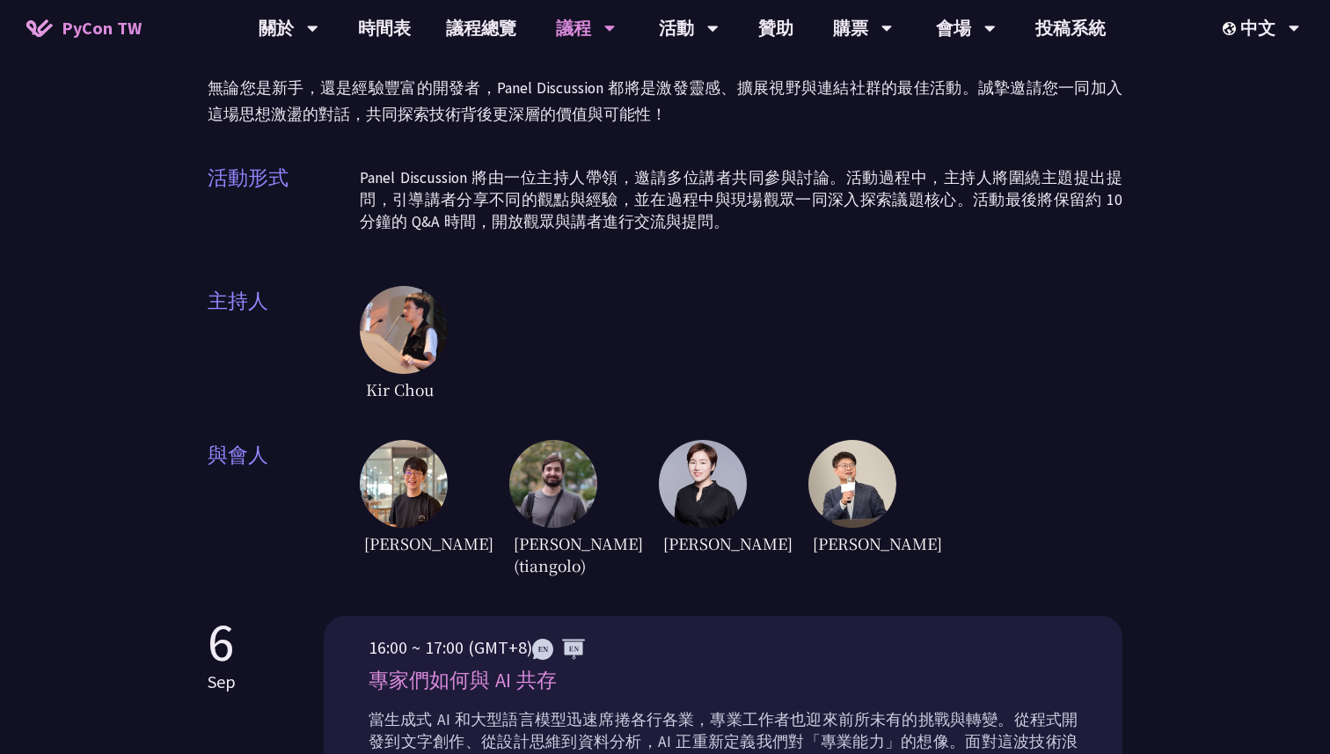
click at [545, 440] on img at bounding box center [553, 484] width 88 height 88
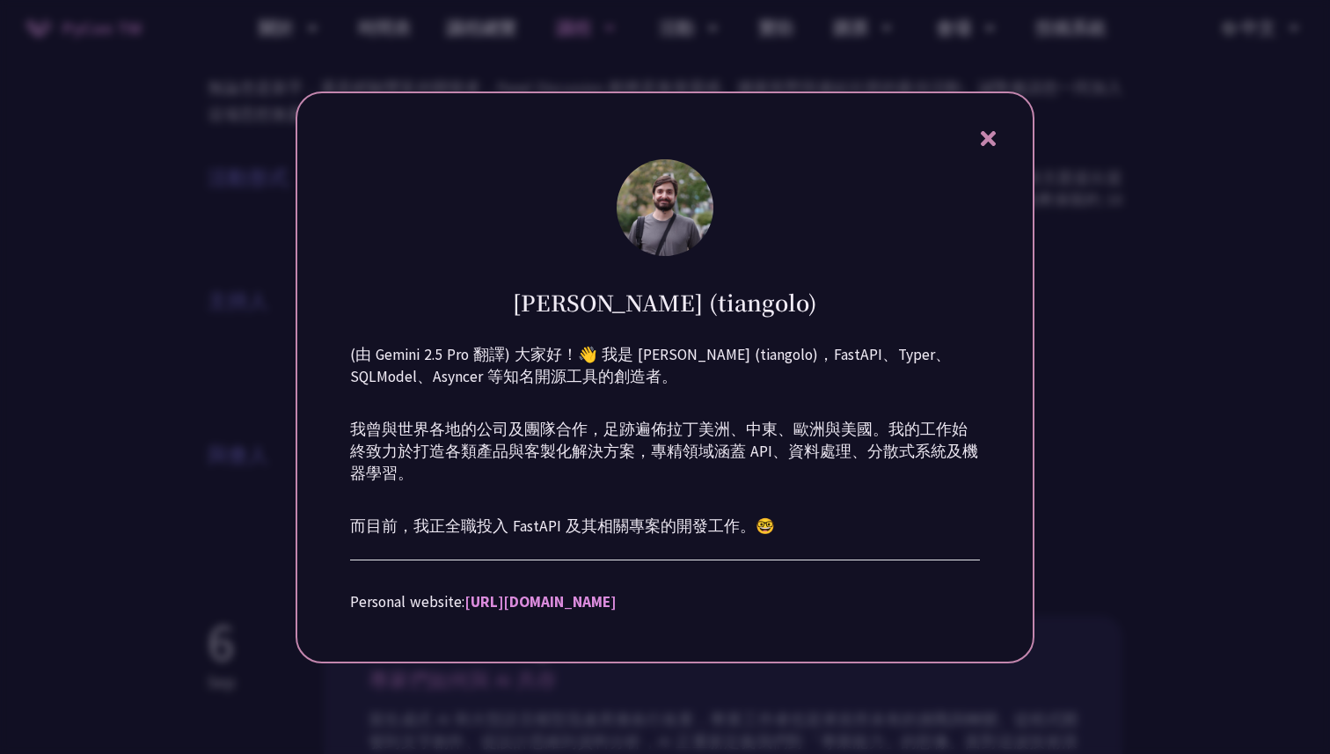
click at [1142, 357] on div at bounding box center [665, 377] width 1330 height 754
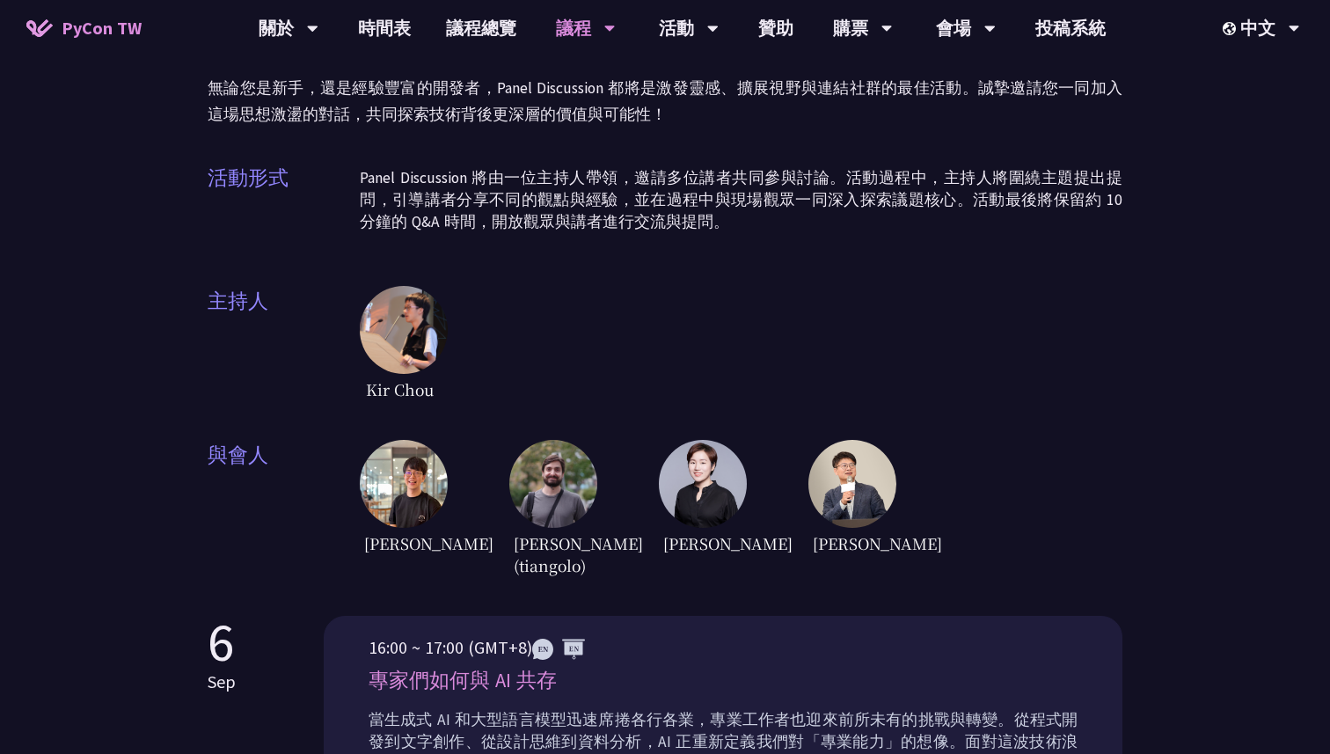
click at [406, 484] on img at bounding box center [404, 484] width 88 height 88
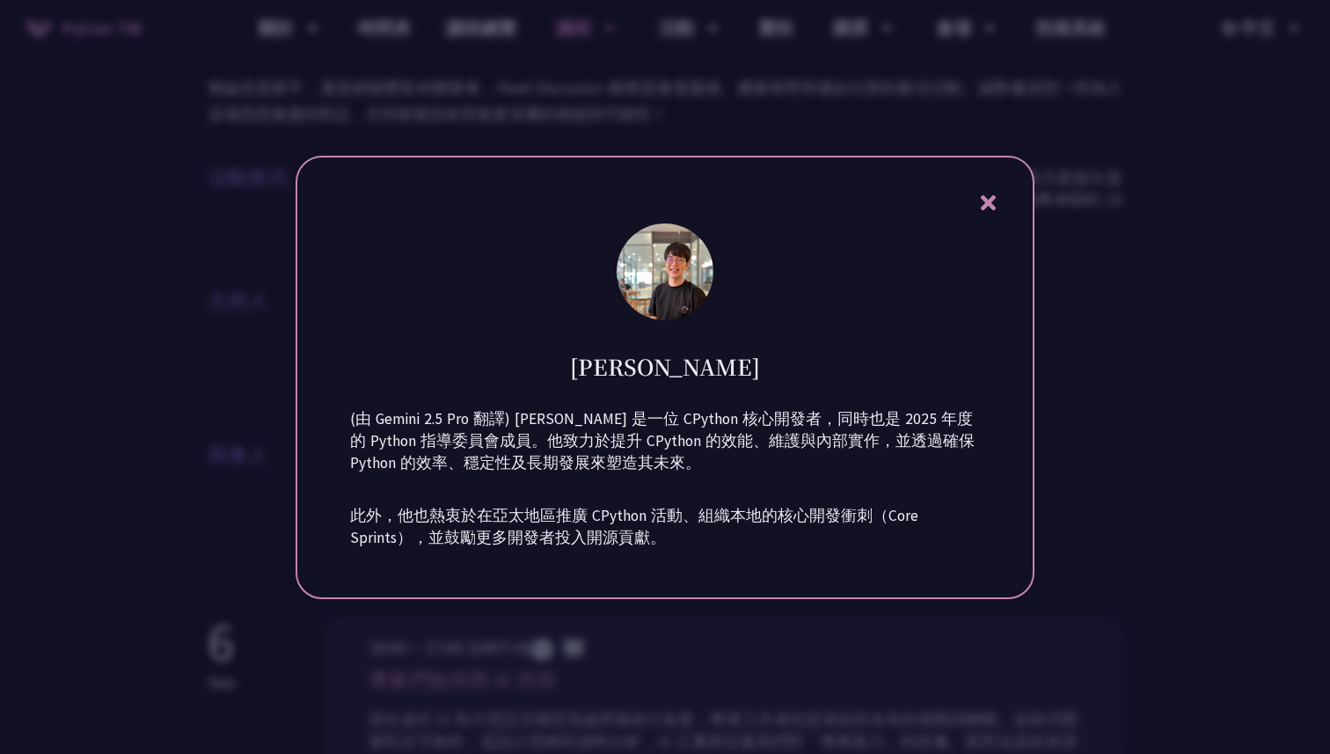
click at [1090, 335] on div at bounding box center [665, 377] width 1330 height 754
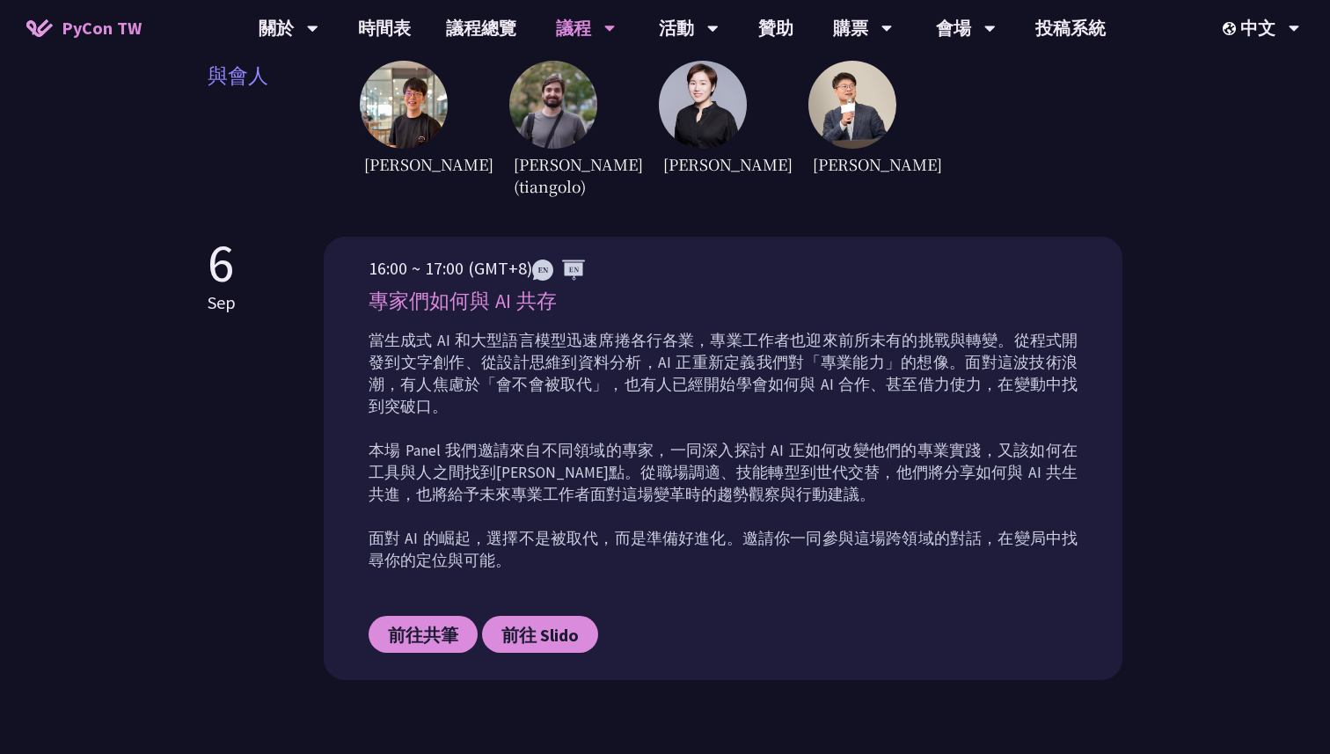
scroll to position [625, 0]
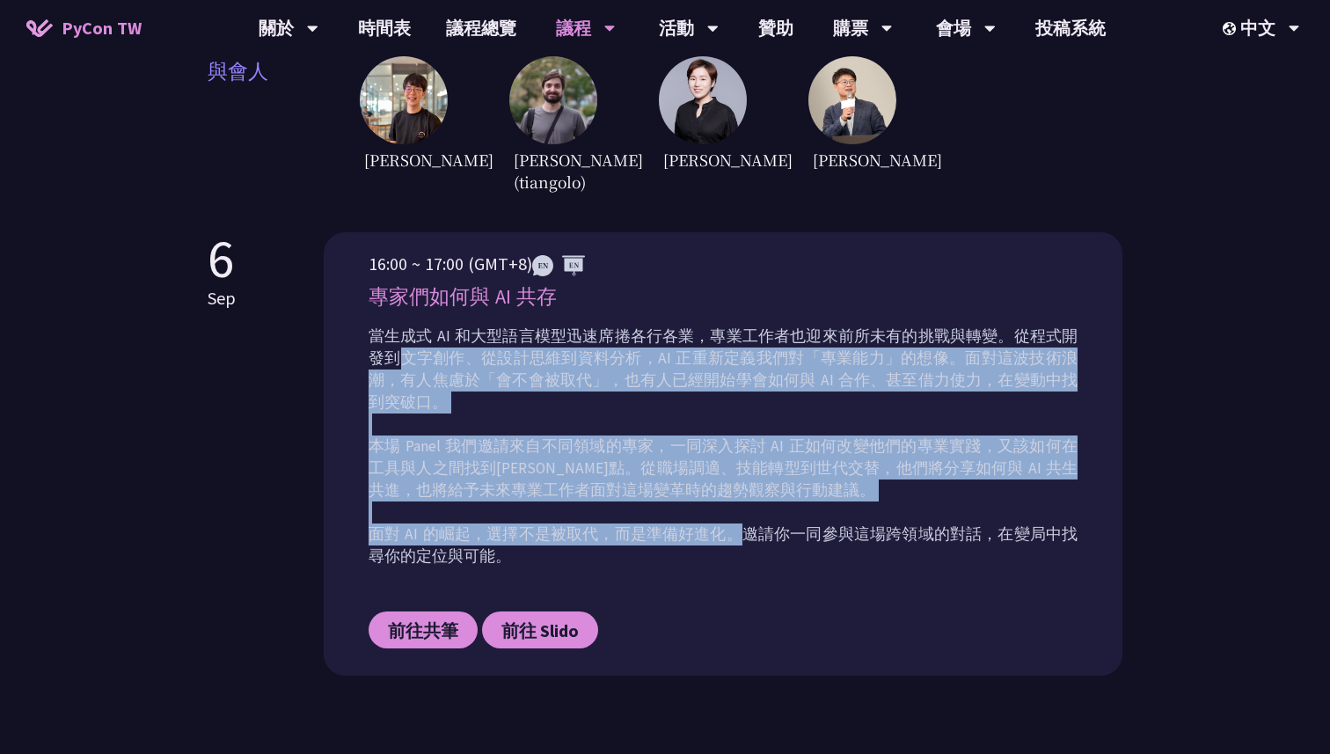
drag, startPoint x: 382, startPoint y: 345, endPoint x: 724, endPoint y: 498, distance: 374.9
click at [726, 499] on p "當生成式 AI 和大型語言模型迅速席捲各行各業，專業工作者也迎來前所未有的挑戰與轉變。從程式開發到文字創作、從設計思維到資料分析，AI 正重新定義我們對「專業…" at bounding box center [723, 447] width 709 height 242
click at [724, 498] on p "當生成式 AI 和大型語言模型迅速席捲各行各業，專業工作者也迎來前所未有的挑戰與轉變。從程式開發到文字創作、從設計思維到資料分析，AI 正重新定義我們對「專業…" at bounding box center [723, 447] width 709 height 242
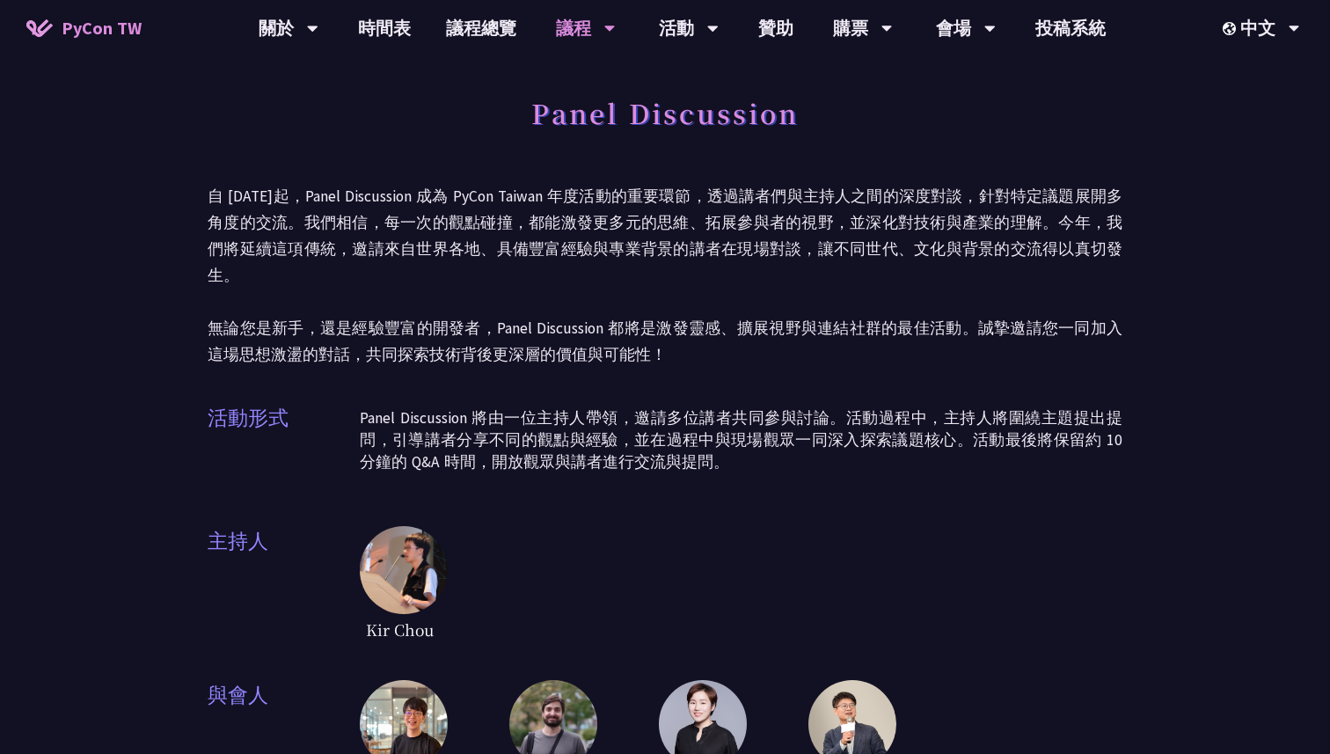
scroll to position [0, 0]
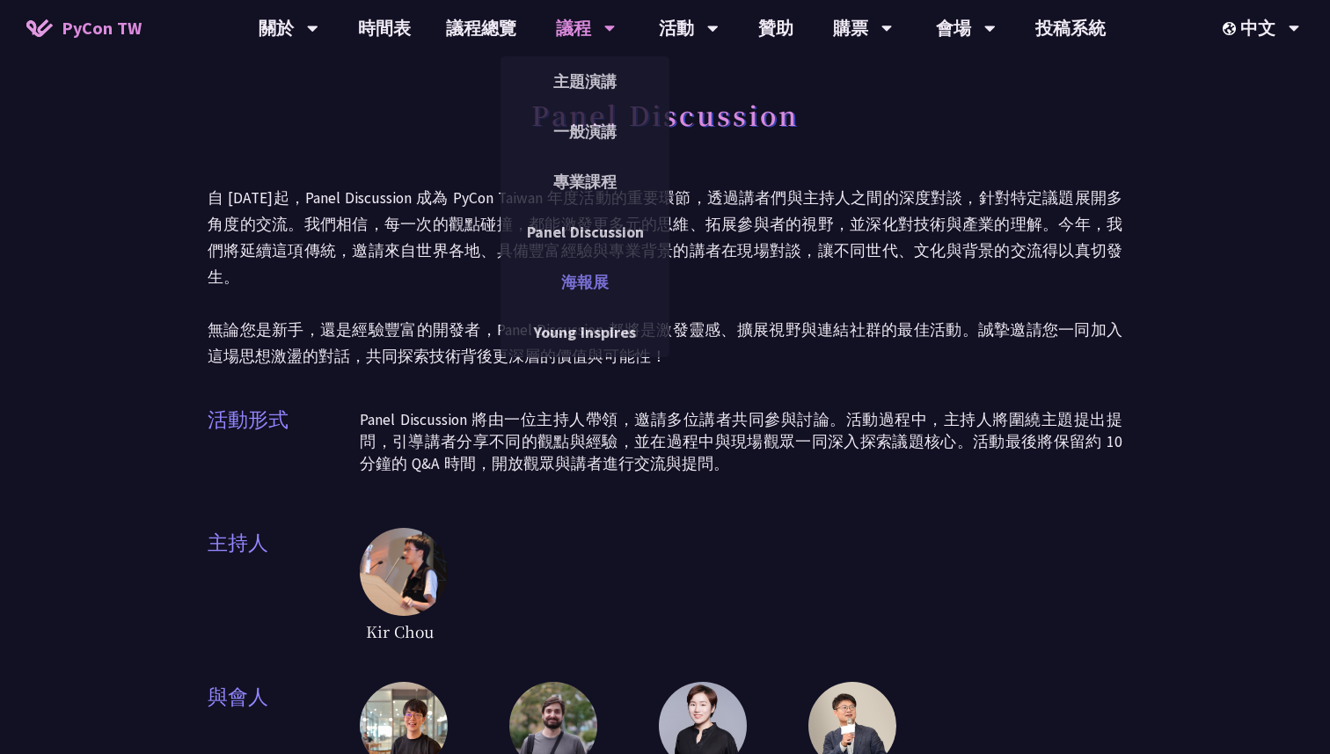
click at [623, 274] on link "海報展" at bounding box center [585, 281] width 169 height 41
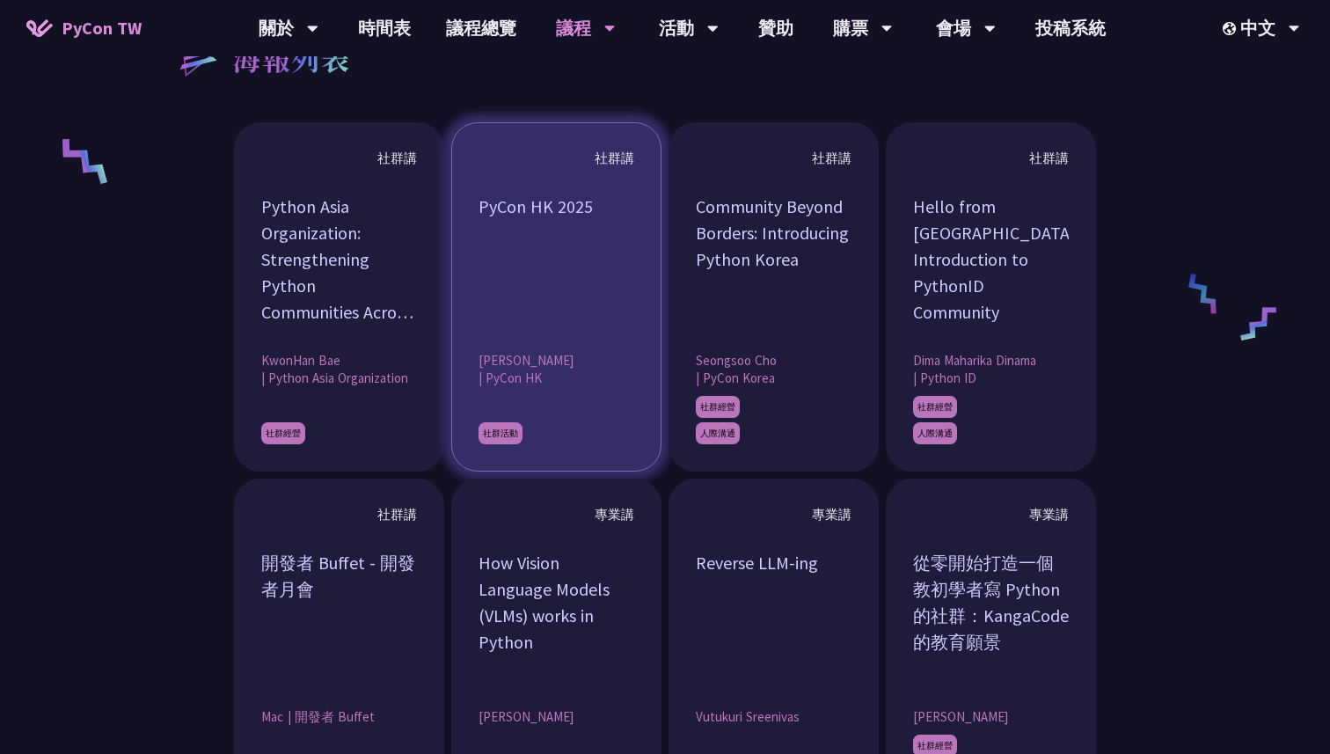
scroll to position [1323, 0]
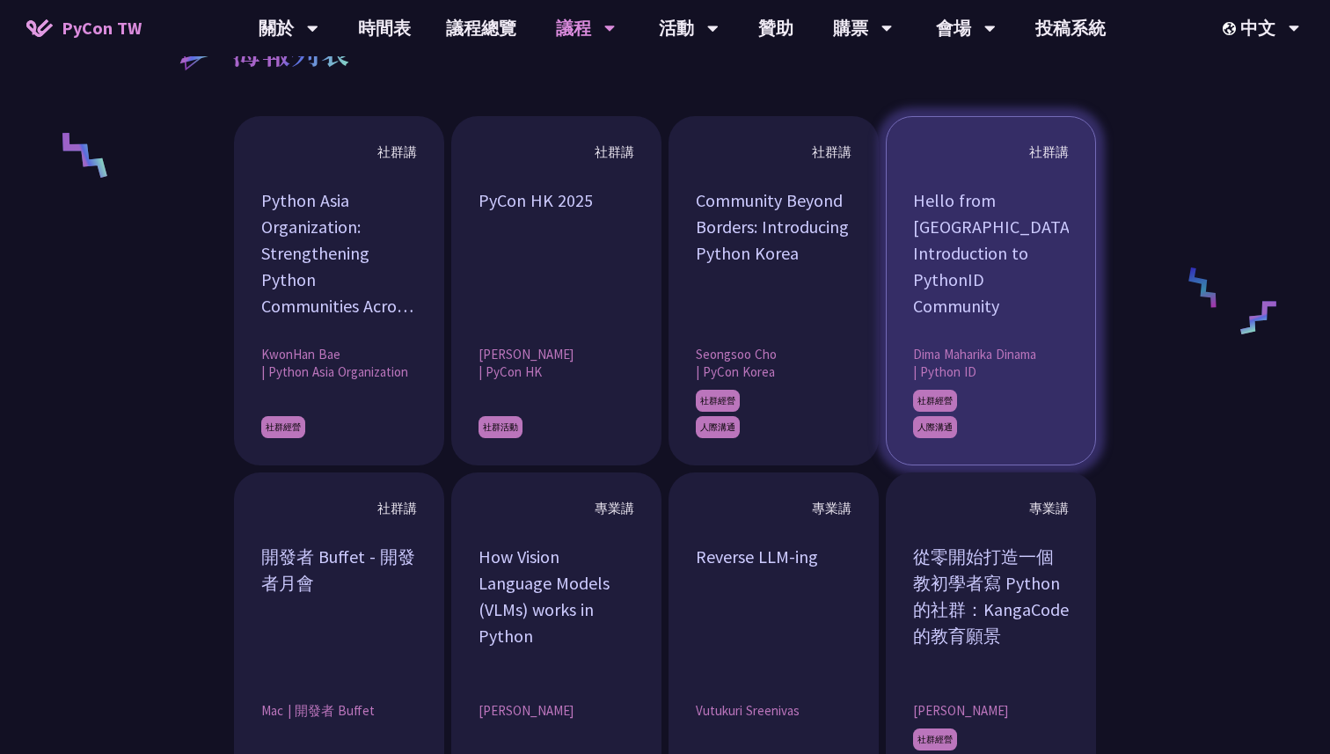
click at [1006, 314] on div "Hello from [GEOGRAPHIC_DATA]! Introduction to PythonID Community" at bounding box center [991, 253] width 156 height 132
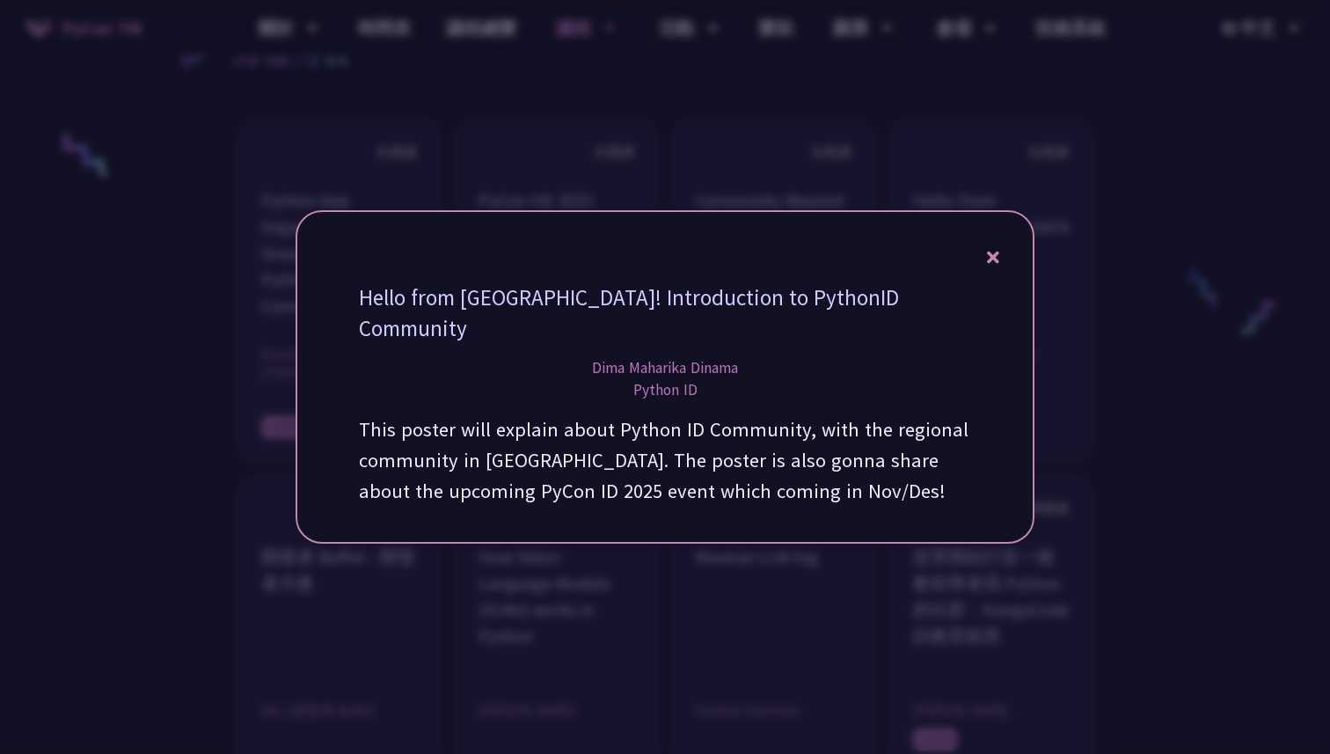
click at [987, 263] on icon at bounding box center [993, 257] width 12 height 22
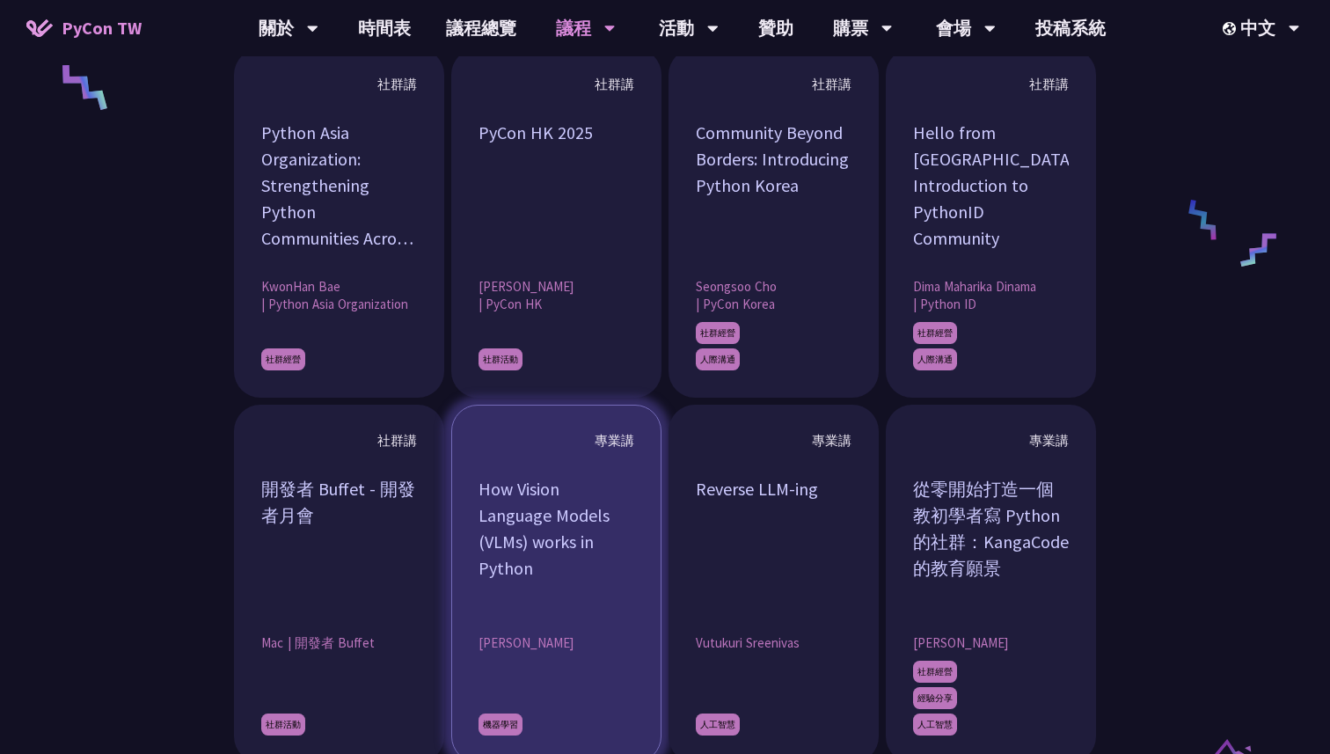
scroll to position [1364, 0]
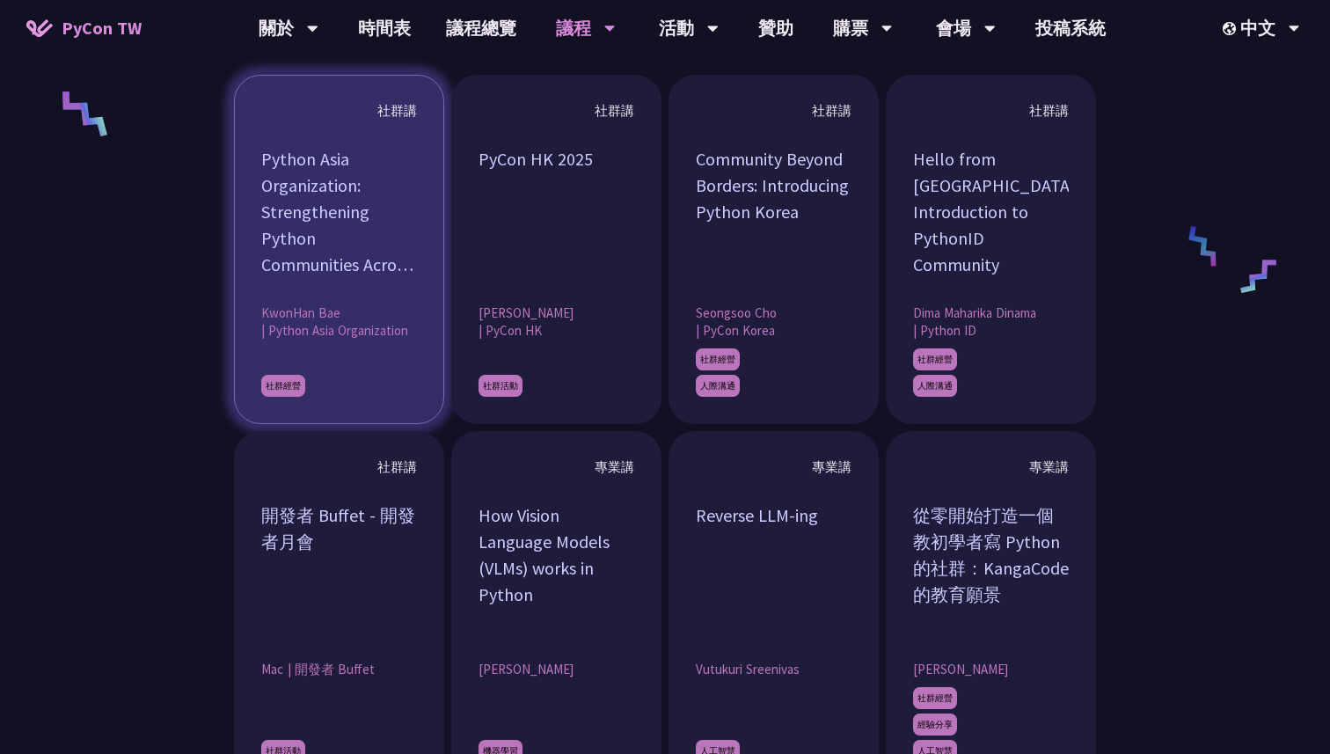
click at [428, 344] on article "社群講 Python Asia Organization: Strengthening Python Communities Across [GEOGRAPH…" at bounding box center [339, 249] width 210 height 349
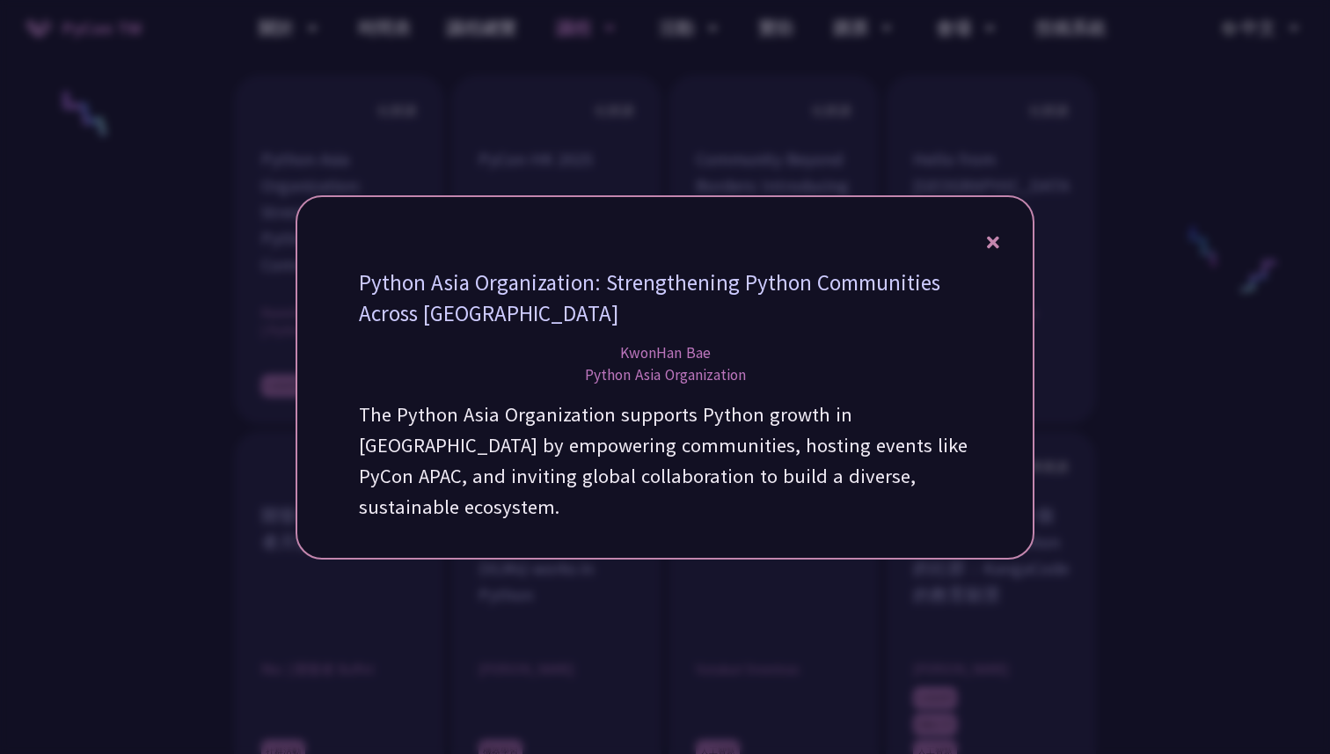
click at [999, 252] on icon at bounding box center [993, 242] width 12 height 22
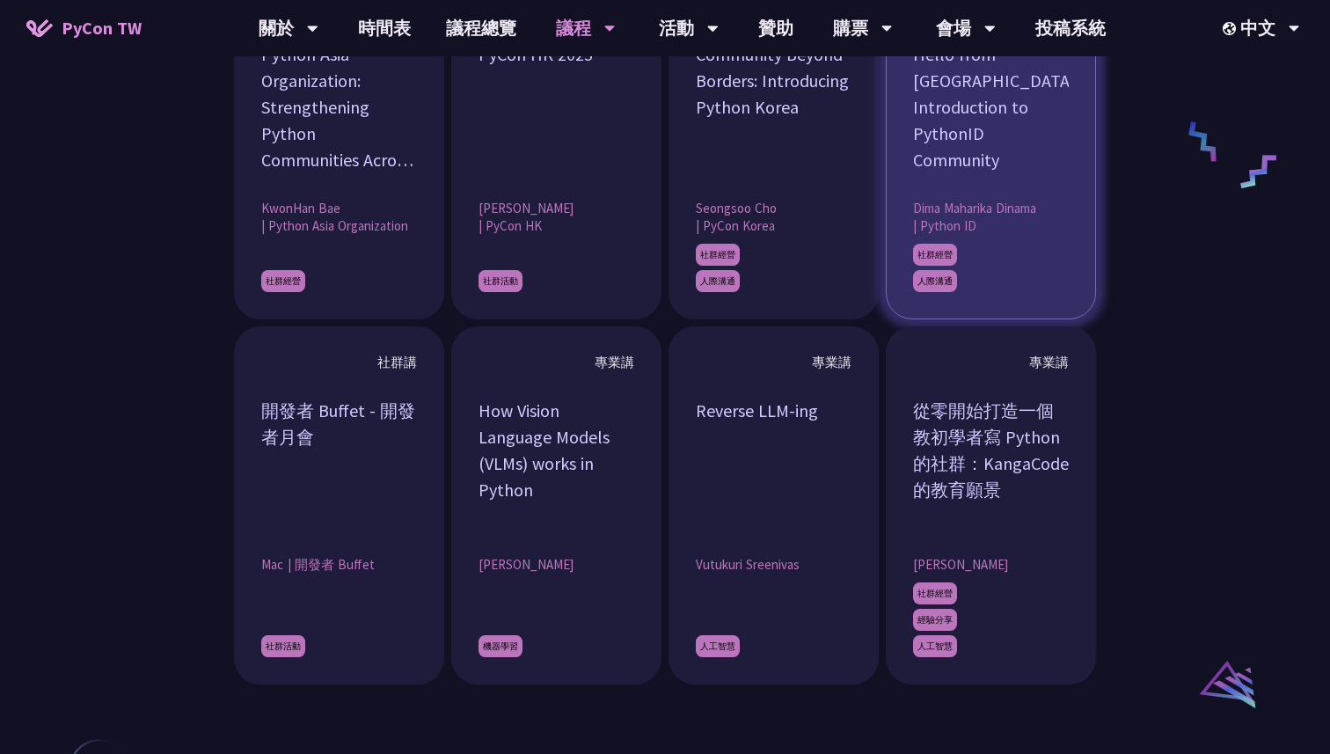
scroll to position [1496, 0]
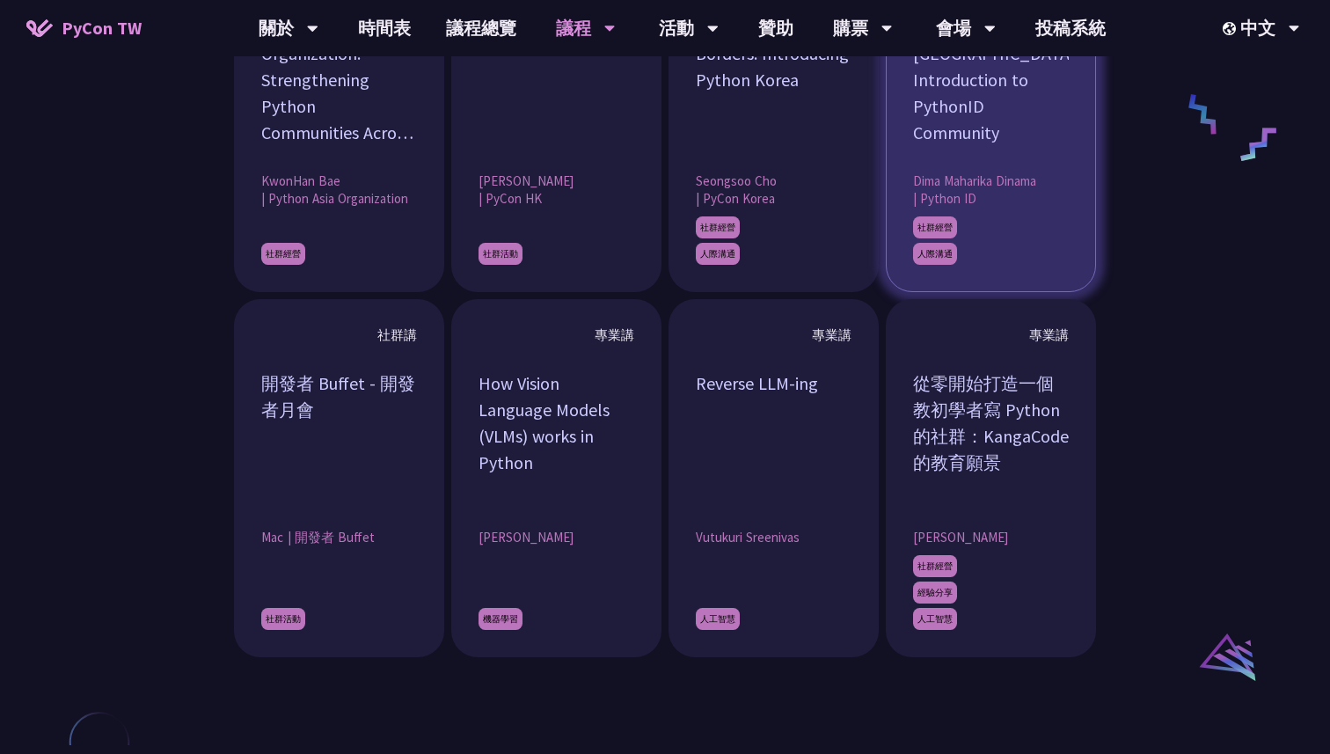
click at [999, 413] on div "從零開始打造一個教初學者寫 Python 的社群：KangaCode 的教育願景" at bounding box center [991, 436] width 156 height 132
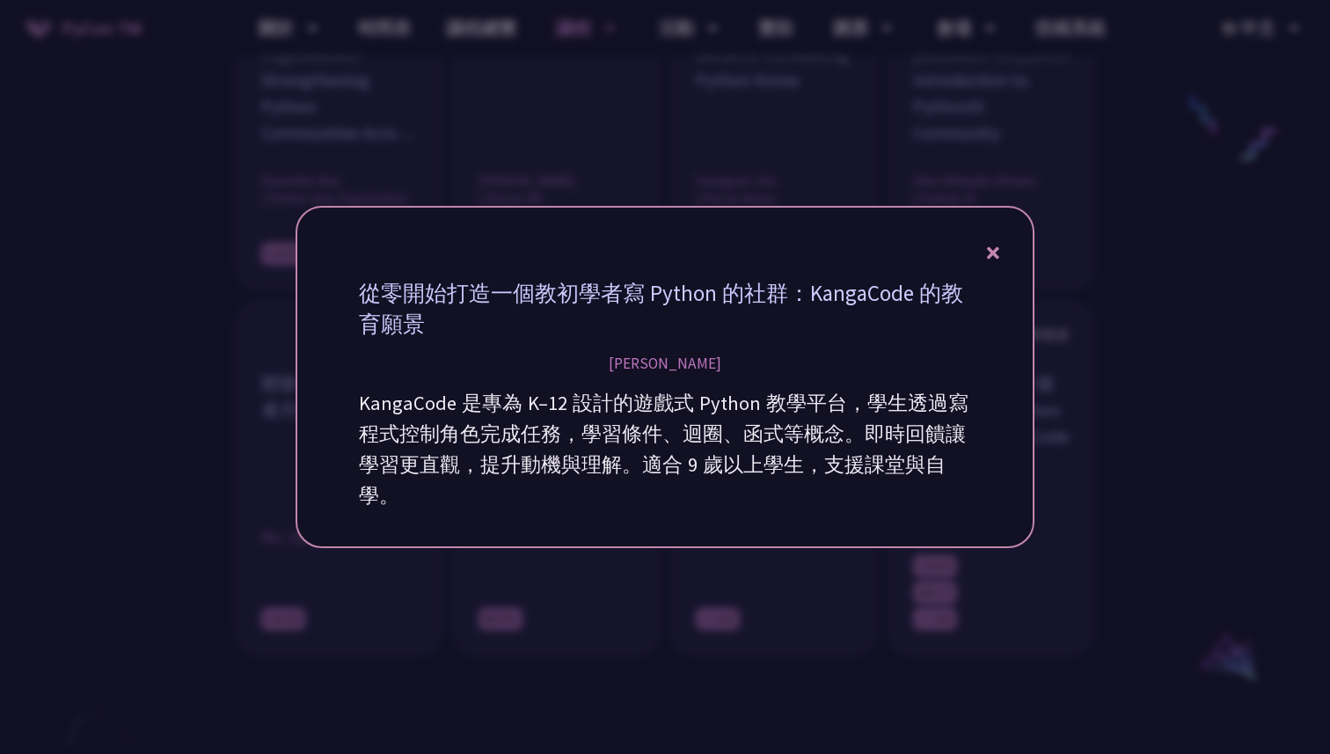
click at [998, 248] on icon at bounding box center [993, 253] width 12 height 12
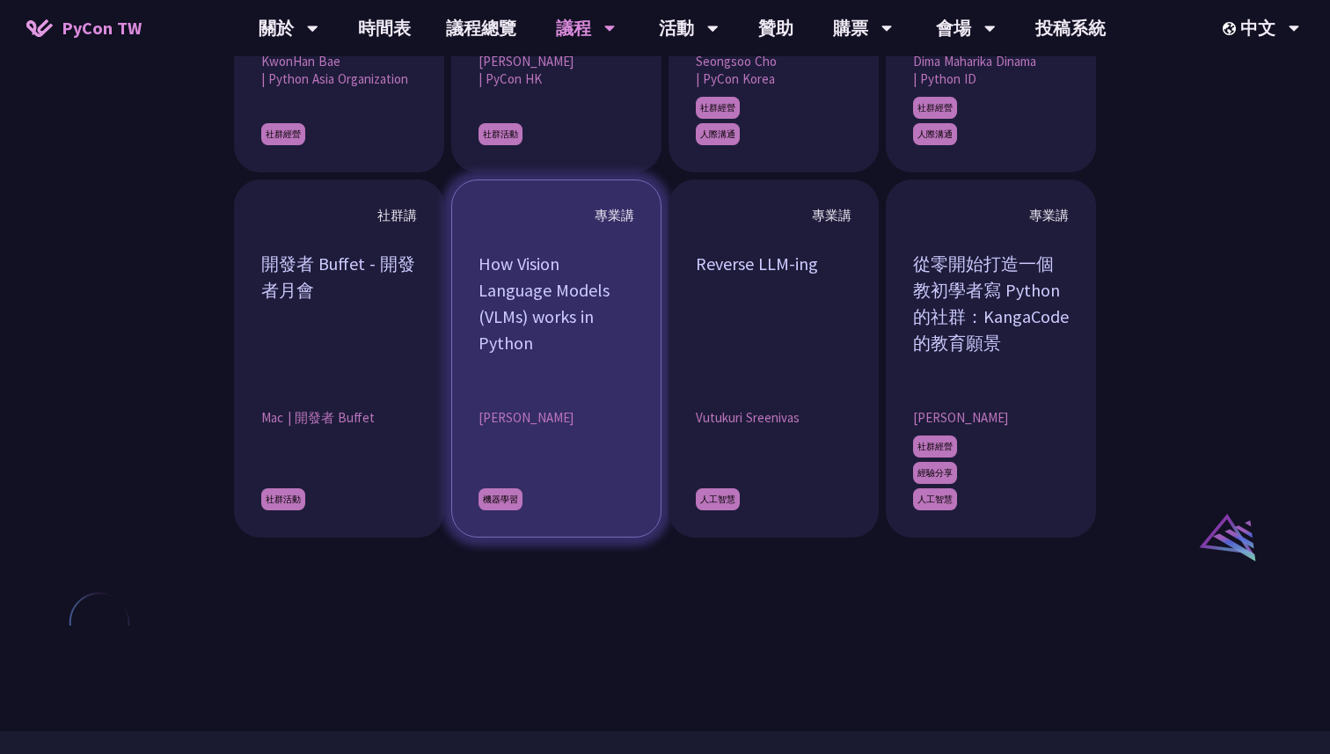
scroll to position [1791, 0]
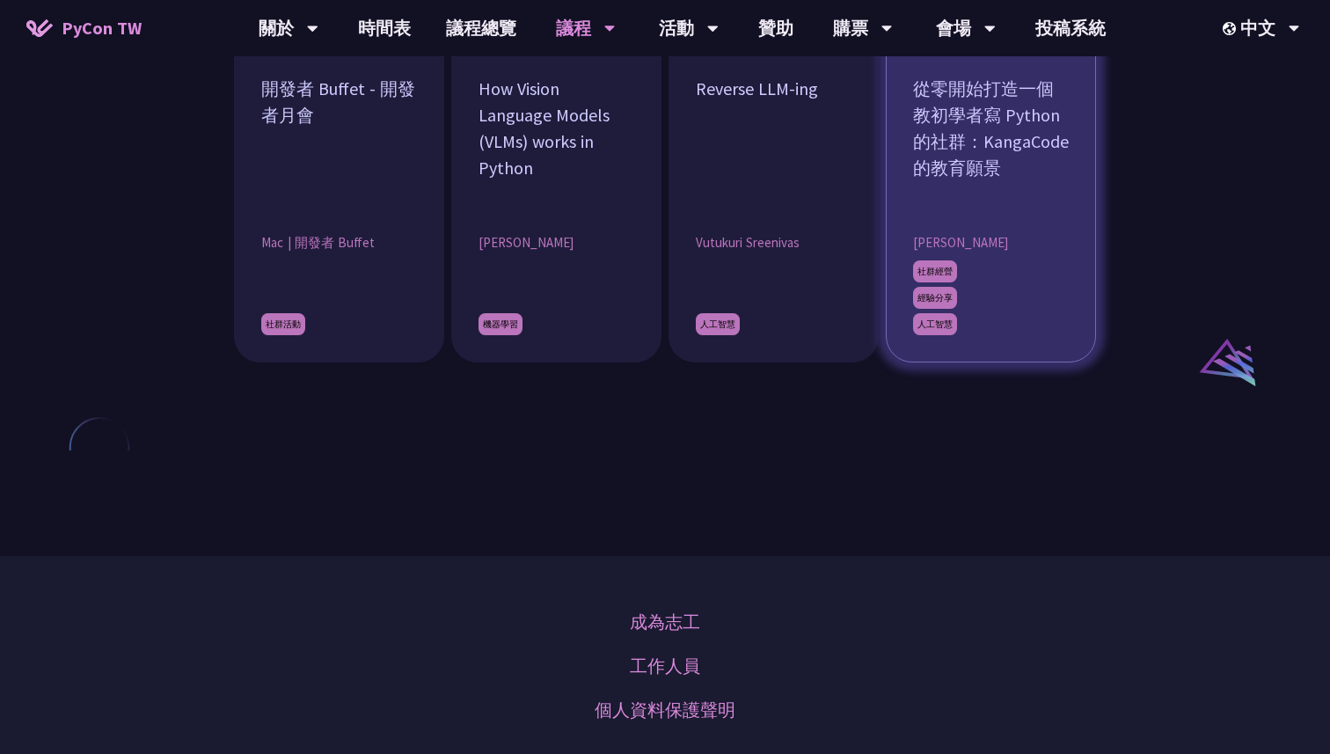
click at [892, 212] on article "專業講 從零開始打造一個教初學者寫 Python 的社群：KangaCode 的教育願景 [PERSON_NAME] 社群經營 經驗分享 人工智慧" at bounding box center [991, 183] width 210 height 358
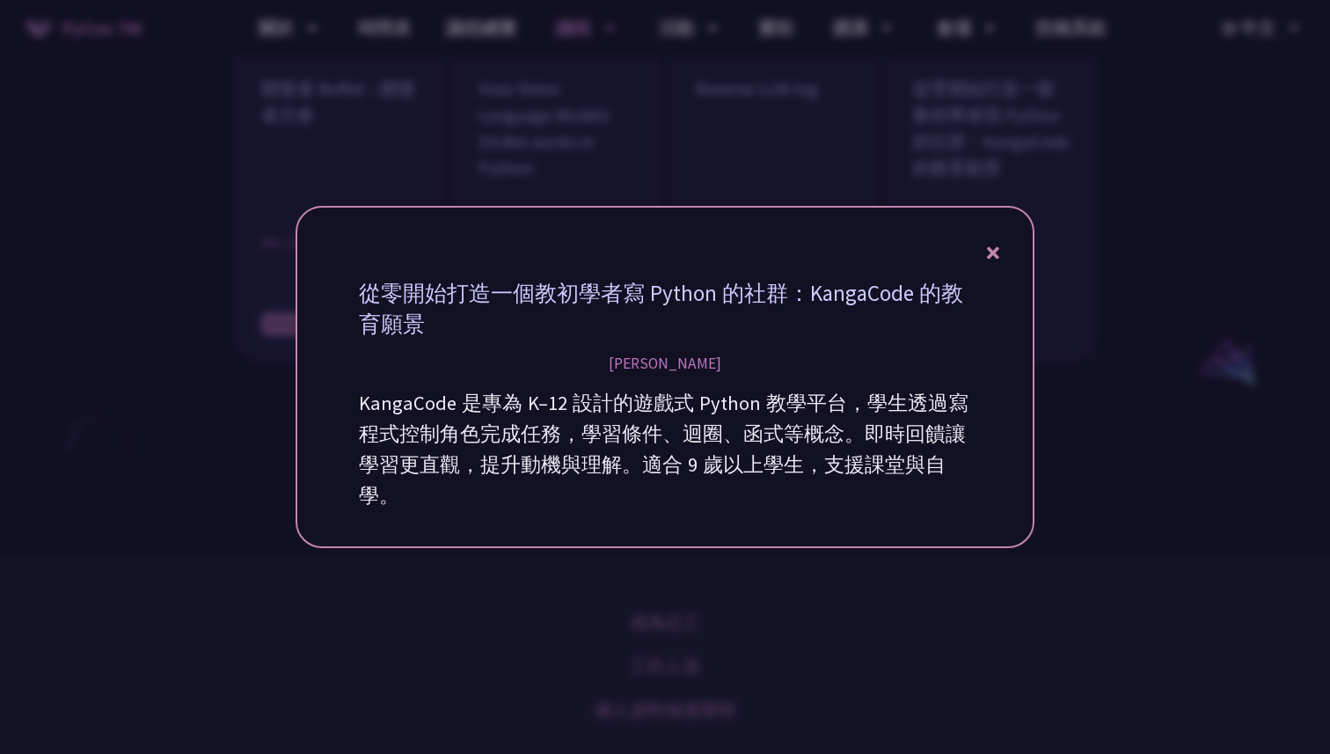
drag, startPoint x: 661, startPoint y: 355, endPoint x: 713, endPoint y: 361, distance: 52.2
click at [714, 361] on div "從零開始打造一個教初學者寫 Python 的社群：KangaCode 的教育願景 [PERSON_NAME] KangaCode 是專為 K–12 設計的遊戲…" at bounding box center [665, 394] width 630 height 251
drag, startPoint x: 694, startPoint y: 366, endPoint x: 643, endPoint y: 366, distance: 51.0
click at [643, 366] on div "從零開始打造一個教初學者寫 Python 的社群：KangaCode 的教育願景 [PERSON_NAME] KangaCode 是專為 K–12 設計的遊戲…" at bounding box center [665, 394] width 630 height 251
copy div "[PERSON_NAME]"
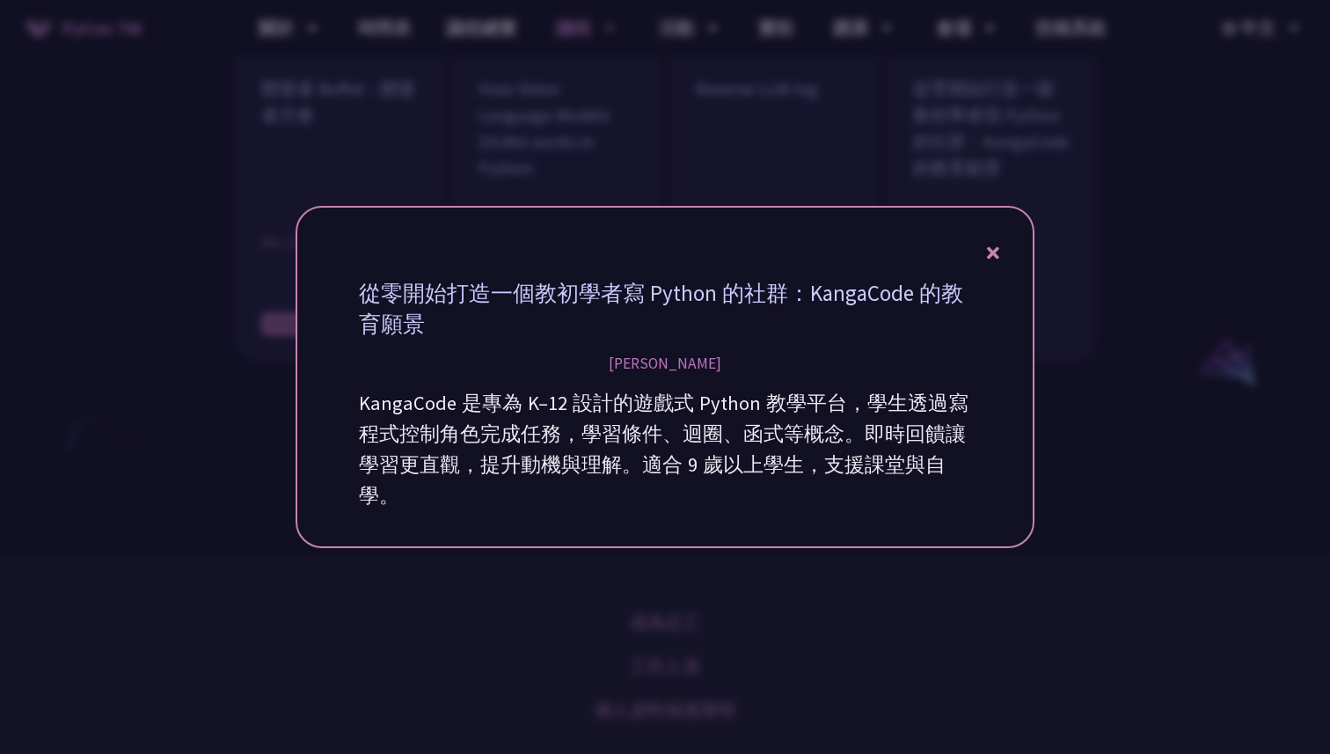
click at [989, 253] on icon at bounding box center [993, 253] width 12 height 22
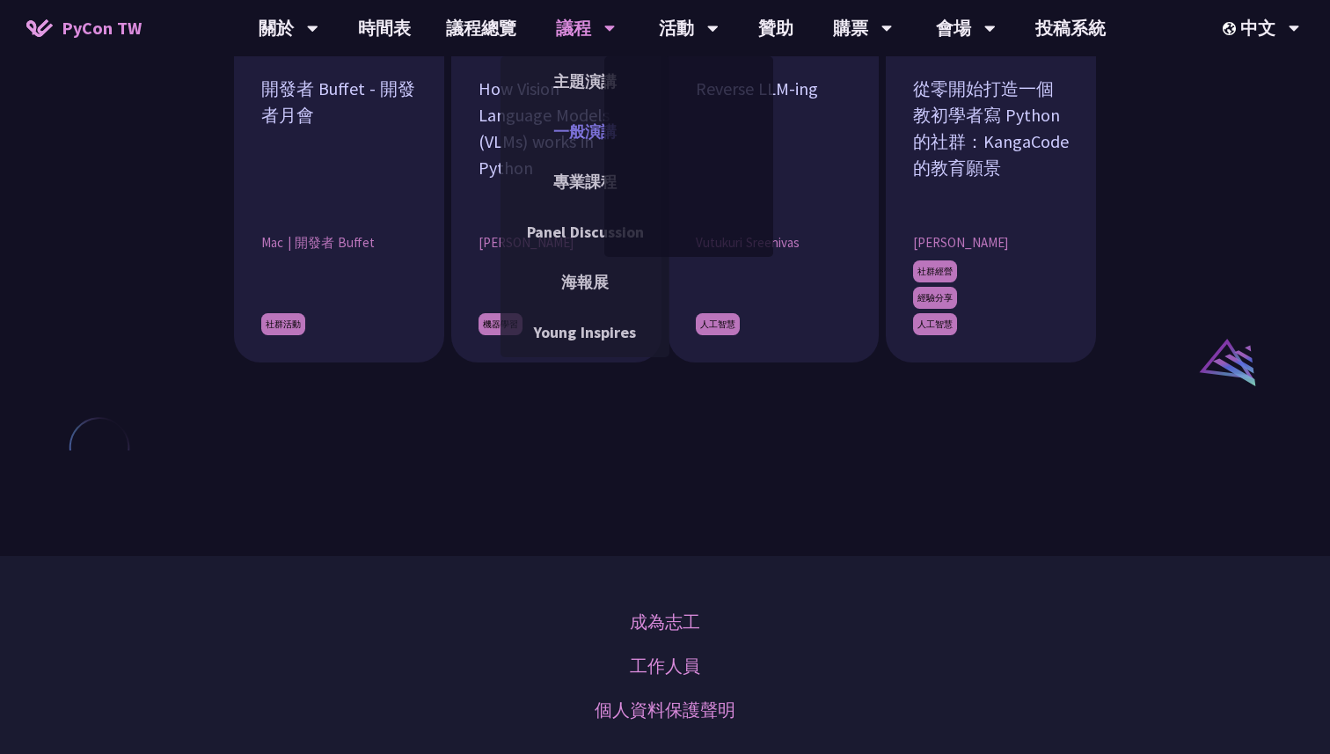
click at [588, 137] on link "一般演講" at bounding box center [585, 131] width 169 height 41
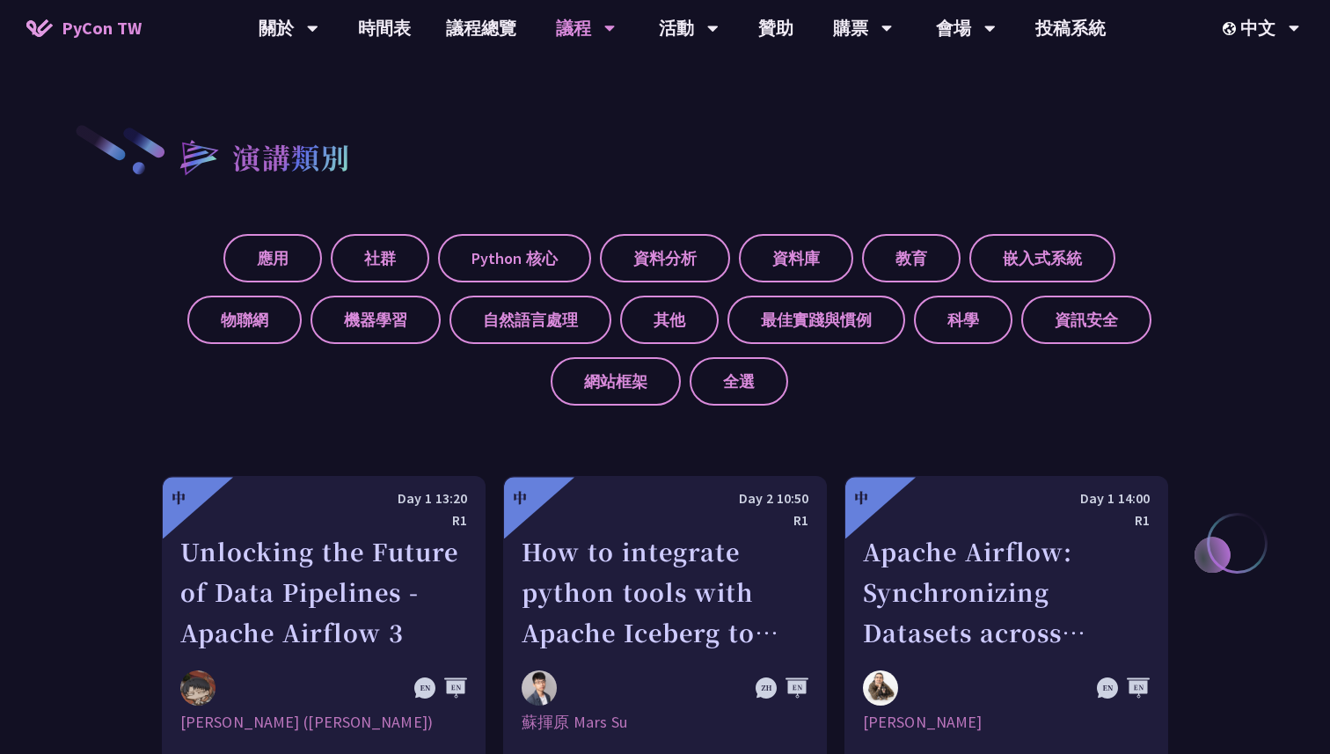
scroll to position [645, 0]
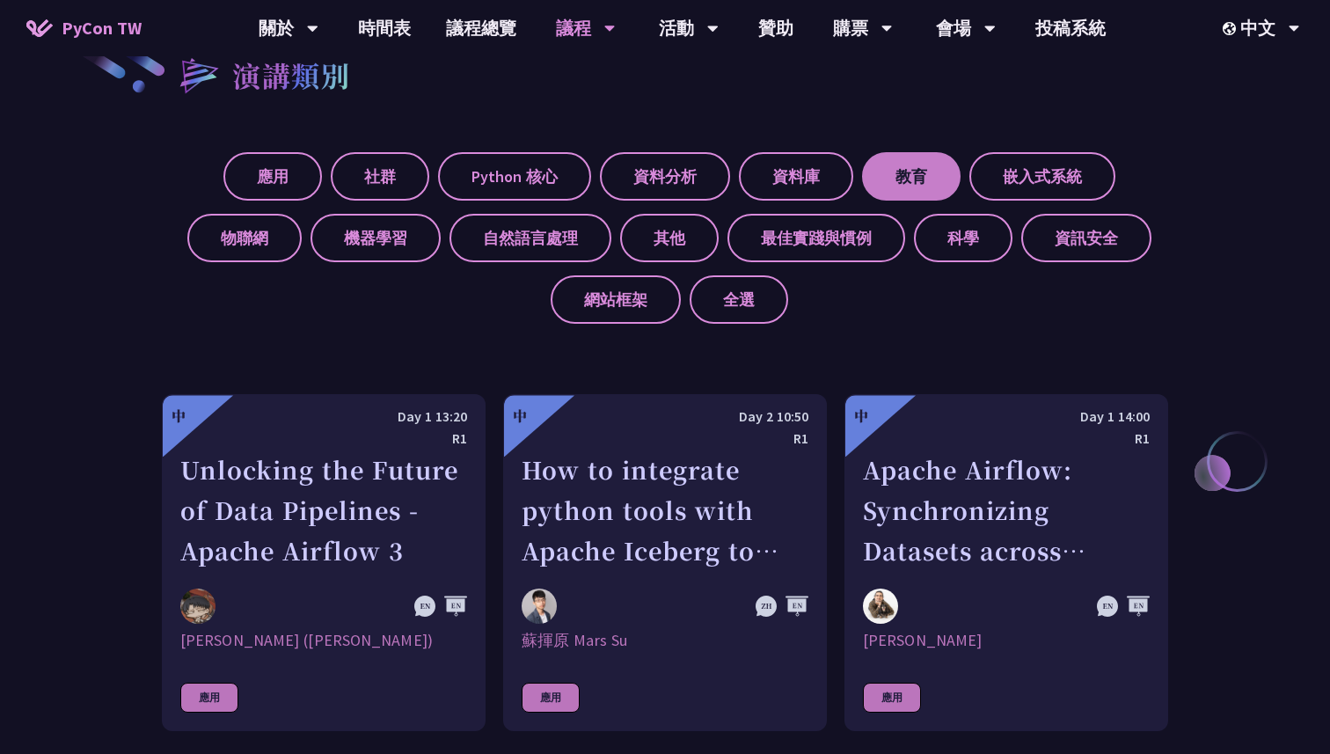
click at [897, 176] on label "教育" at bounding box center [911, 176] width 99 height 48
click at [0, 0] on input "教育" at bounding box center [0, 0] width 0 height 0
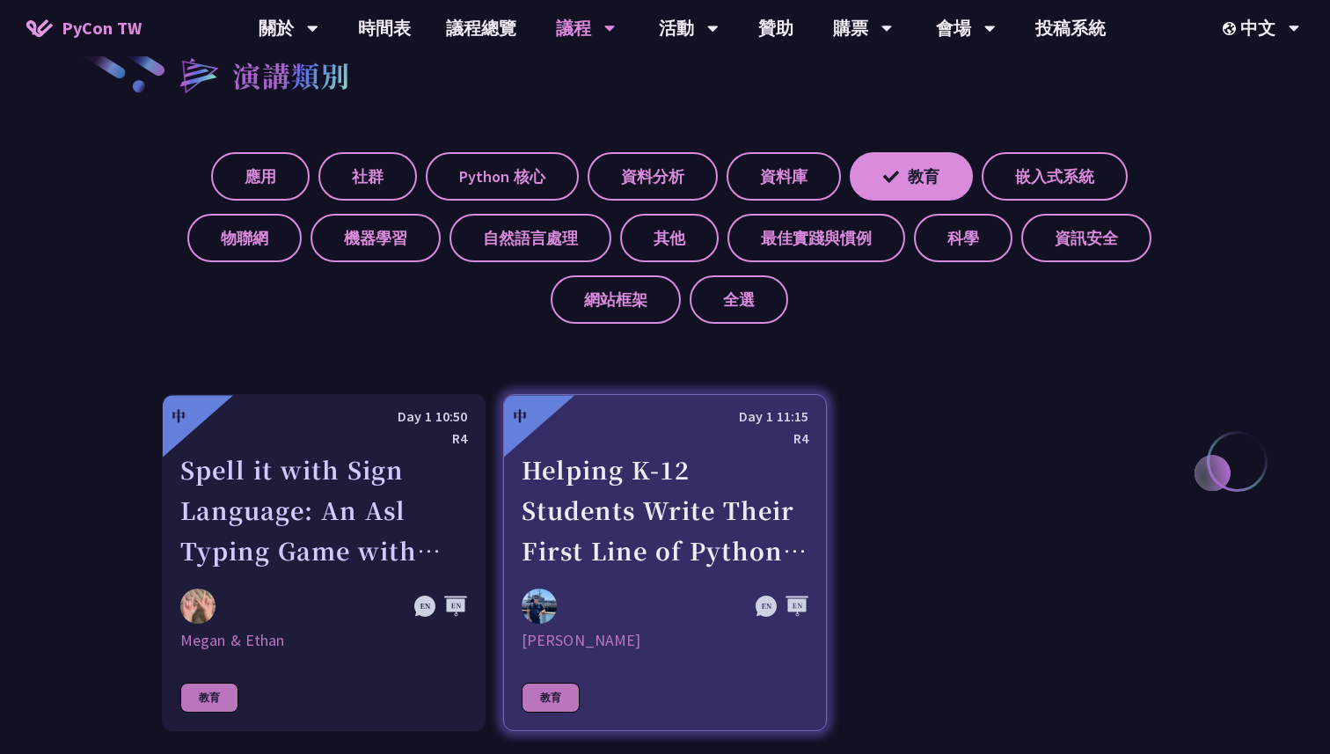
click at [642, 605] on div at bounding box center [622, 606] width 201 height 35
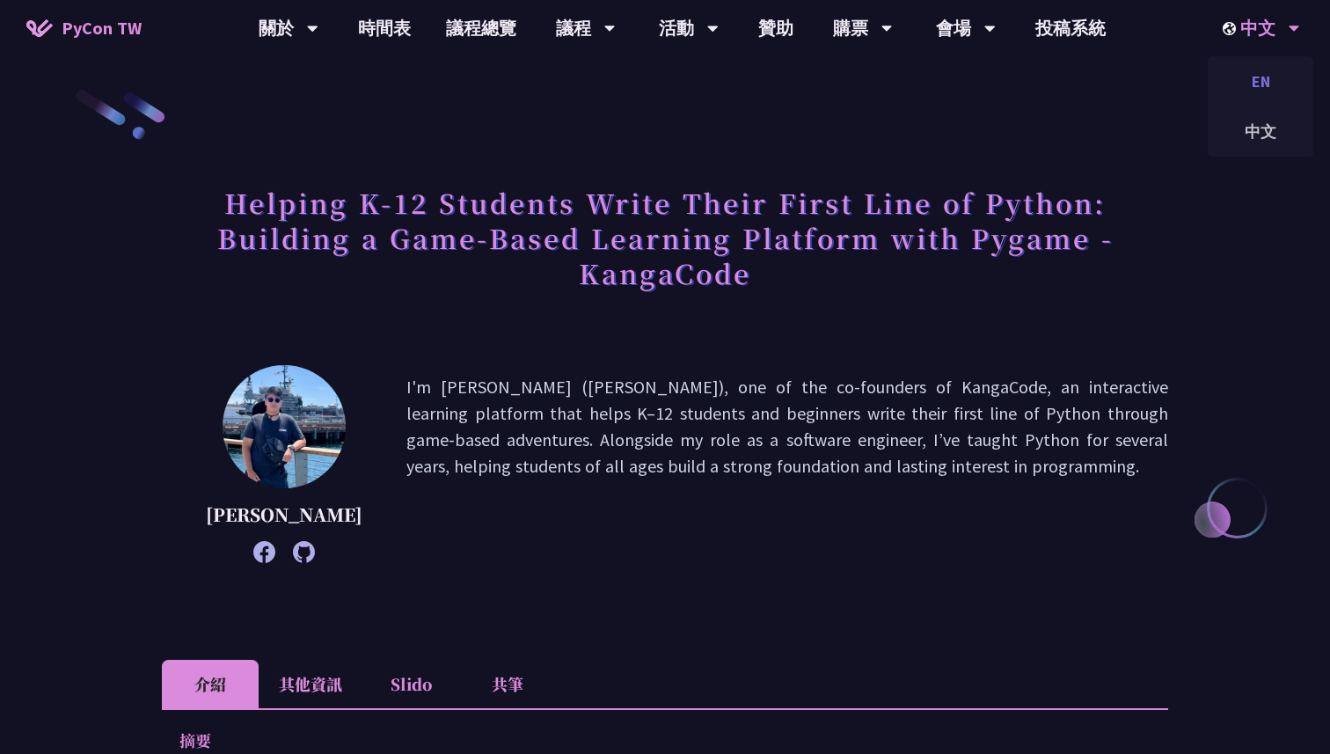
click at [1262, 74] on div "EN" at bounding box center [1261, 81] width 106 height 41
